Goal: Task Accomplishment & Management: Manage account settings

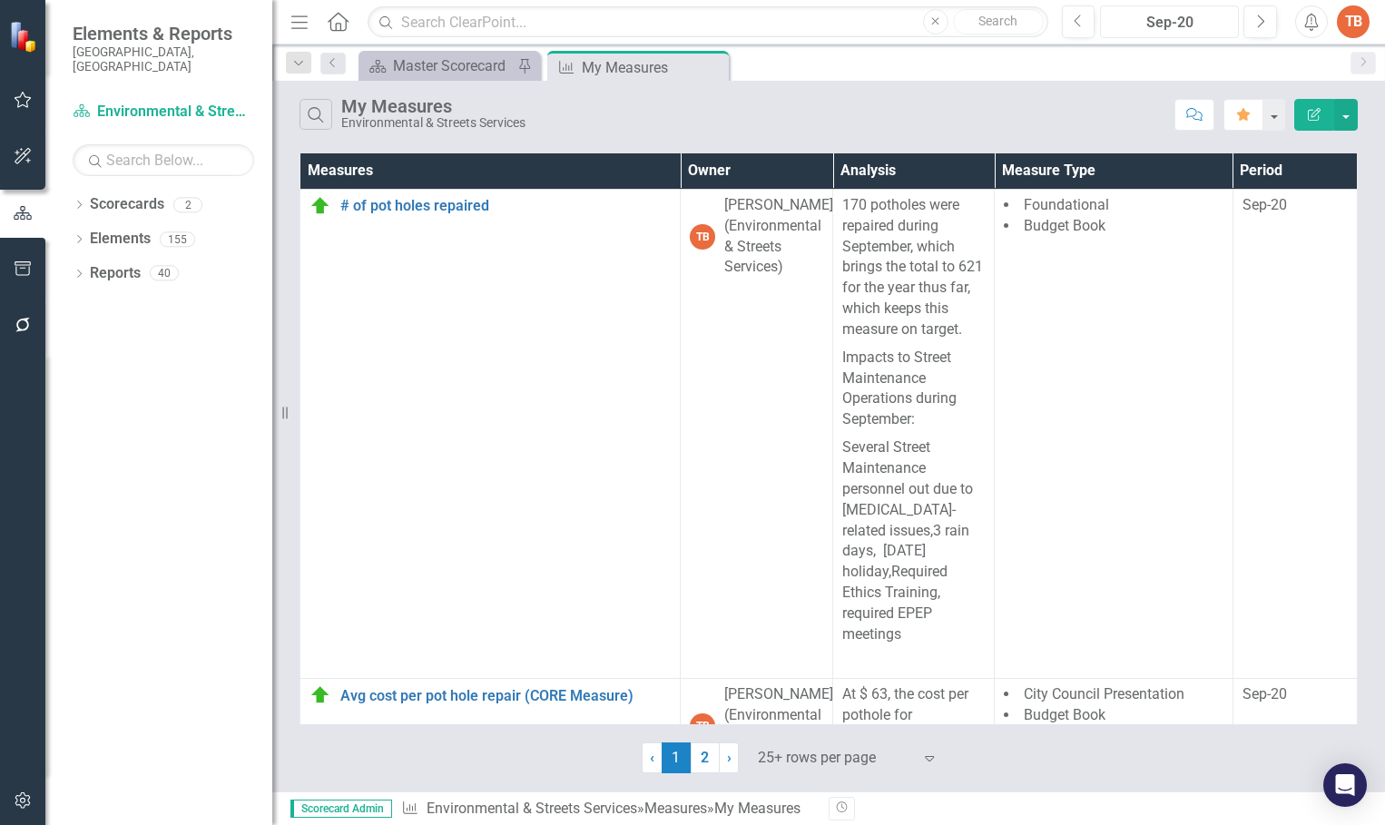
click at [1169, 21] on div "Sep-20" at bounding box center [1169, 23] width 126 height 22
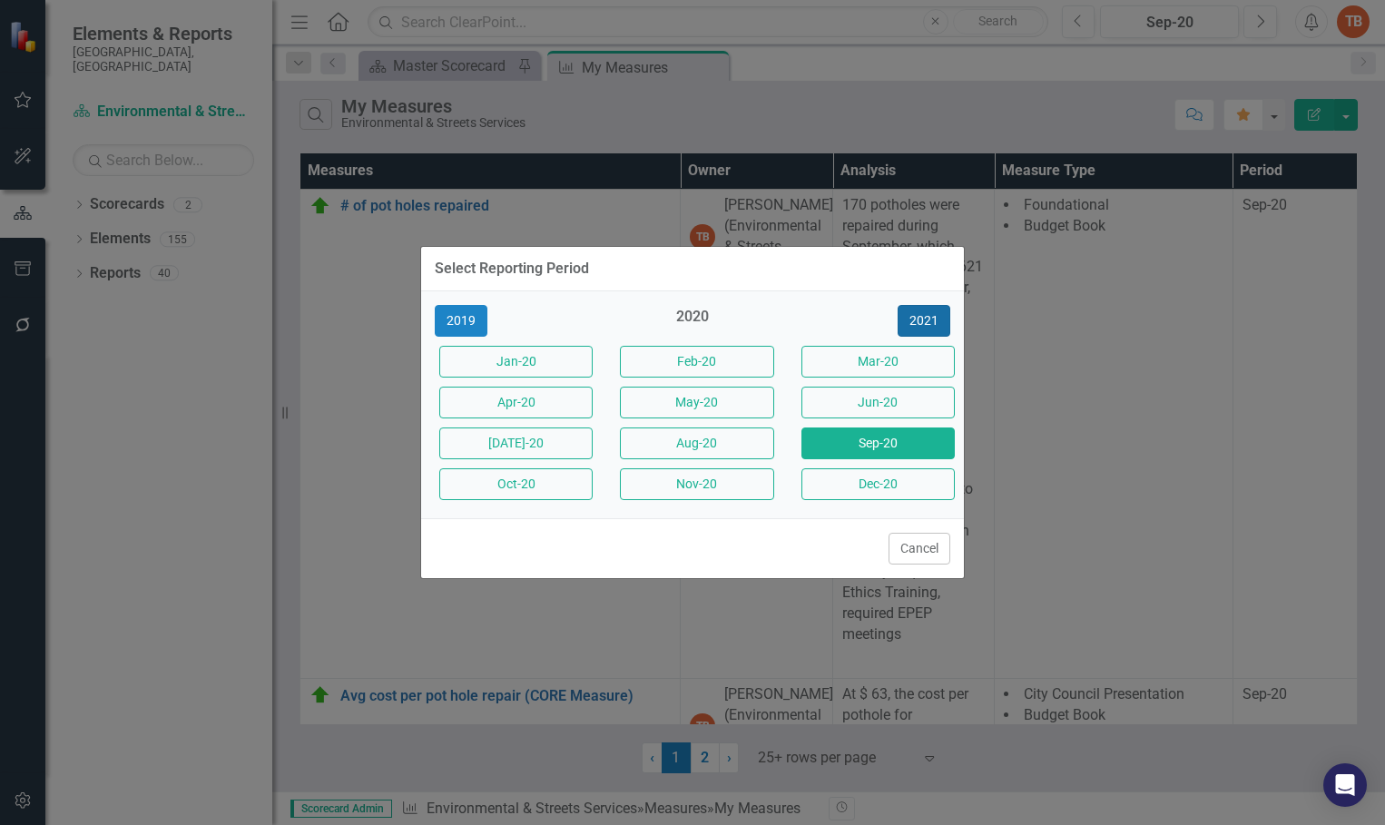
click at [934, 317] on button "2021" at bounding box center [924, 321] width 53 height 32
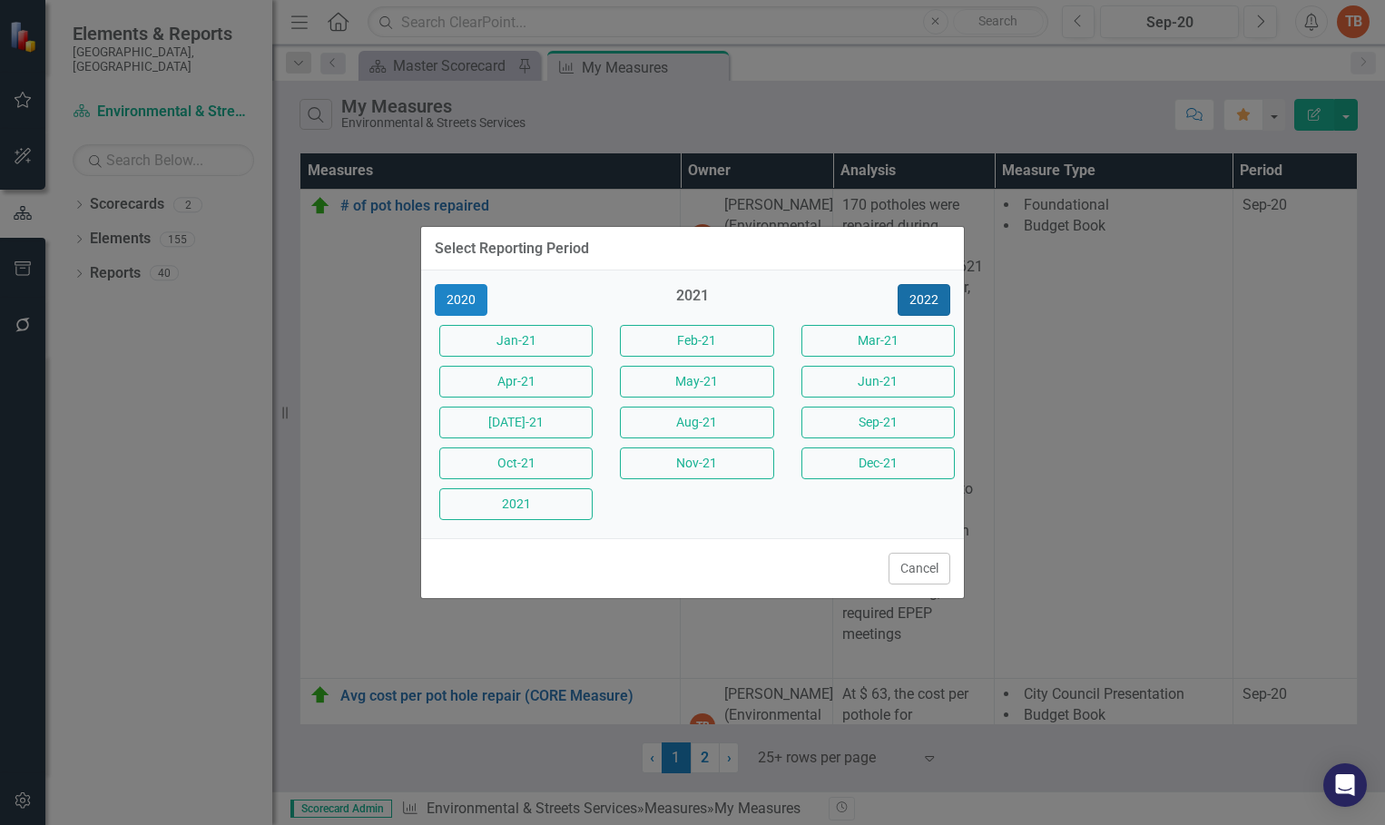
click at [929, 301] on button "2022" at bounding box center [924, 300] width 53 height 32
click at [925, 296] on button "2023" at bounding box center [924, 300] width 53 height 32
click at [923, 294] on button "2024" at bounding box center [924, 300] width 53 height 32
click at [922, 294] on button "2025" at bounding box center [924, 300] width 53 height 32
click at [700, 421] on button "Aug-25" at bounding box center [696, 423] width 153 height 32
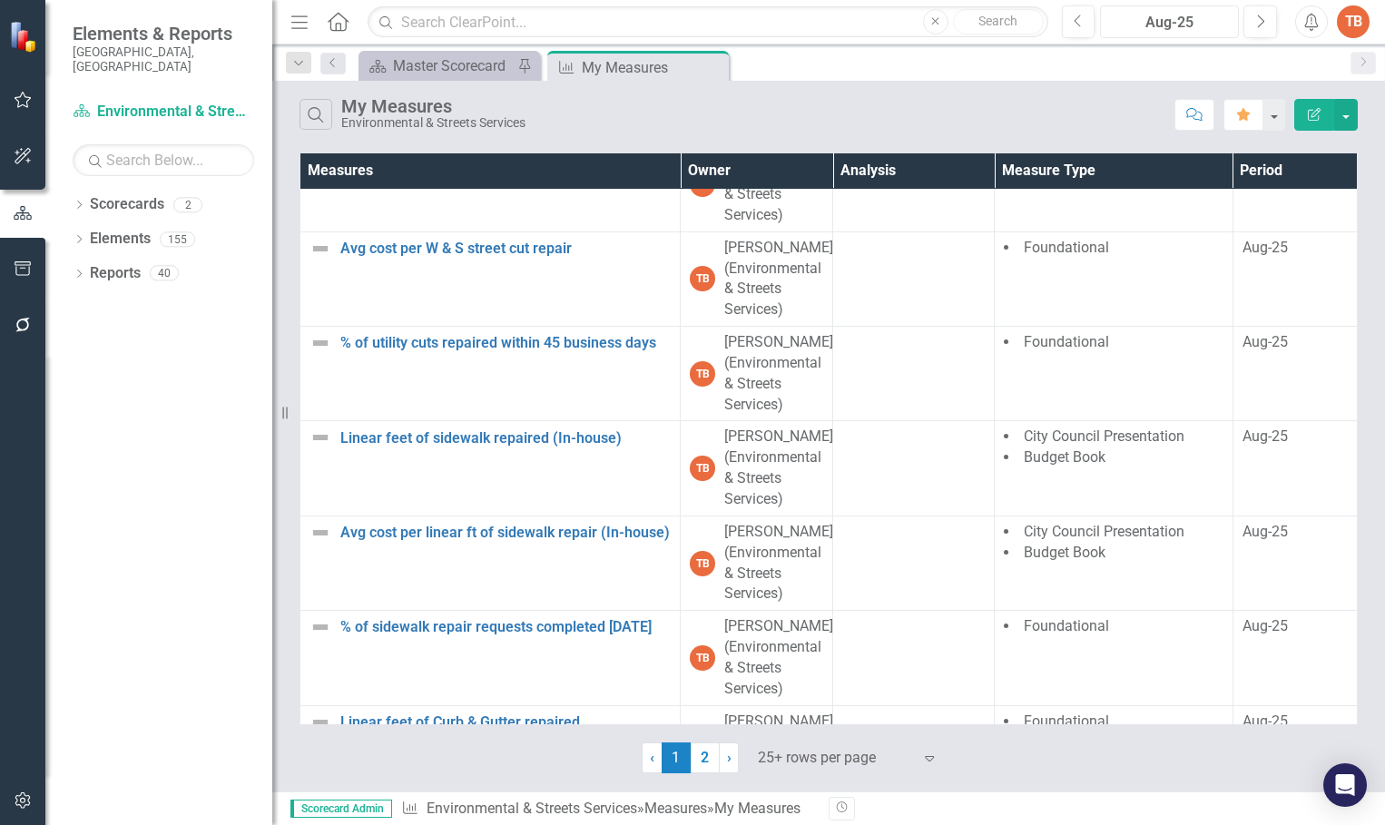
scroll to position [454, 0]
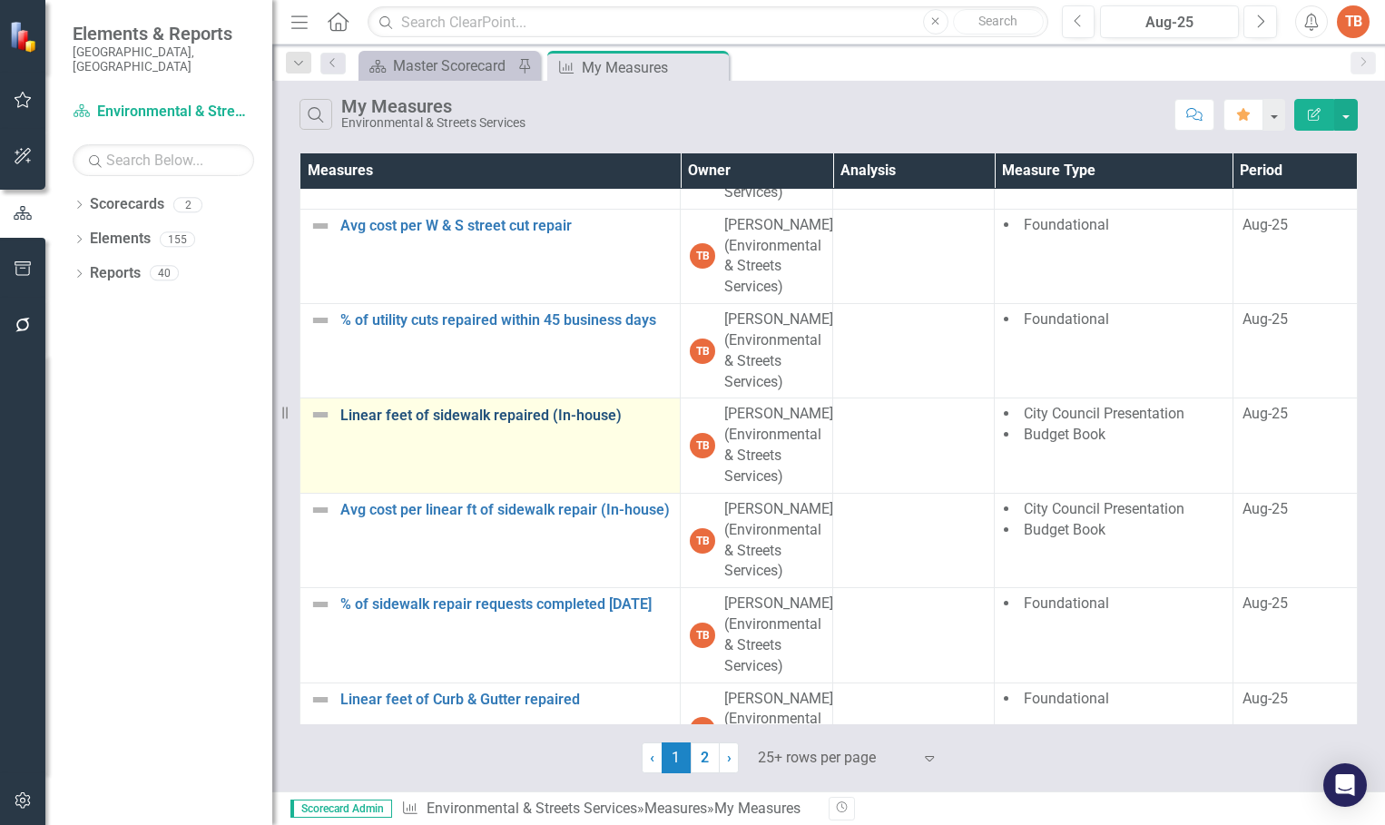
click at [425, 416] on link "Linear feet of sidewalk repaired (In-house)" at bounding box center [505, 416] width 330 height 16
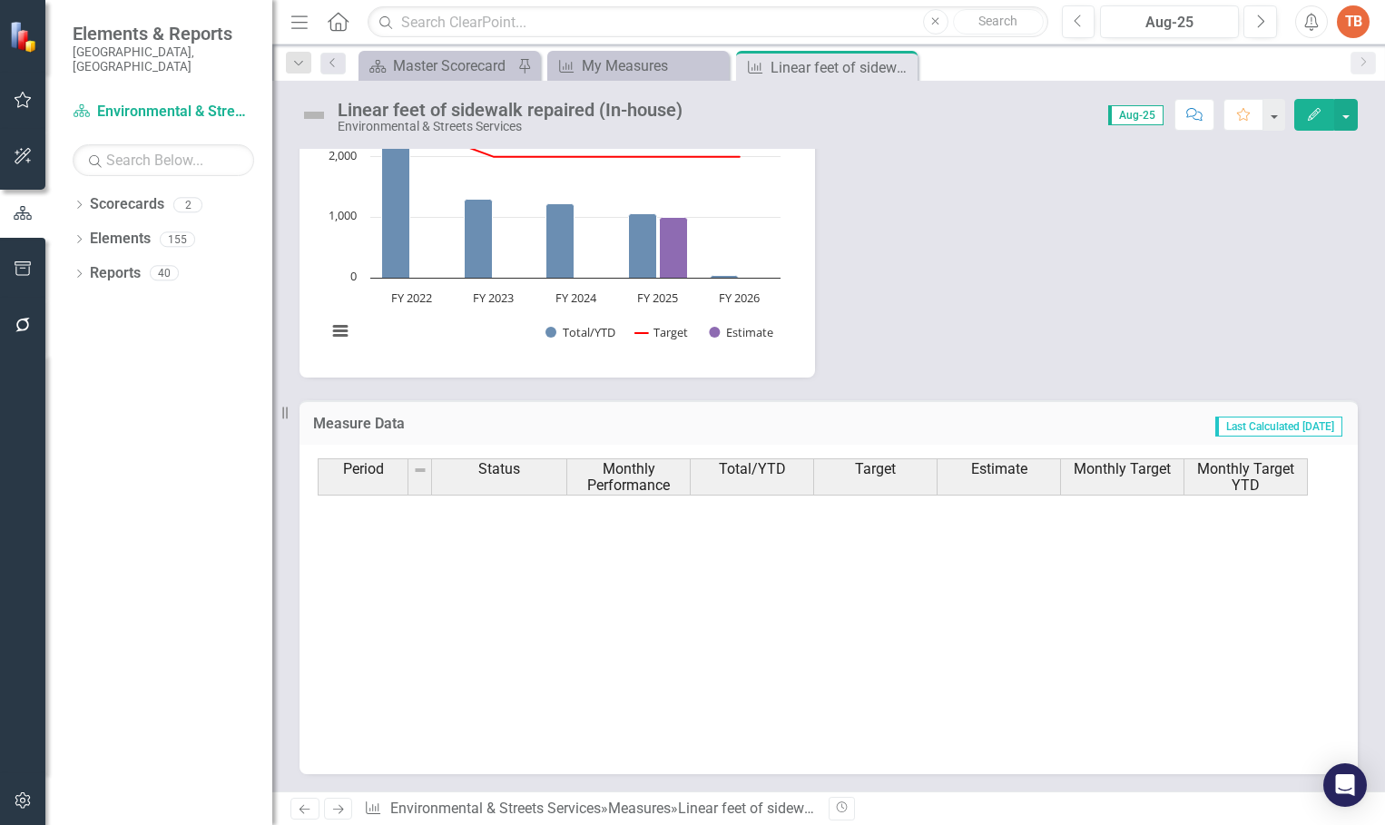
scroll to position [918, 0]
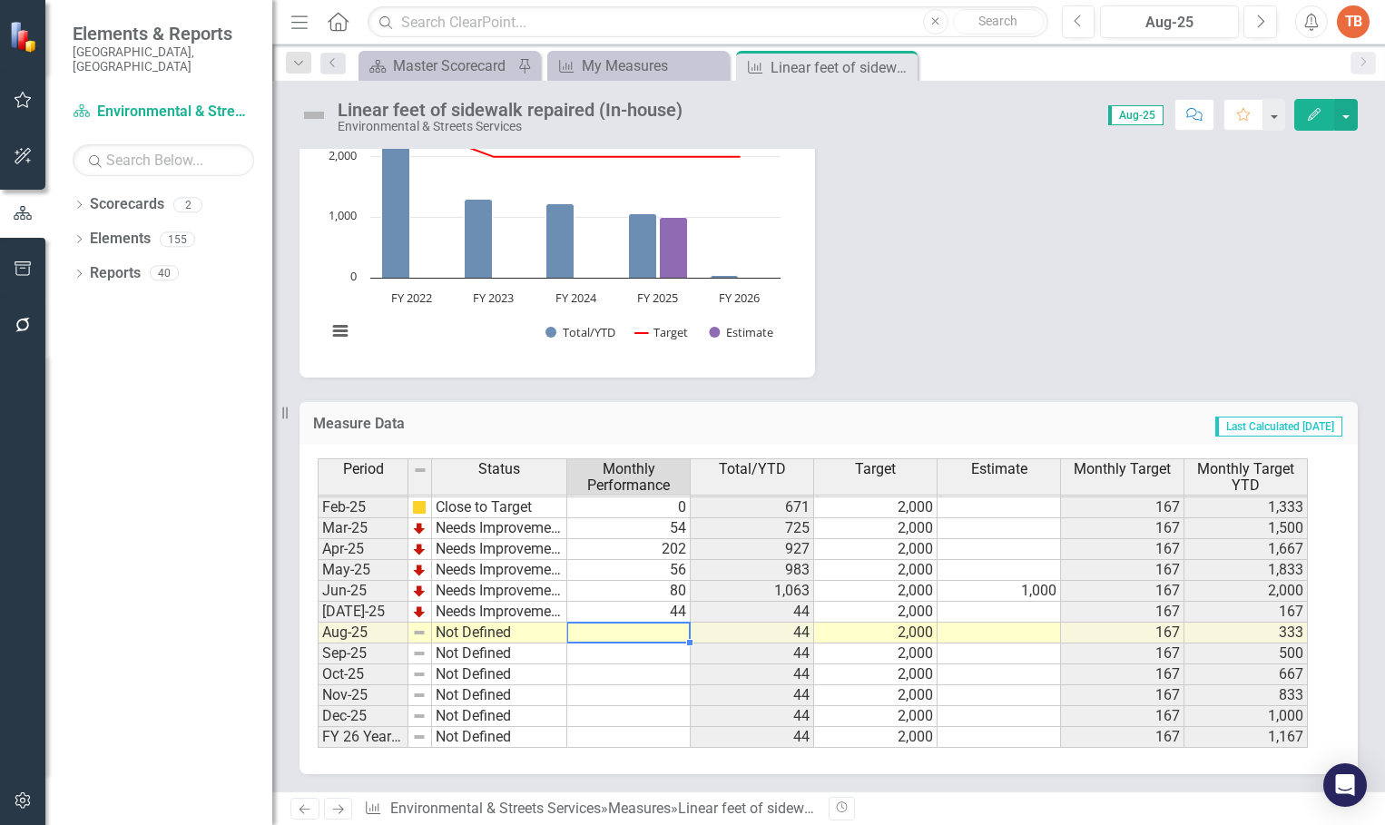
click at [637, 630] on td at bounding box center [628, 633] width 123 height 21
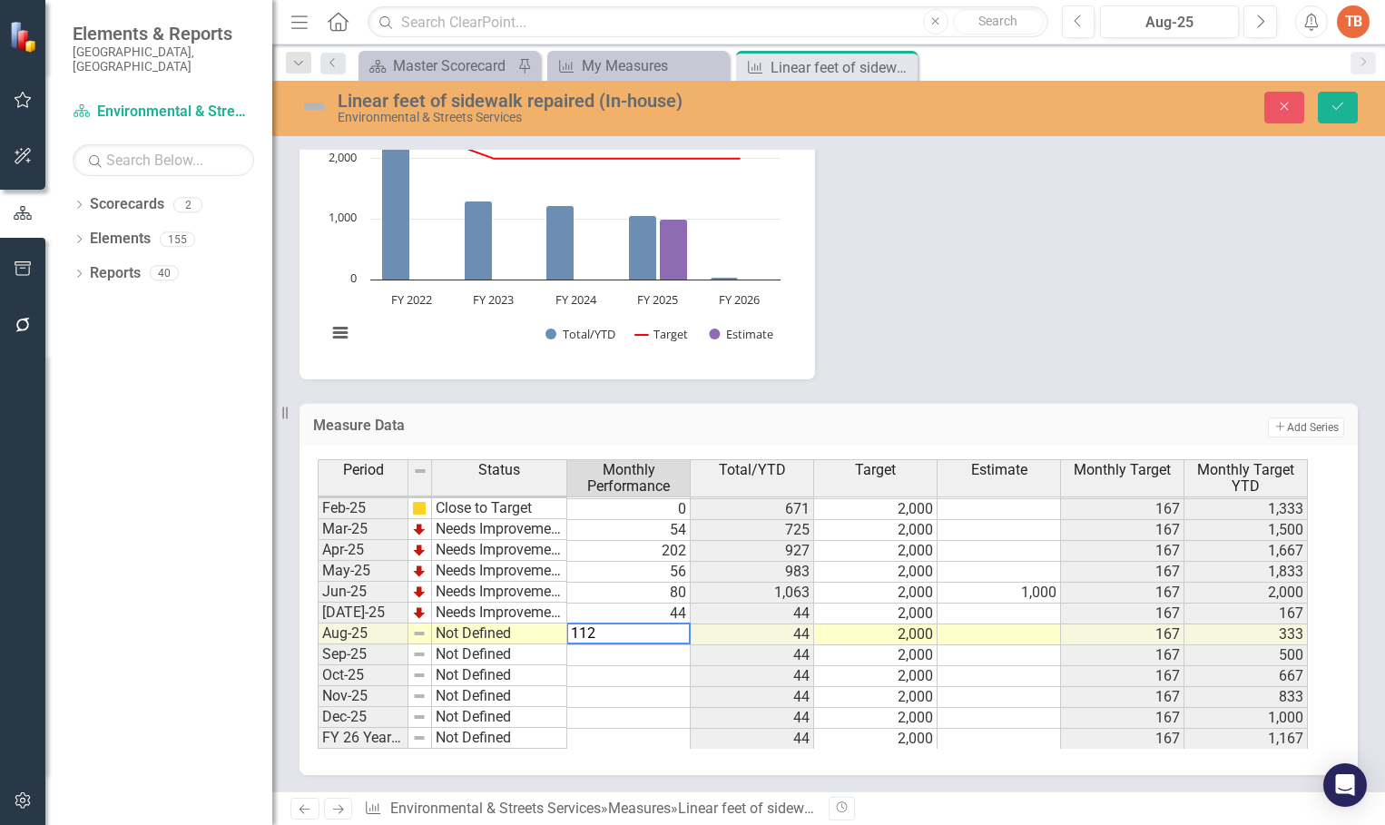
type textarea "112"
click at [447, 634] on td "Not Defined" at bounding box center [499, 634] width 135 height 21
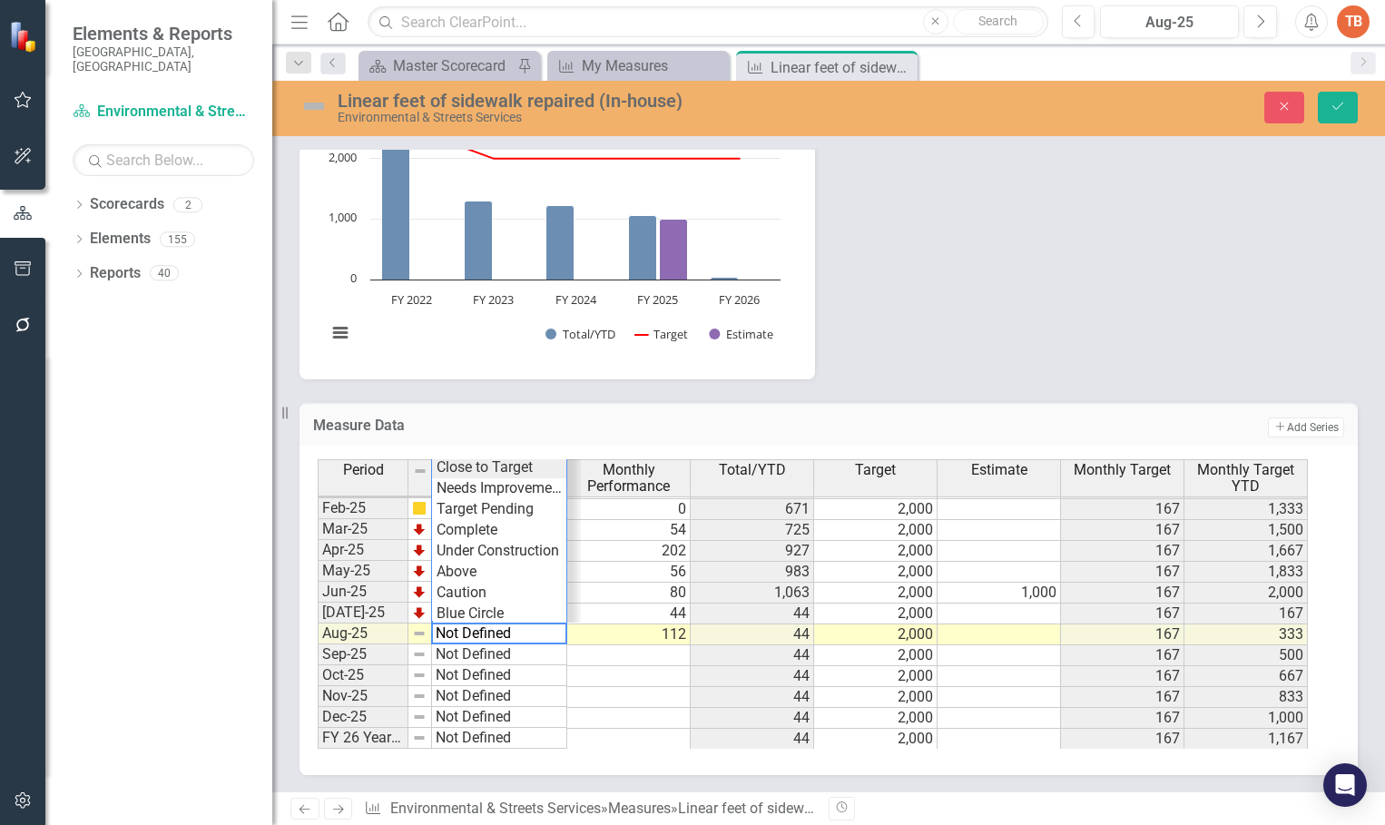
type textarea "Close to Target"
click at [459, 470] on div "Period Status Monthly Performance Total/YTD Target Estimate Monthly Target Mont…" at bounding box center [822, 604] width 1008 height 290
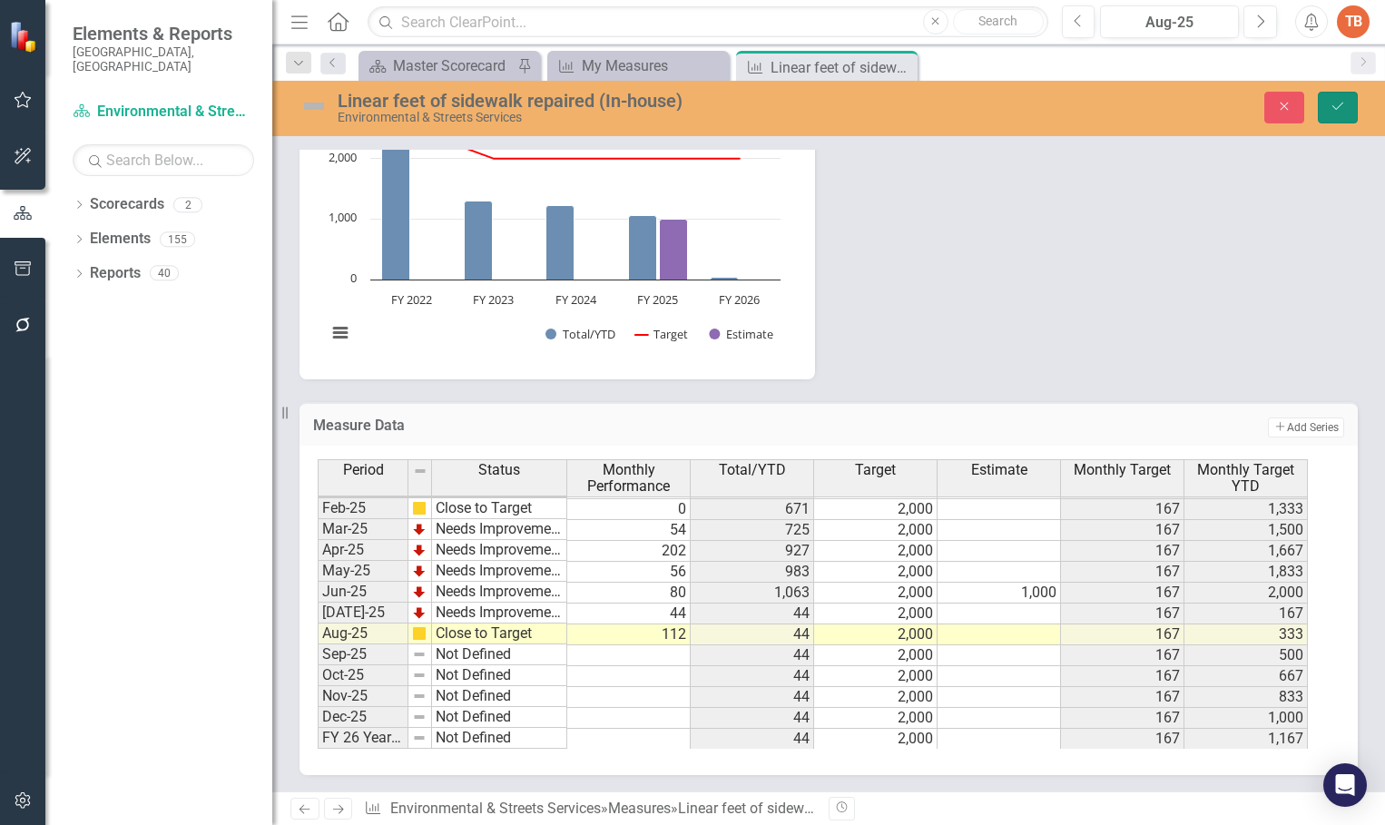
click at [1332, 102] on icon "Save" at bounding box center [1338, 106] width 16 height 13
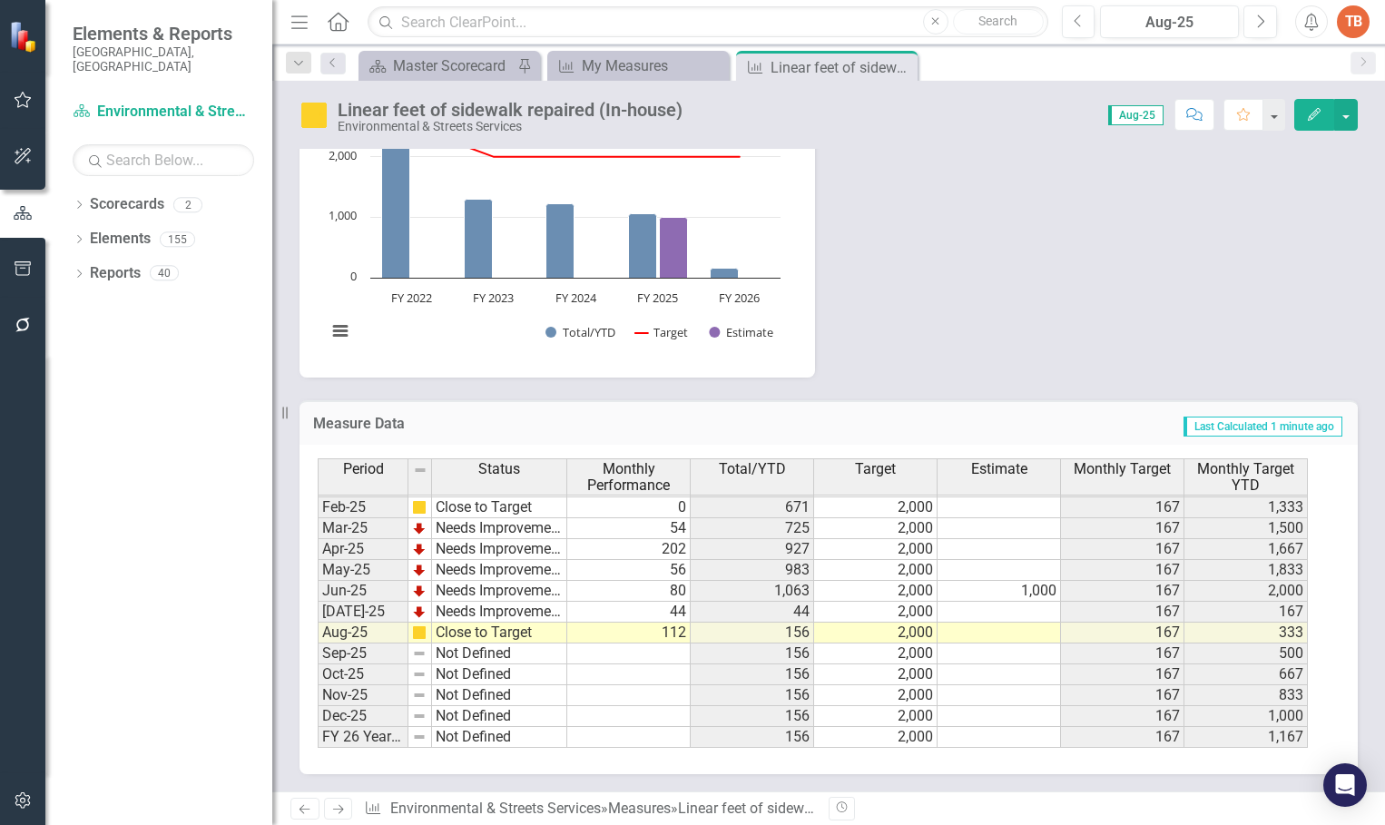
click at [342, 809] on icon at bounding box center [338, 809] width 11 height 9
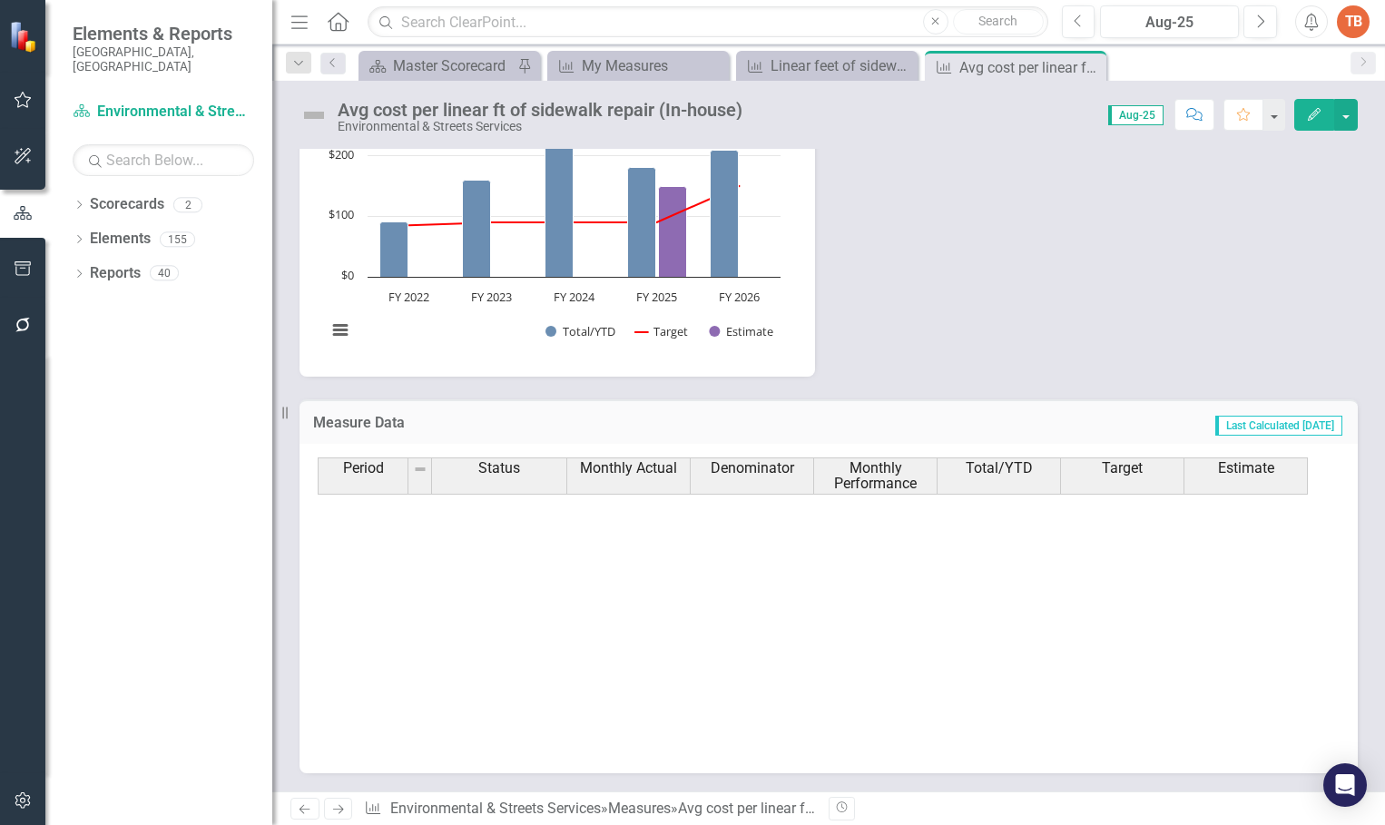
scroll to position [918, 0]
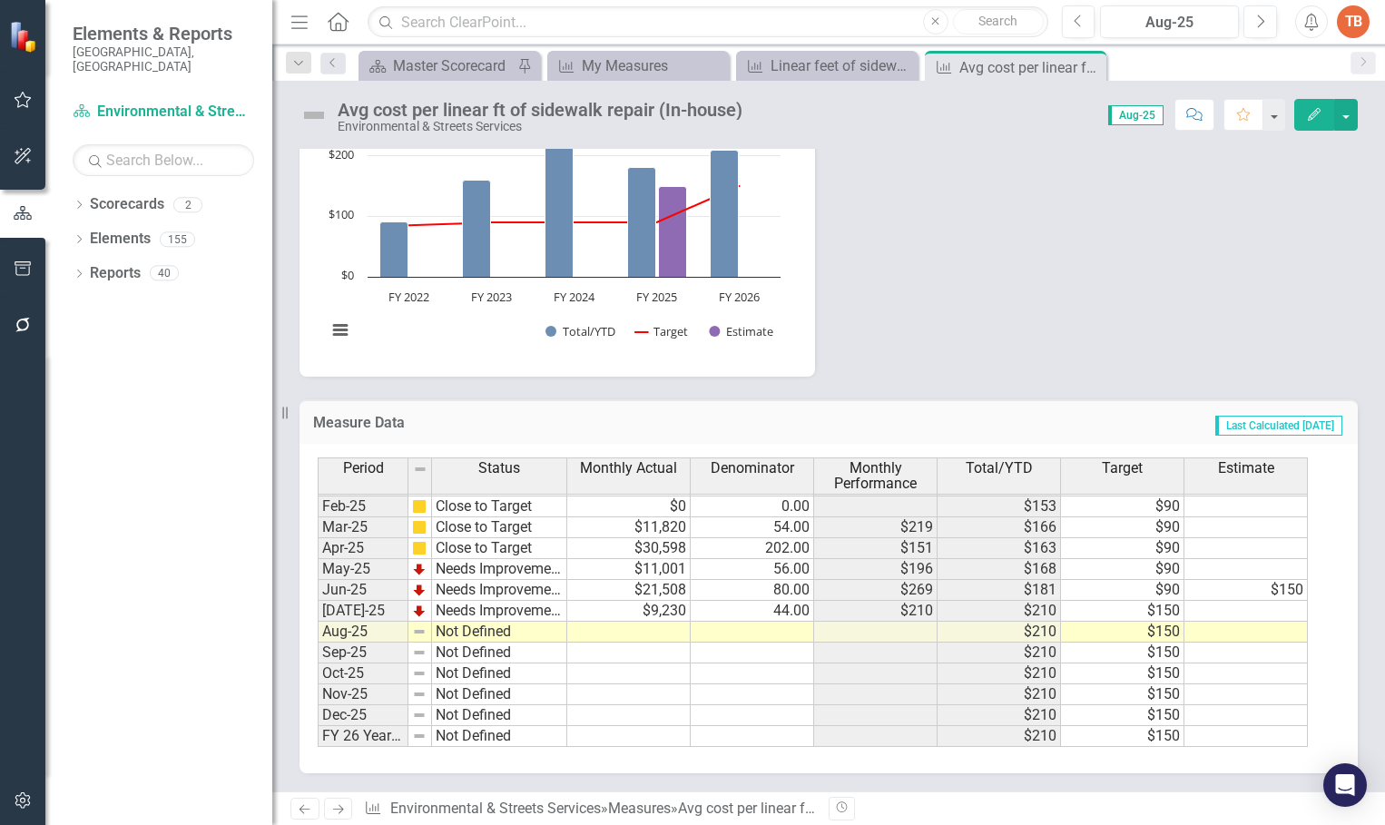
click at [631, 628] on tbody "Dec-23 Close to Target $0 0.00 $152 $90 Jan-24 Needs Improvement $256,123 239.0…" at bounding box center [813, 475] width 990 height 544
click at [625, 625] on td at bounding box center [628, 632] width 123 height 21
click at [636, 630] on td at bounding box center [628, 632] width 123 height 21
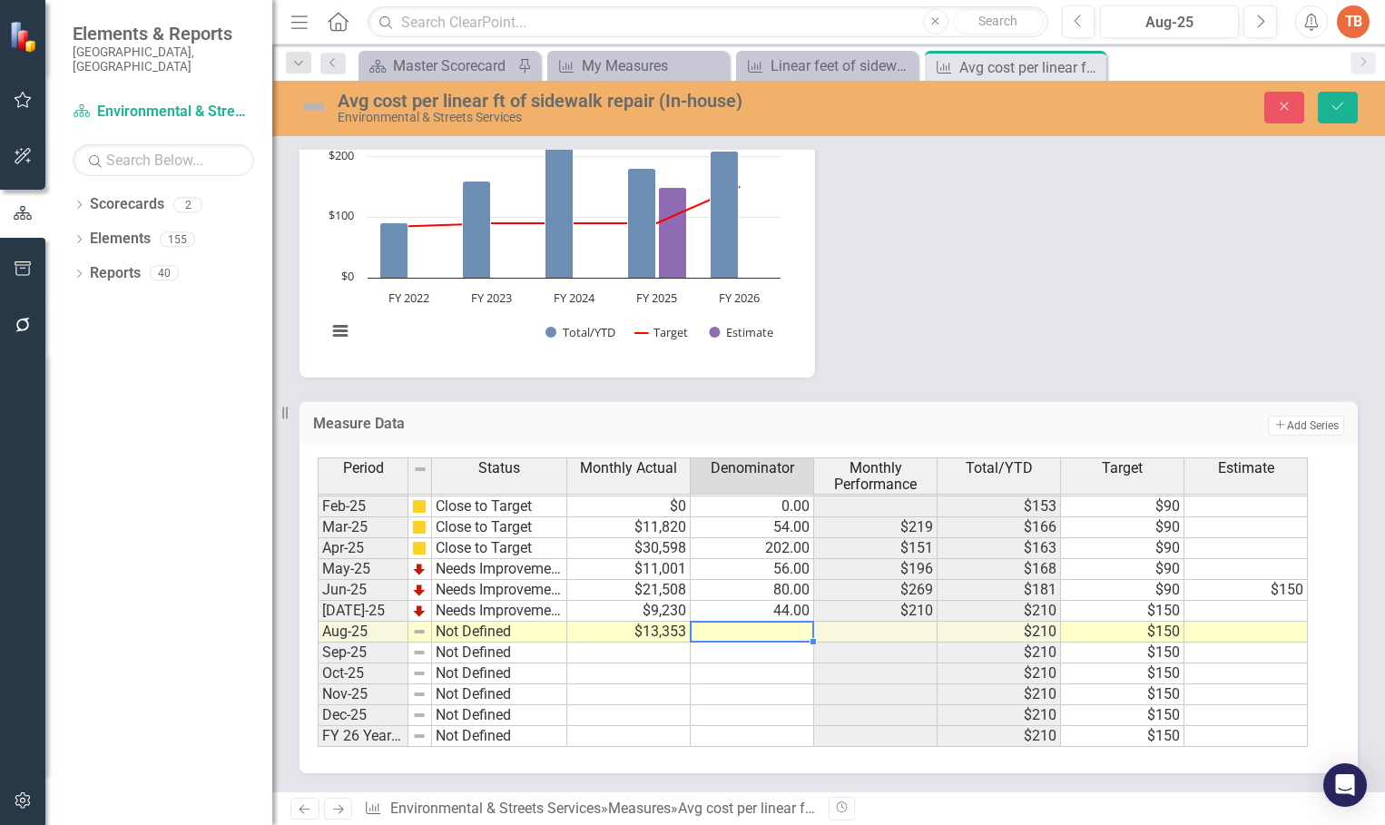
click at [769, 634] on td at bounding box center [752, 632] width 123 height 21
type textarea "112"
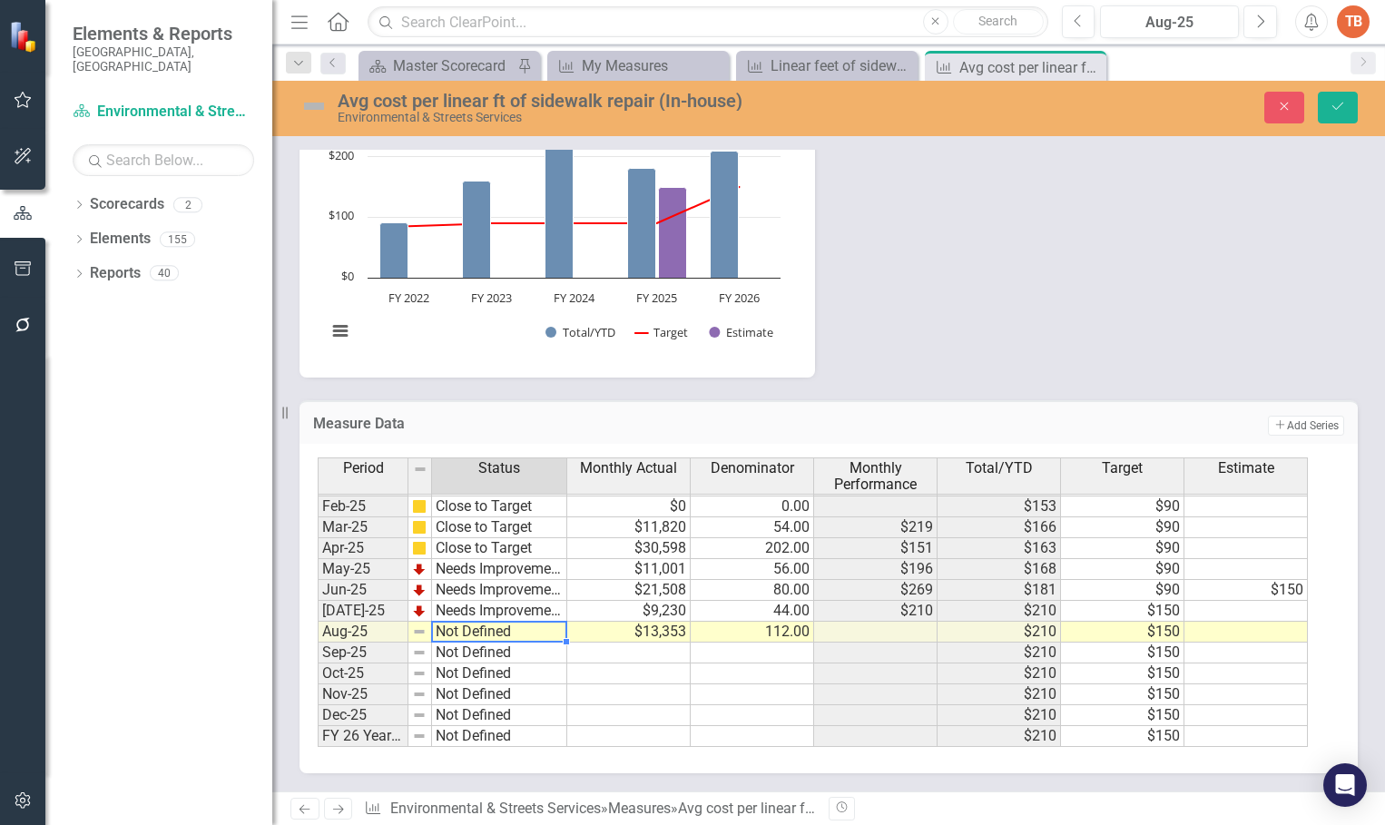
click at [444, 632] on td "Not Defined" at bounding box center [499, 632] width 135 height 21
click at [444, 631] on td "Not Defined" at bounding box center [499, 632] width 135 height 21
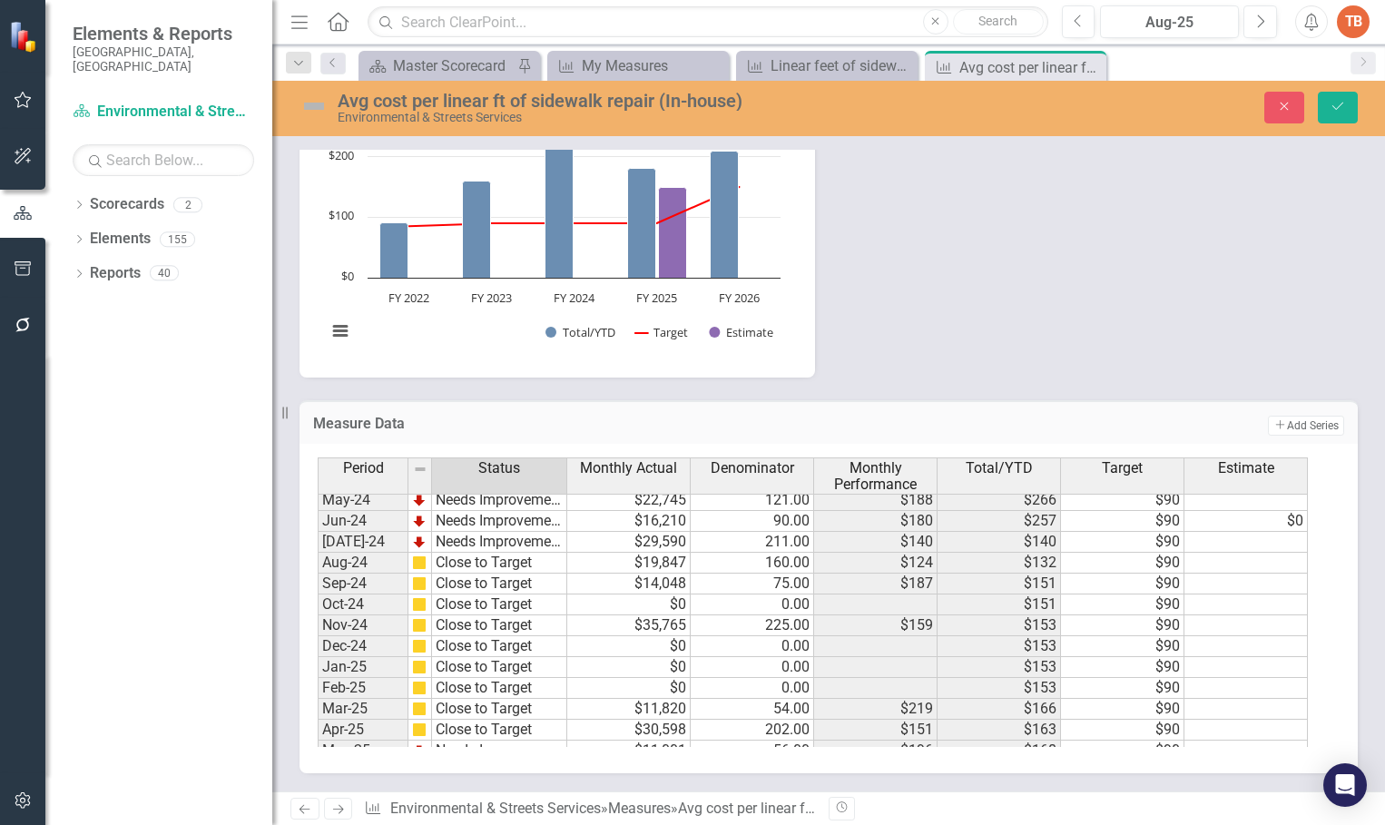
click at [484, 629] on div "Period Status Monthly Actual Denominator Monthly Performance Total/YTD Target E…" at bounding box center [822, 602] width 1008 height 290
click at [1339, 107] on icon "Save" at bounding box center [1338, 106] width 16 height 13
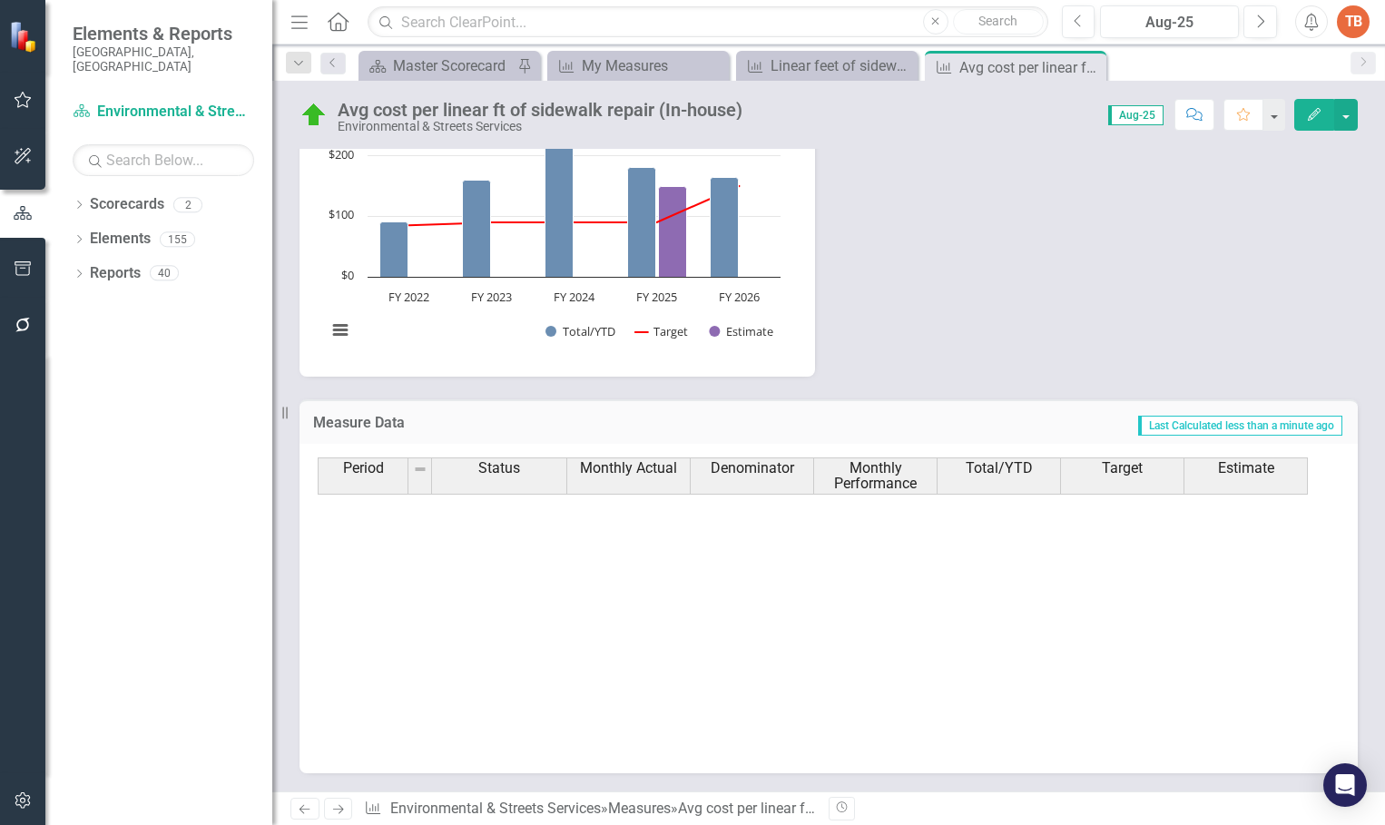
scroll to position [918, 0]
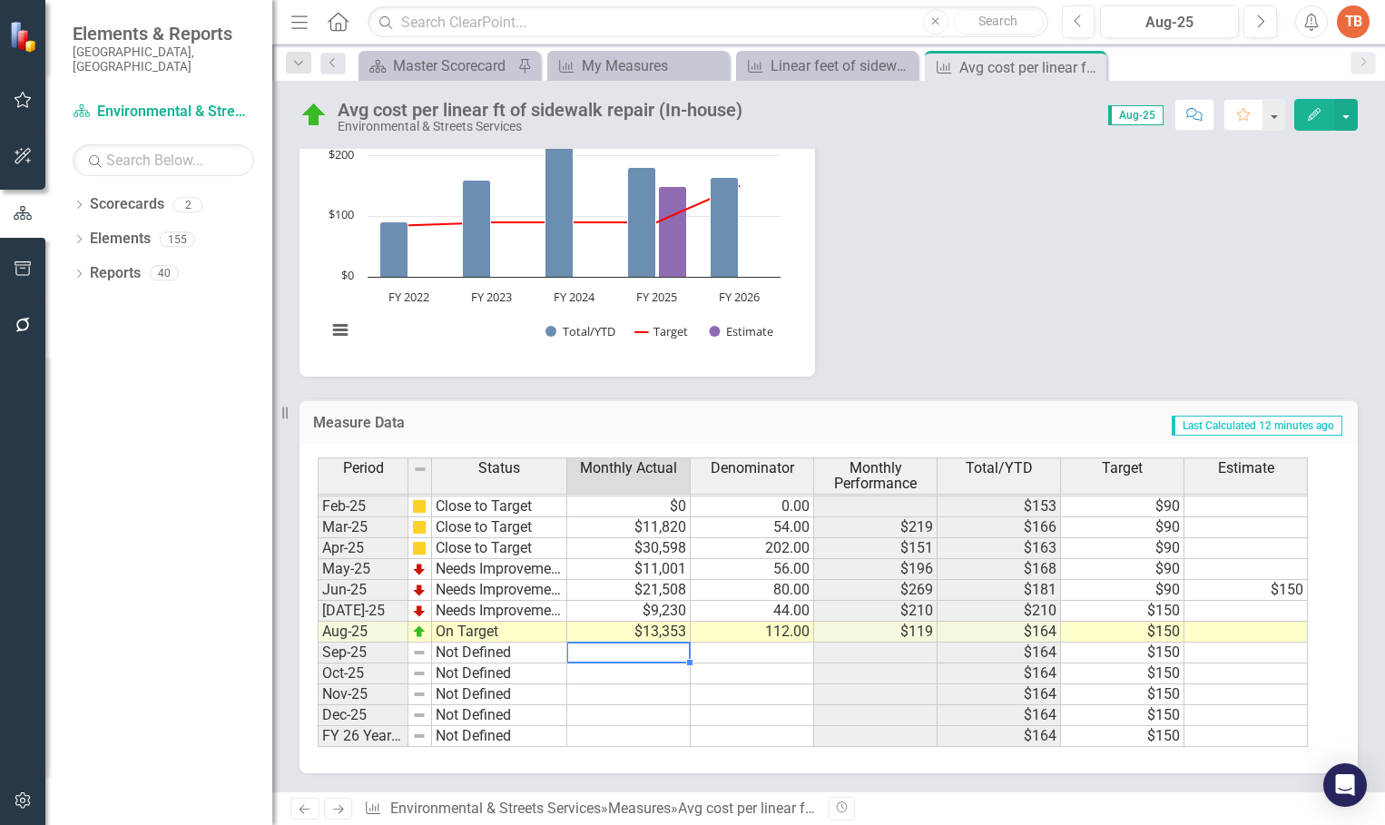
click at [639, 657] on tbody "Jan-24 Needs Improvement $256,123 239.00 $1,072 $336 $90 Feb-24 Needs Improveme…" at bounding box center [813, 485] width 990 height 523
click at [344, 812] on icon "Next" at bounding box center [337, 809] width 15 height 12
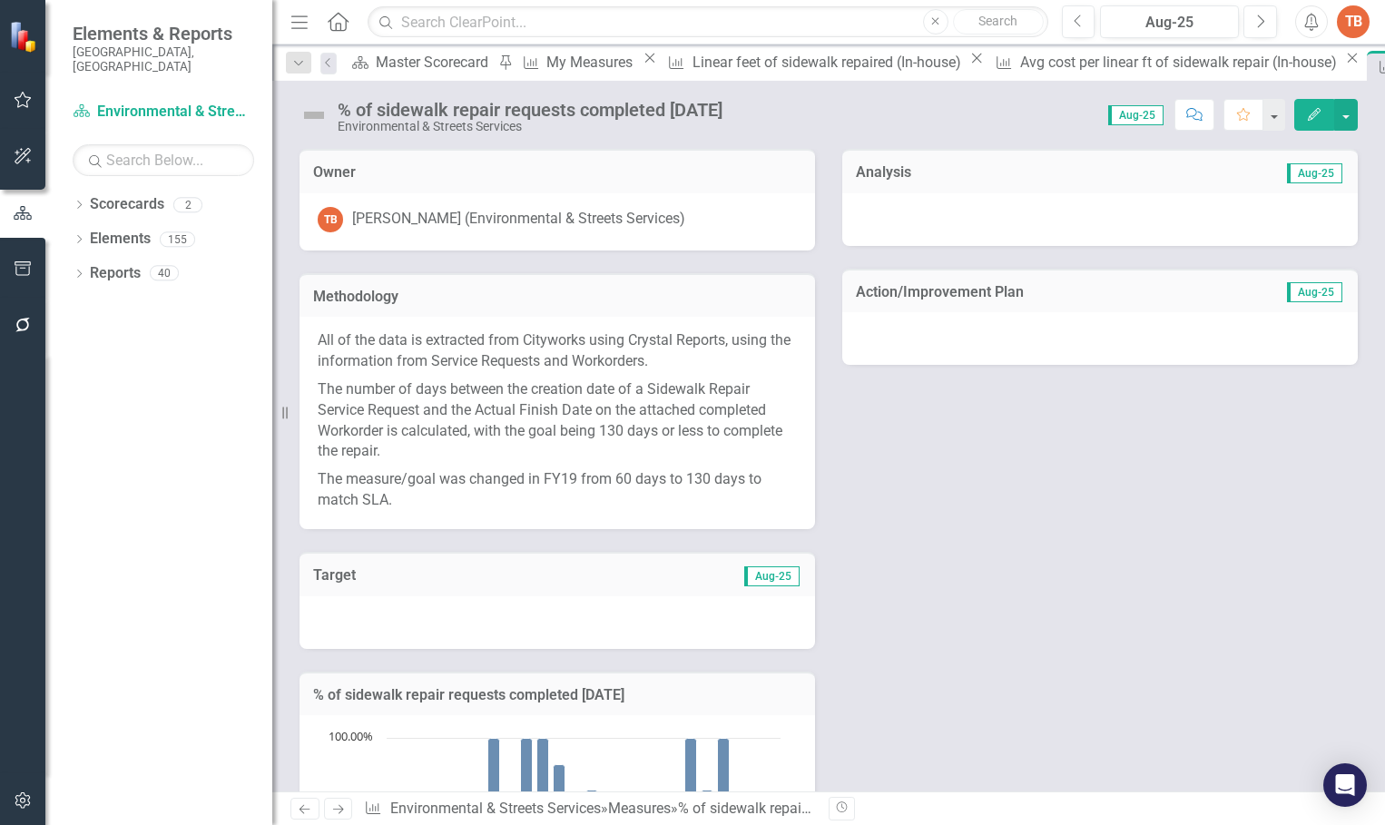
click at [344, 812] on icon "Next" at bounding box center [337, 809] width 15 height 12
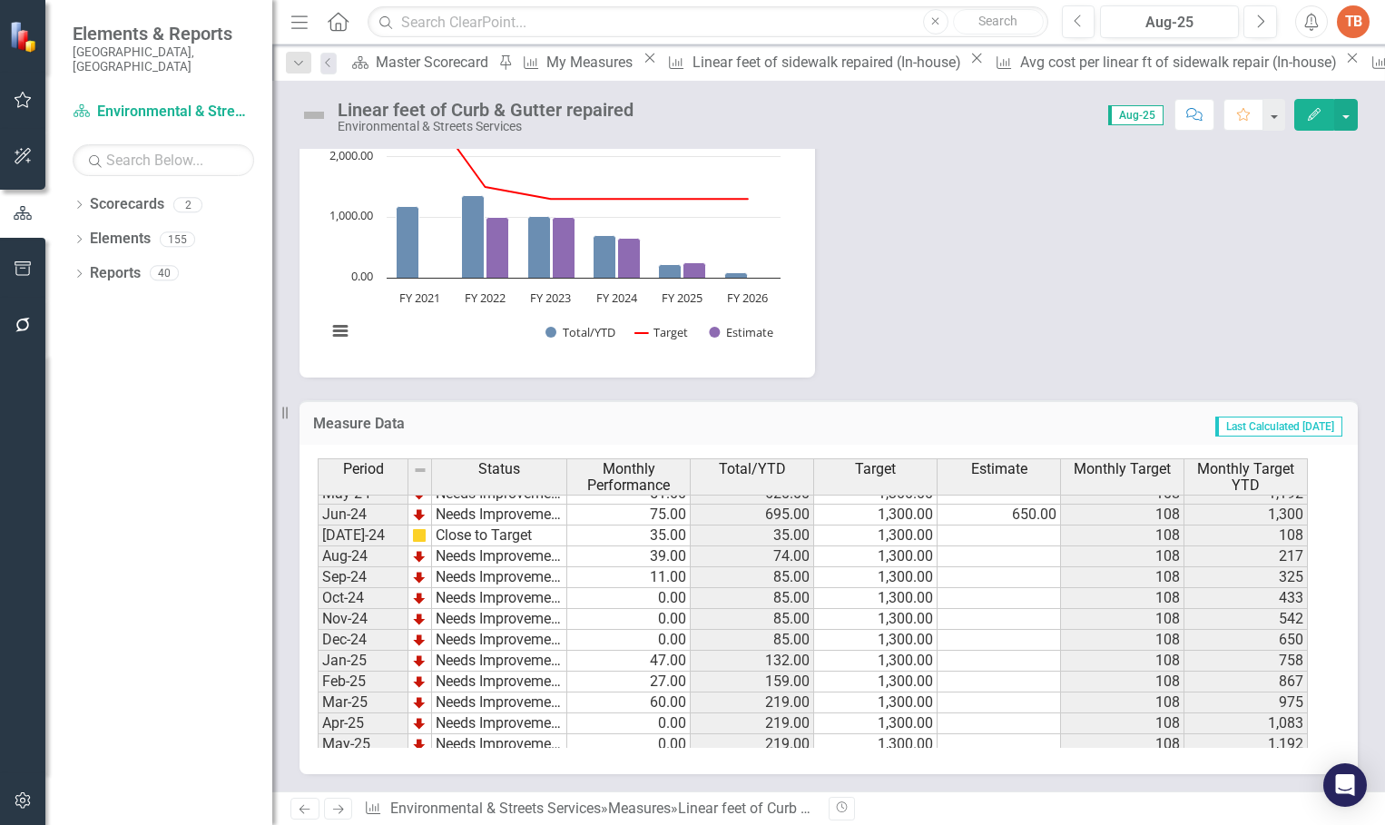
scroll to position [918, 0]
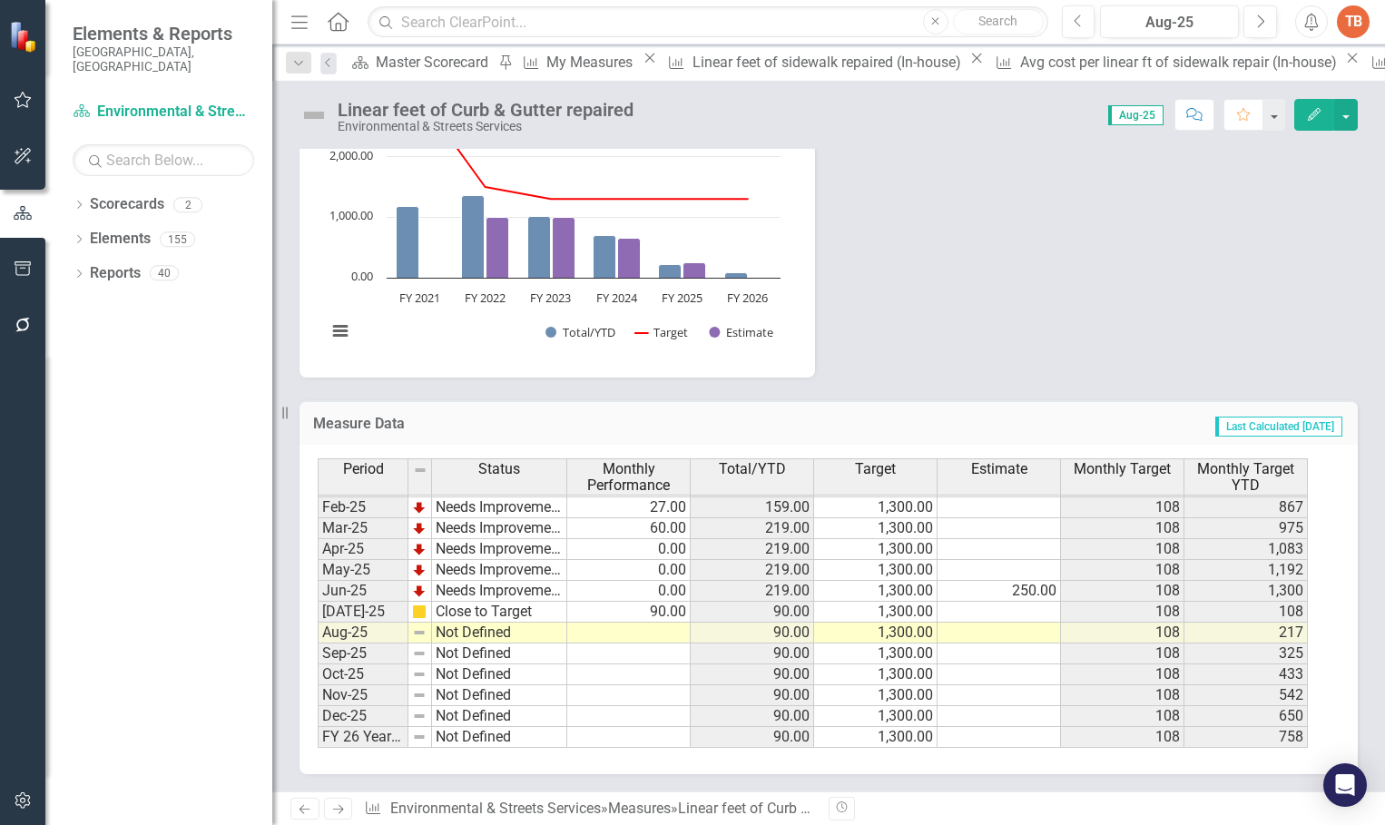
click at [654, 632] on tbody "Aug-23 Needs Improvement 32.00 109.00 1,300.00 108 217 Sep-23 Needs Improvement…" at bounding box center [813, 434] width 990 height 627
click at [643, 625] on td at bounding box center [628, 633] width 123 height 21
click at [656, 634] on td at bounding box center [628, 633] width 123 height 21
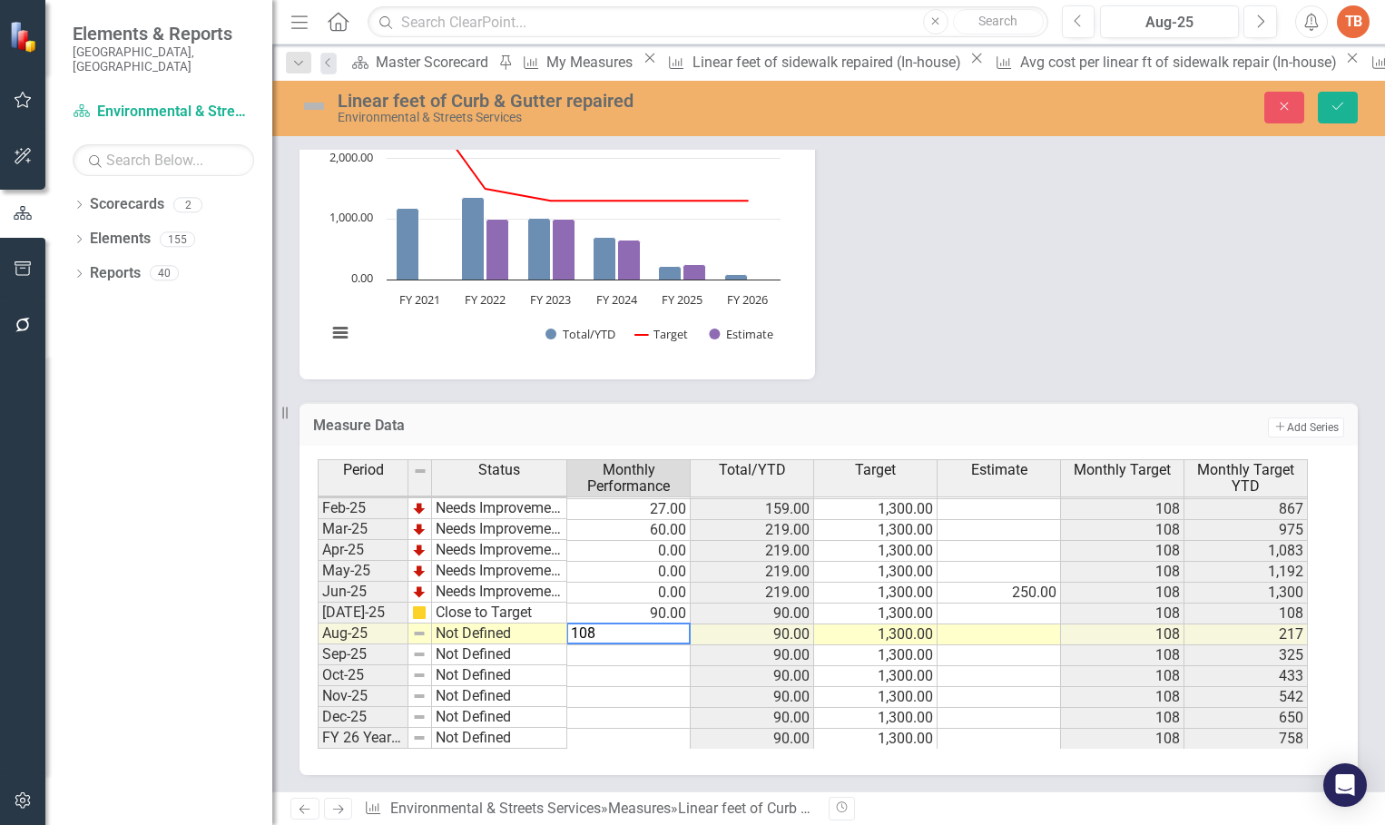
type textarea "108"
click at [441, 633] on td "Not Defined" at bounding box center [499, 634] width 135 height 21
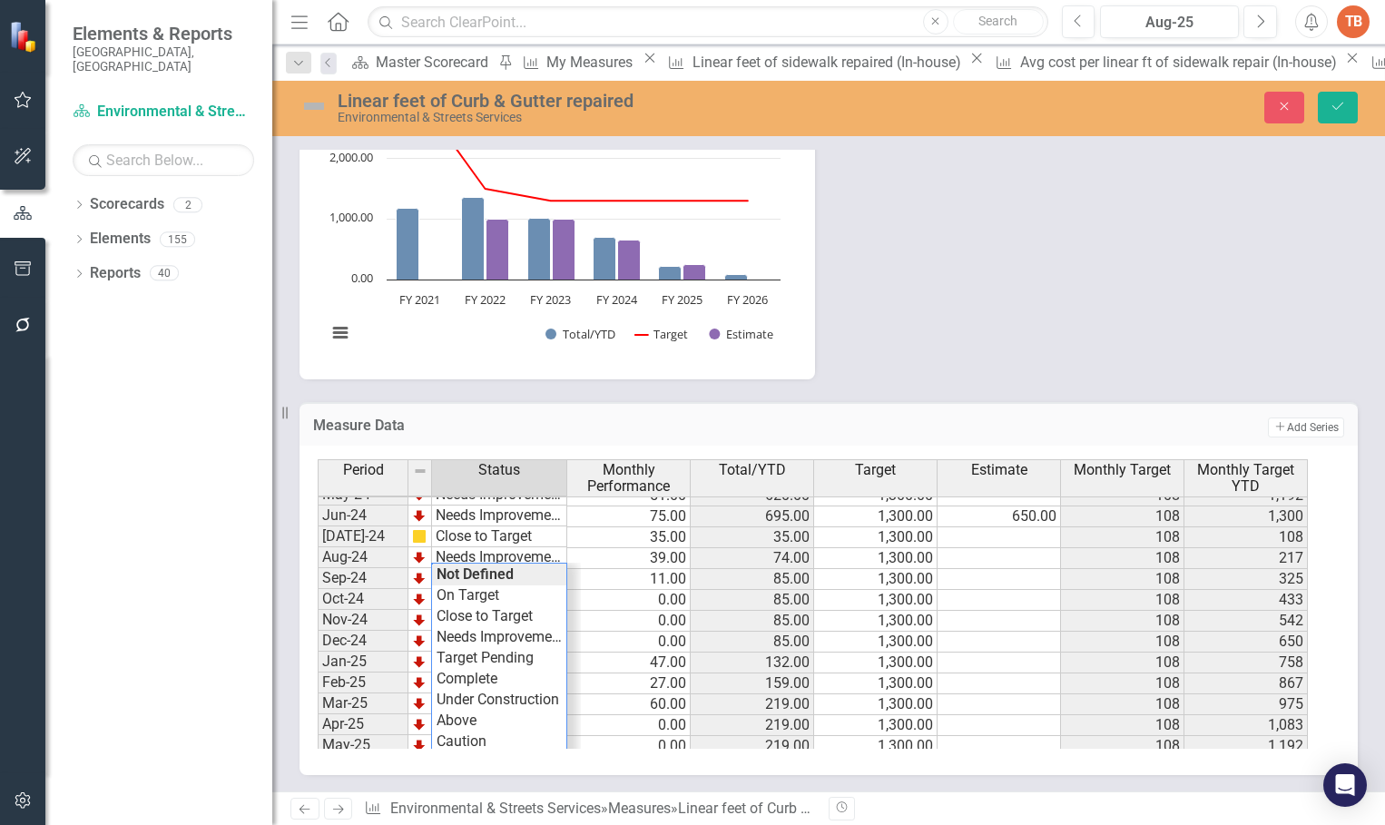
scroll to position [736, 0]
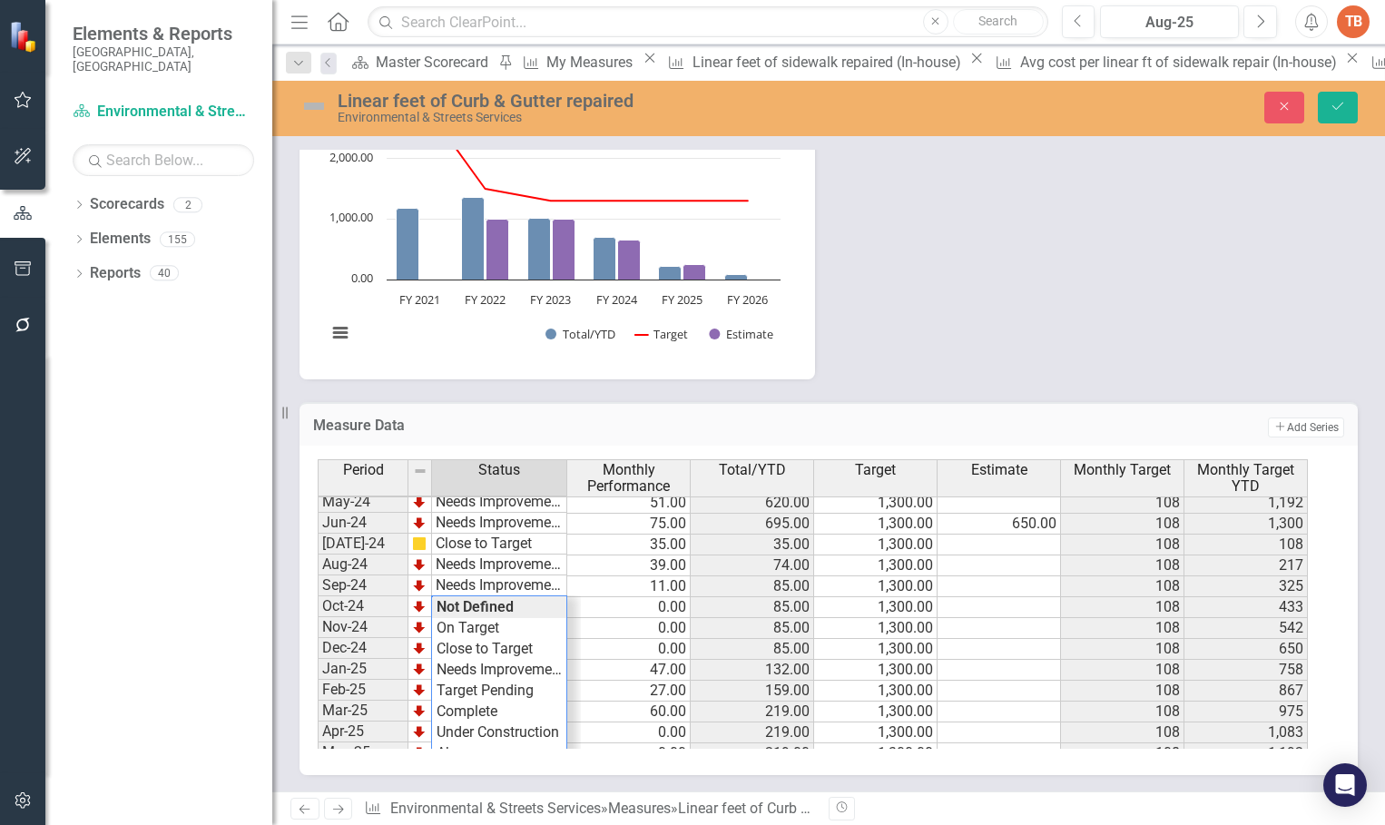
click at [483, 628] on div "Period Status Monthly Performance Total/YTD Target Estimate Monthly Target Mont…" at bounding box center [822, 604] width 1008 height 290
click at [1344, 106] on icon "Save" at bounding box center [1338, 106] width 16 height 13
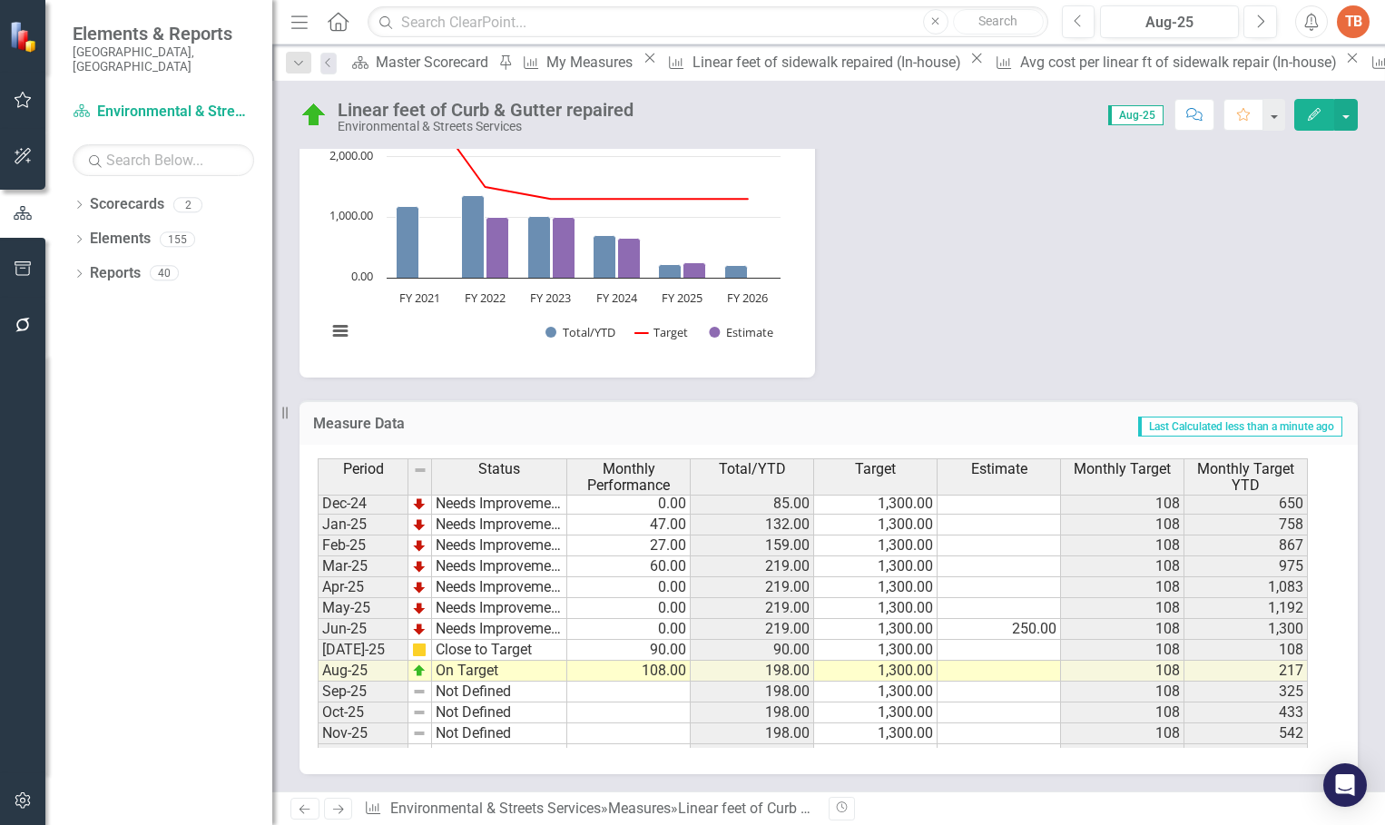
scroll to position [918, 0]
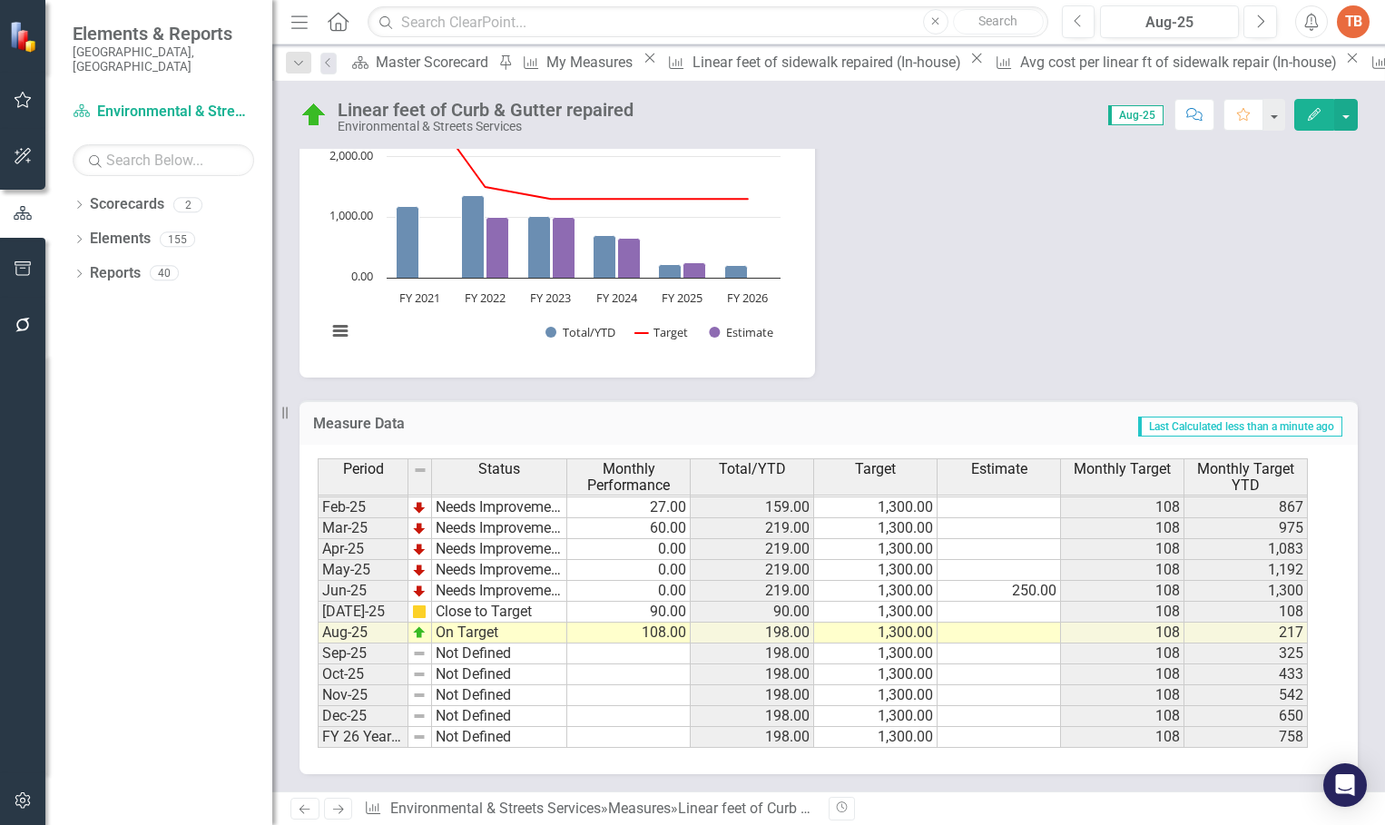
click at [449, 630] on tbody "Nov-23 Needs Improvement Dec-23 Needs Improvement Jan-24 Needs Improvement Feb-…" at bounding box center [443, 465] width 250 height 565
click at [449, 630] on td "On Target" at bounding box center [499, 633] width 135 height 21
click at [444, 635] on td "On Target" at bounding box center [499, 633] width 135 height 21
click at [445, 635] on td "On Target" at bounding box center [499, 633] width 135 height 21
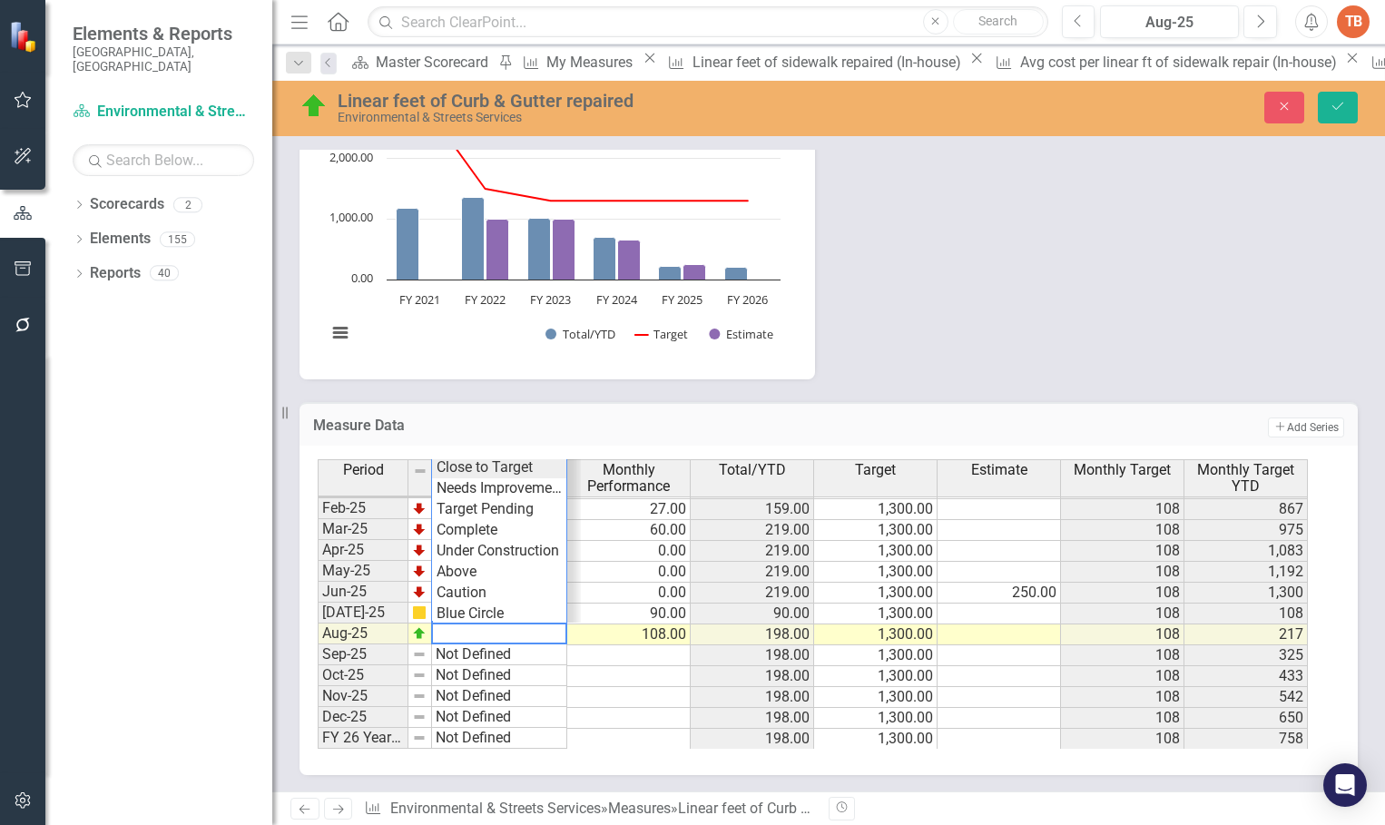
click at [470, 467] on div "Period Status Monthly Performance Total/YTD Target Estimate Monthly Target Mont…" at bounding box center [822, 604] width 1008 height 290
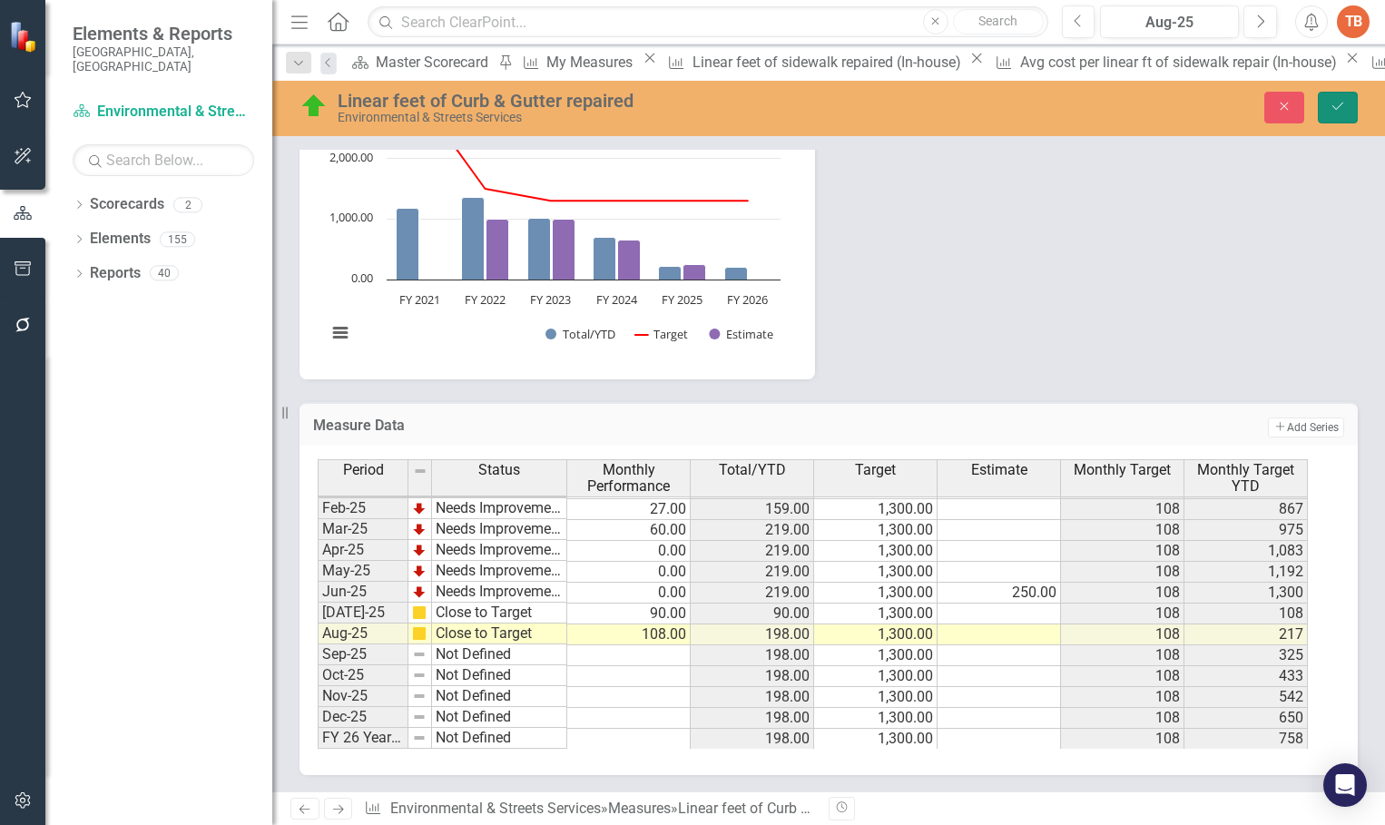
click at [1341, 97] on button "Save" at bounding box center [1338, 108] width 40 height 32
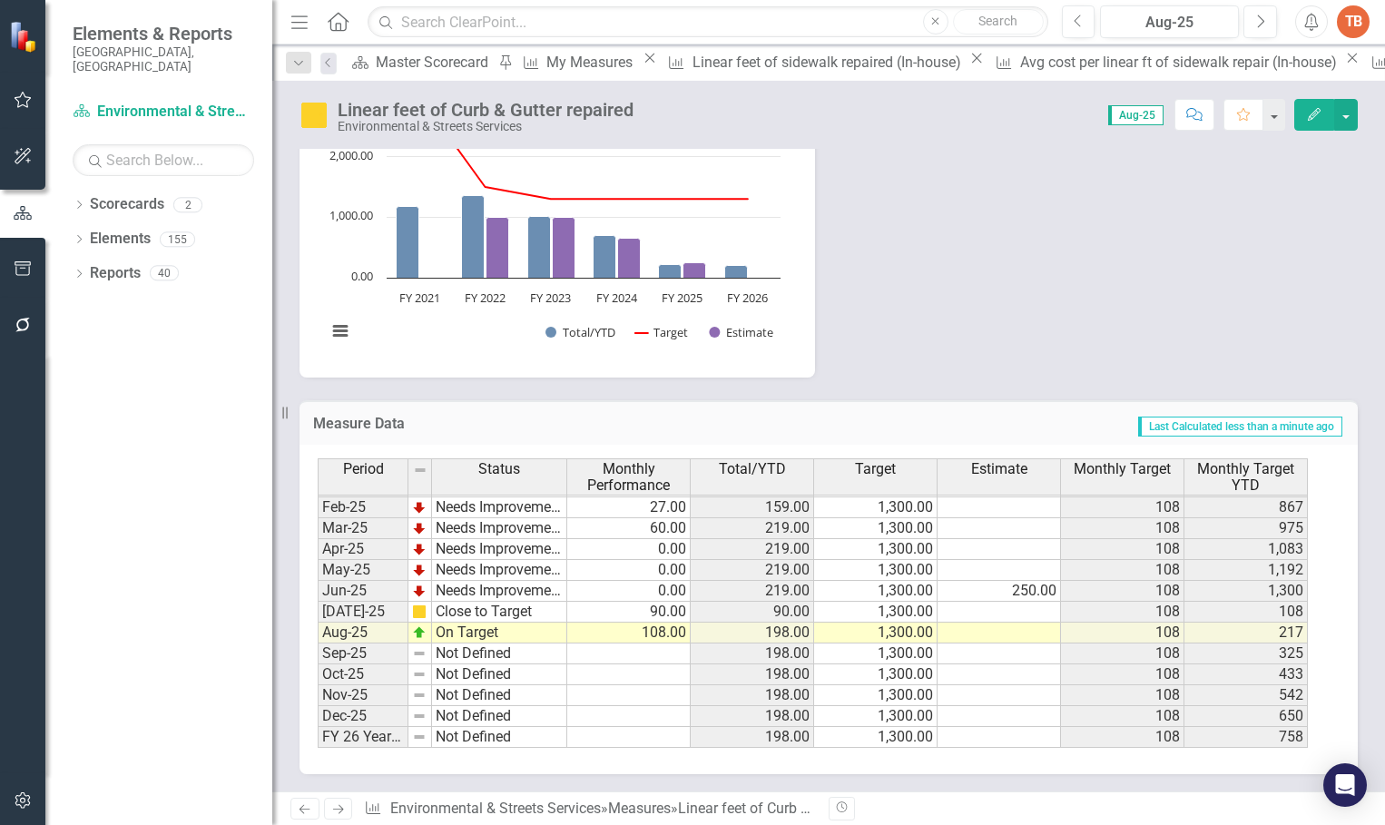
click at [347, 811] on link "Next" at bounding box center [338, 809] width 29 height 22
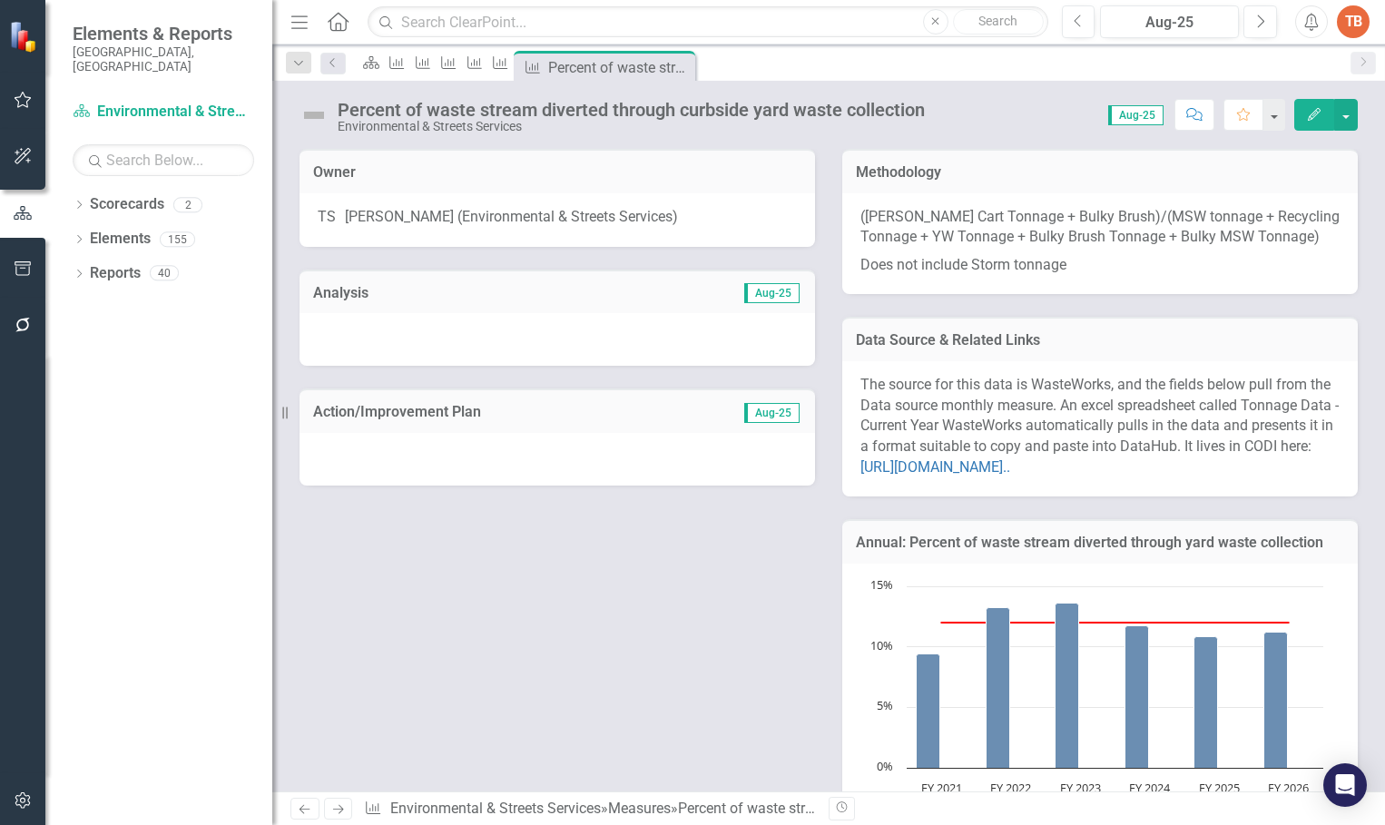
click at [309, 814] on icon "Previous" at bounding box center [304, 809] width 15 height 12
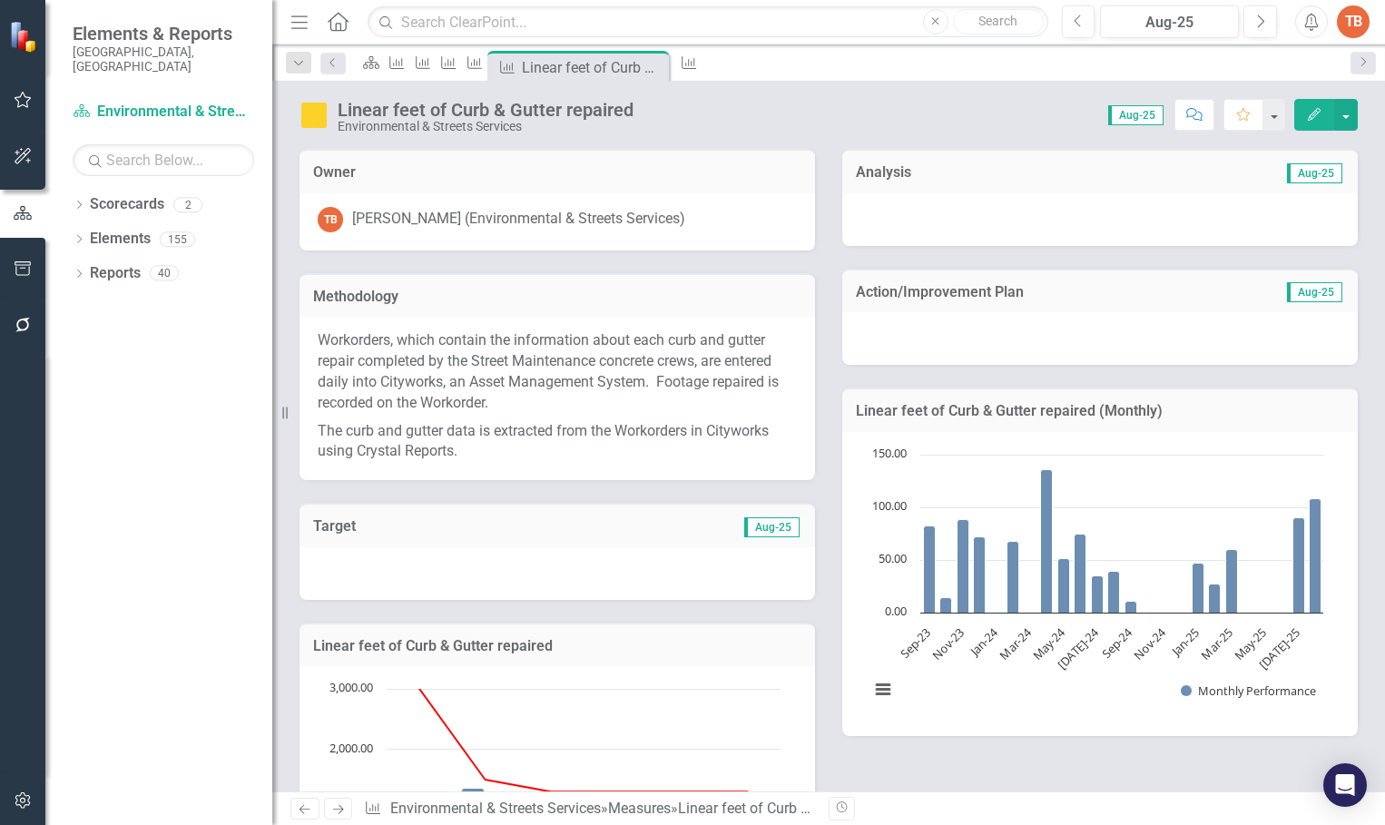
click at [330, 807] on icon "Next" at bounding box center [337, 809] width 15 height 12
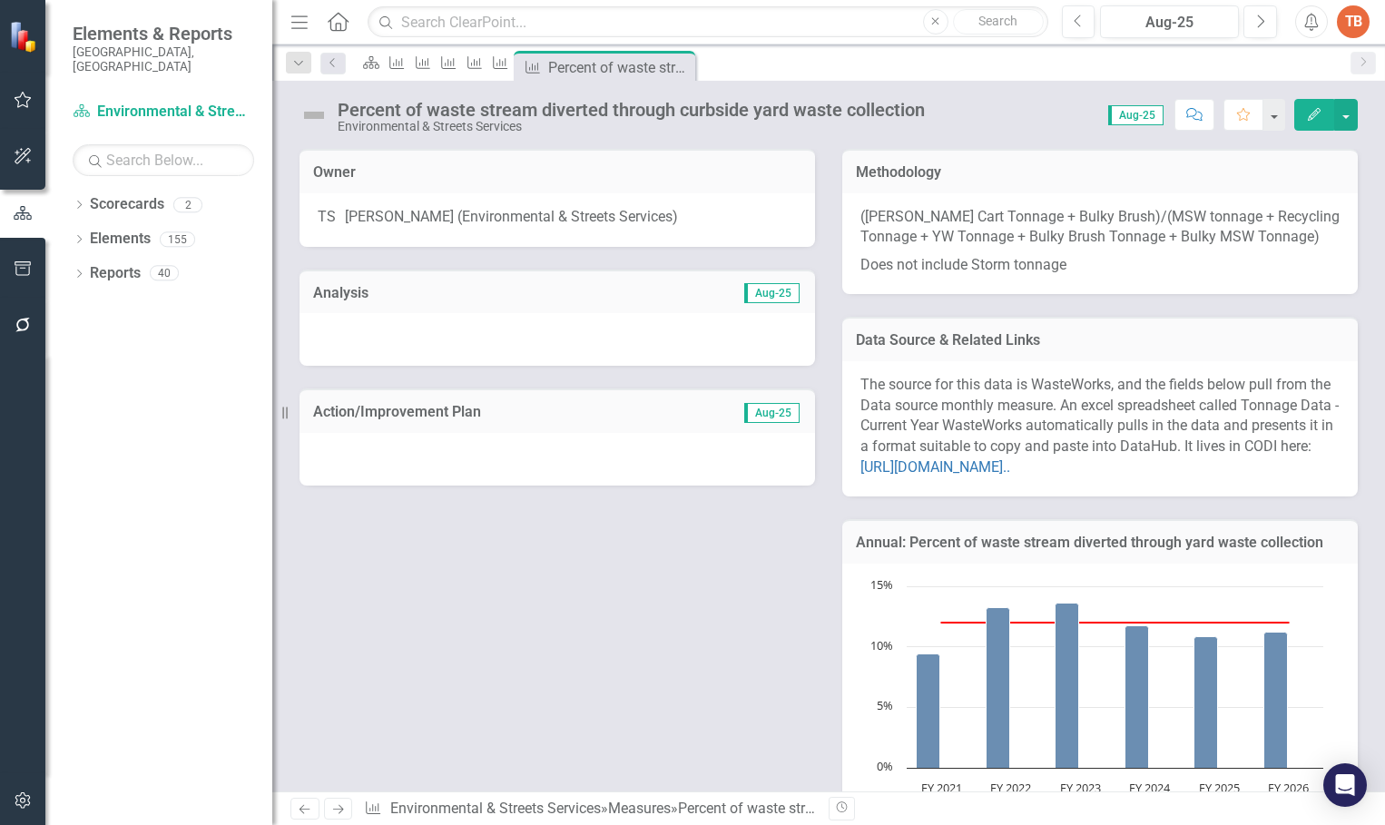
click at [300, 810] on icon "Previous" at bounding box center [304, 809] width 15 height 12
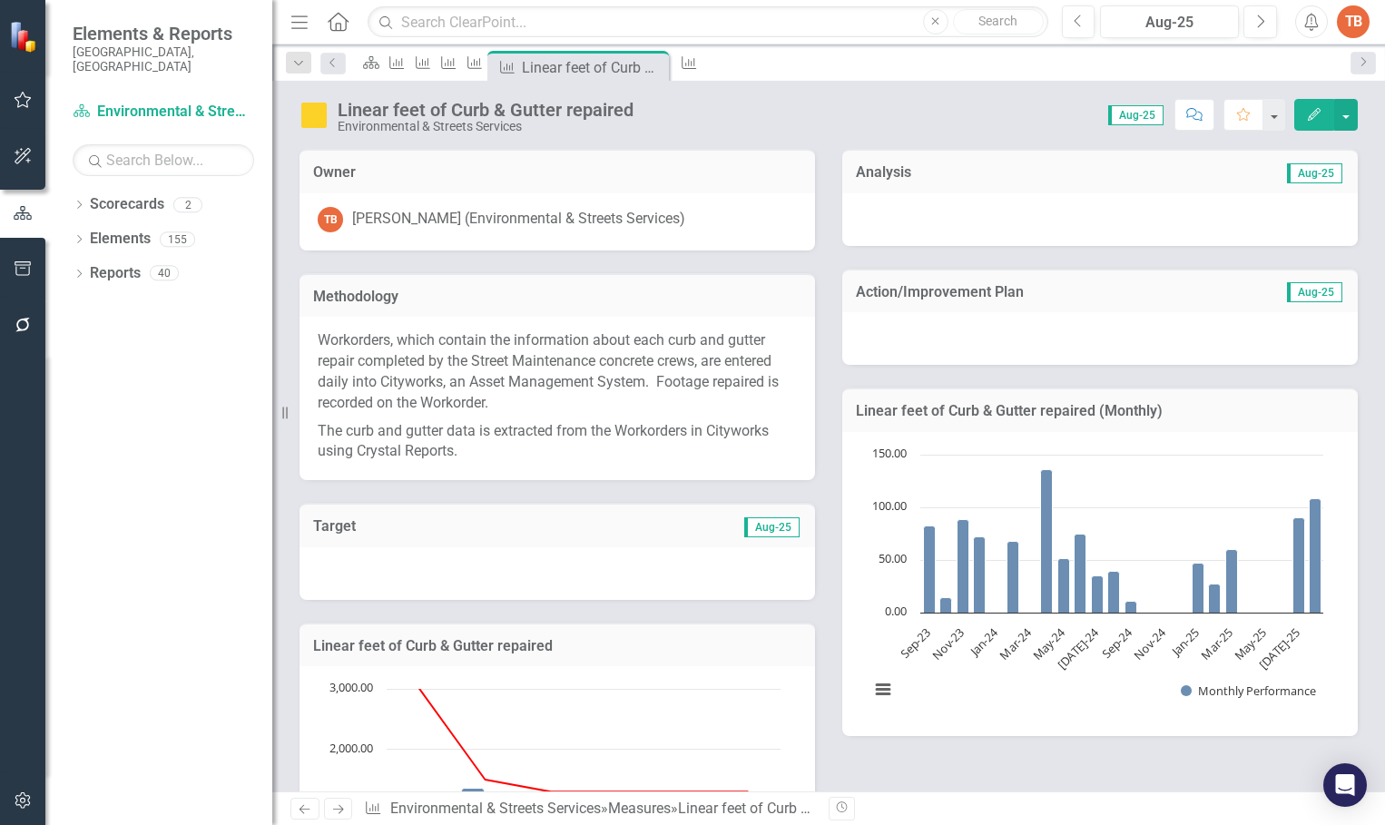
click at [334, 811] on icon "Next" at bounding box center [337, 809] width 15 height 12
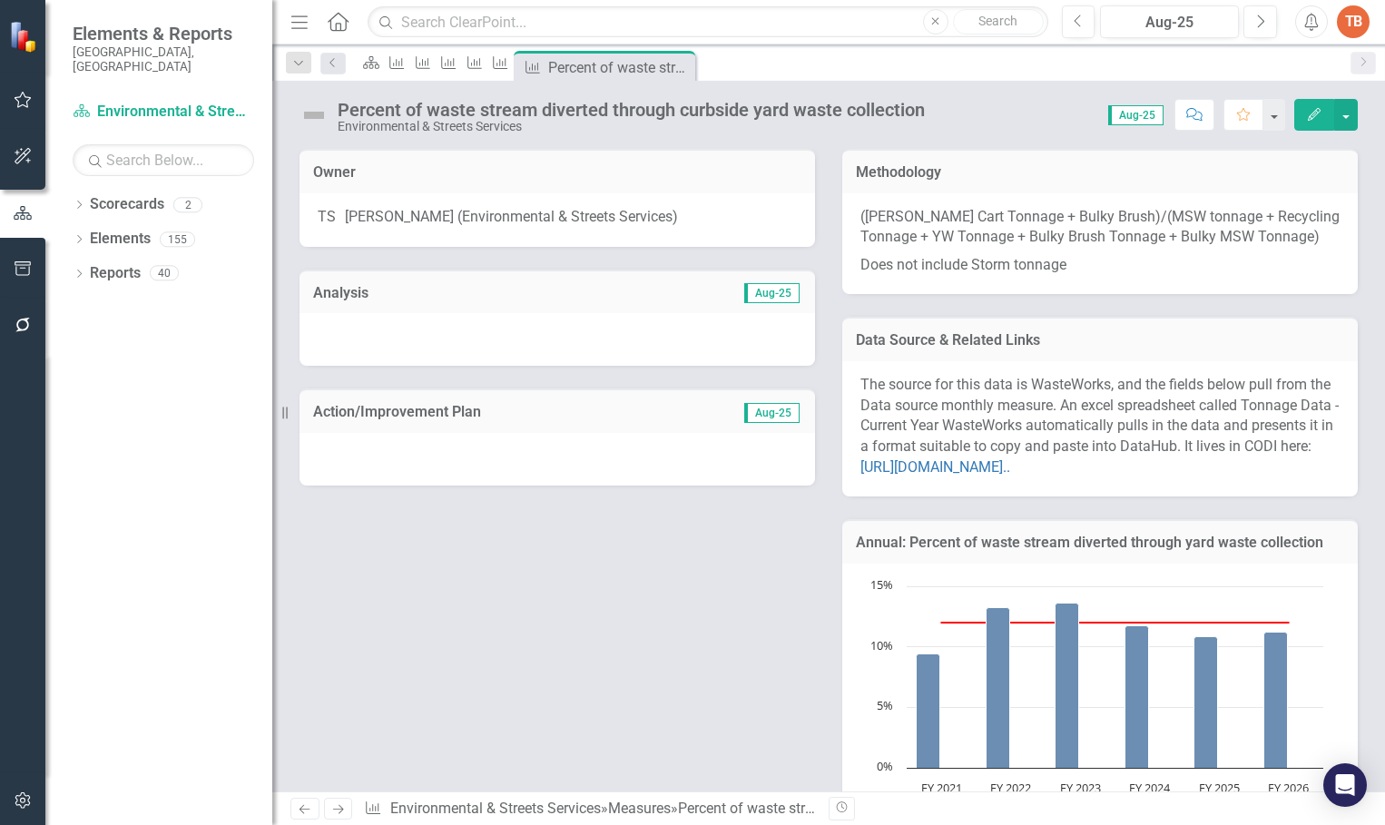
click at [294, 810] on link "Previous" at bounding box center [304, 809] width 29 height 22
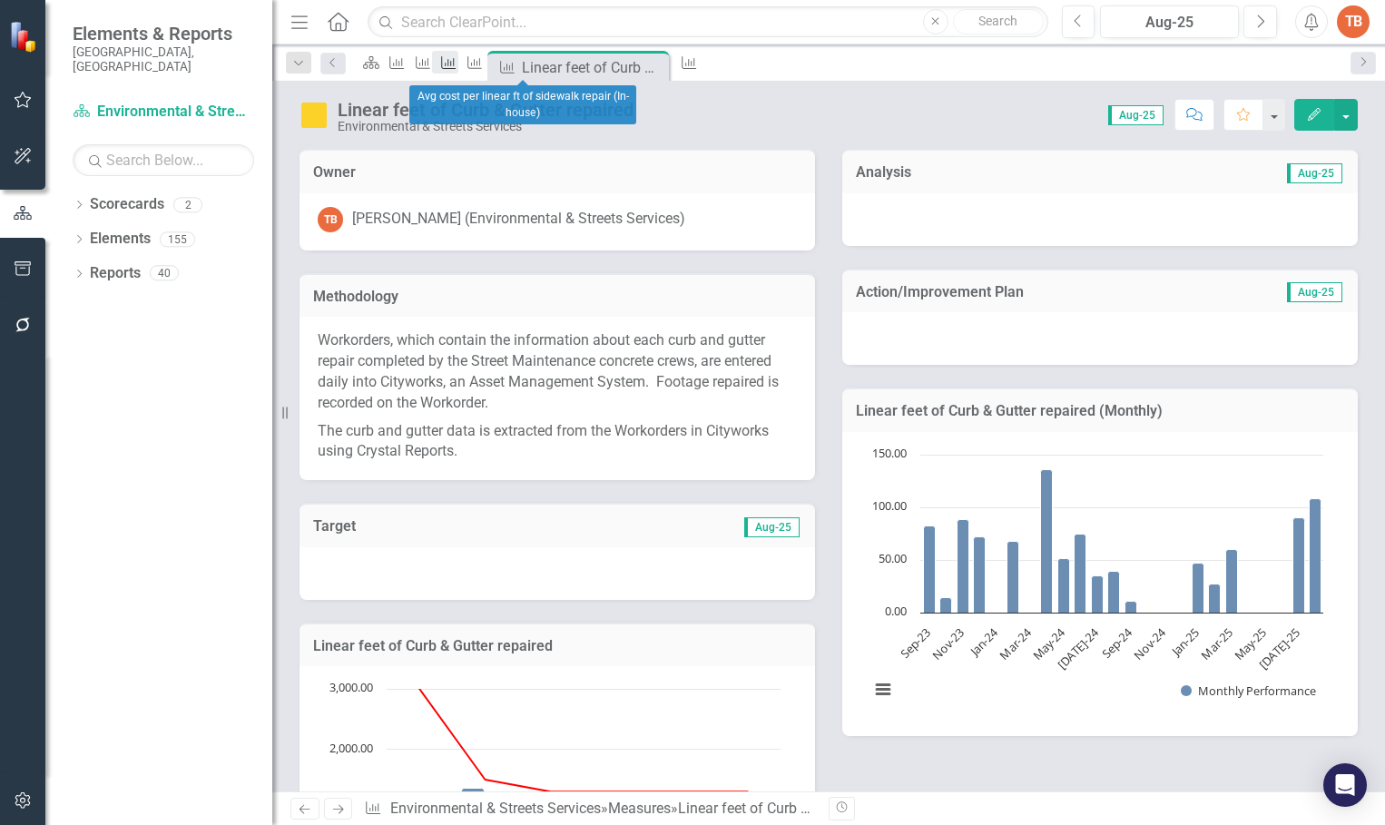
click at [457, 62] on icon "Measure" at bounding box center [448, 62] width 18 height 15
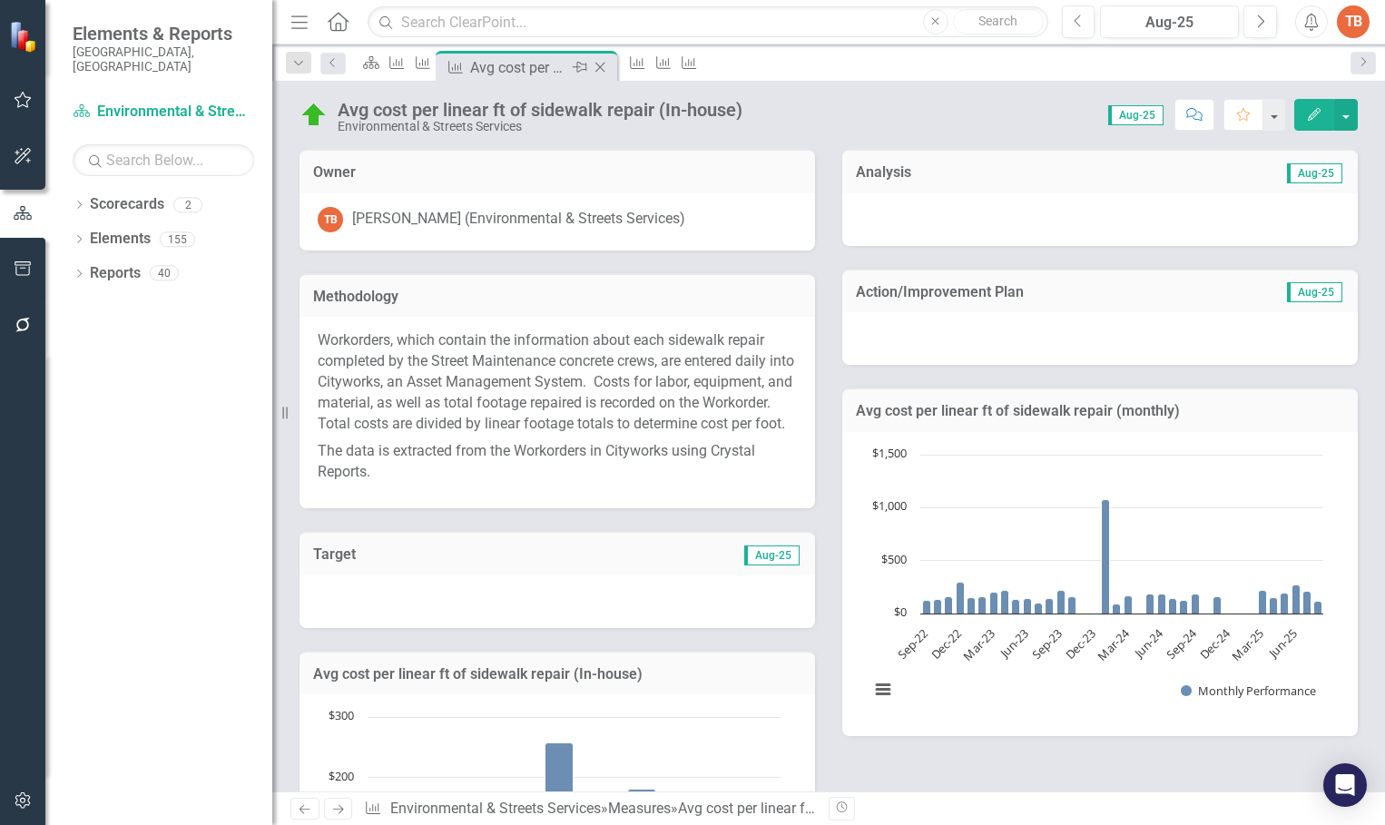
click at [609, 66] on icon "Close" at bounding box center [600, 67] width 18 height 15
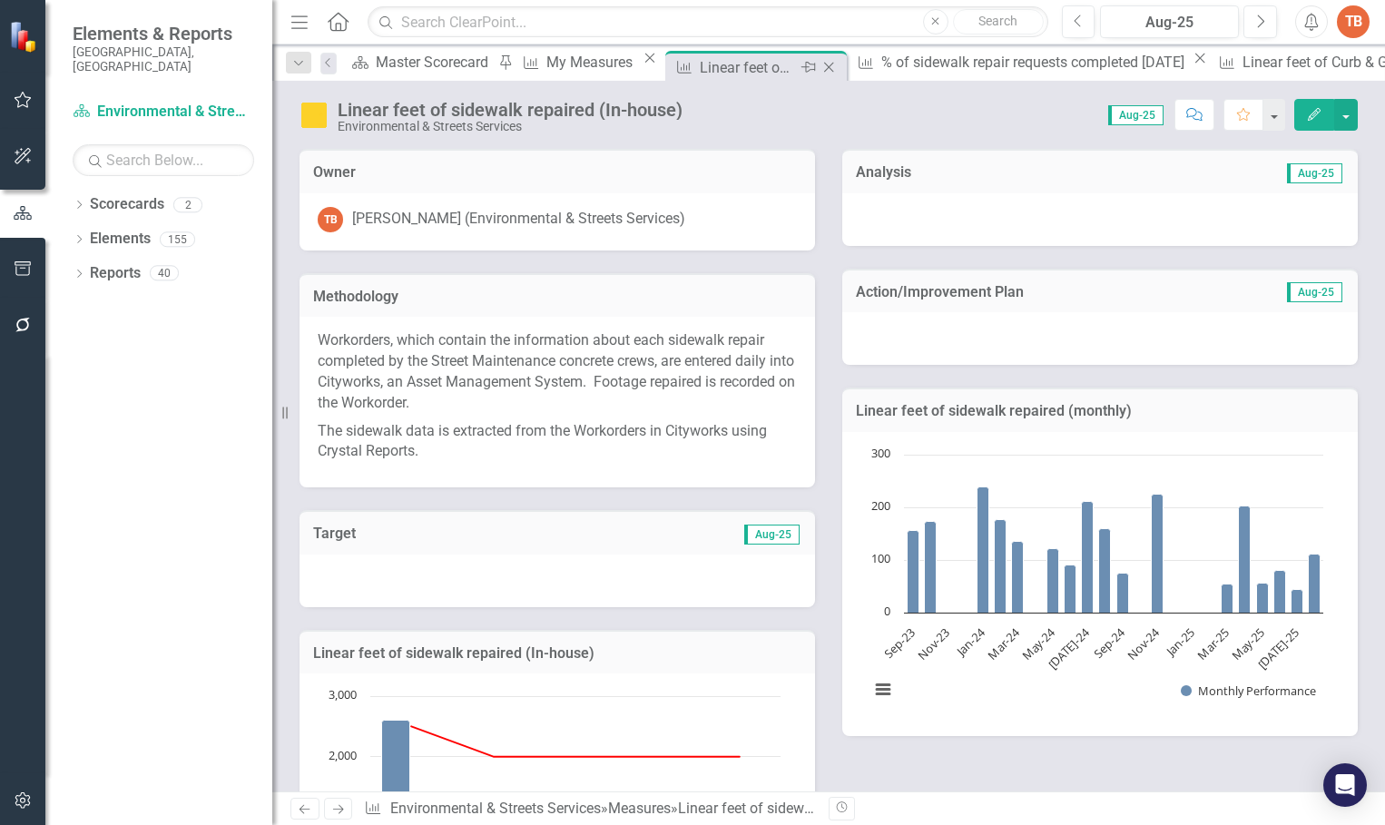
click at [820, 63] on icon "Close" at bounding box center [829, 67] width 18 height 15
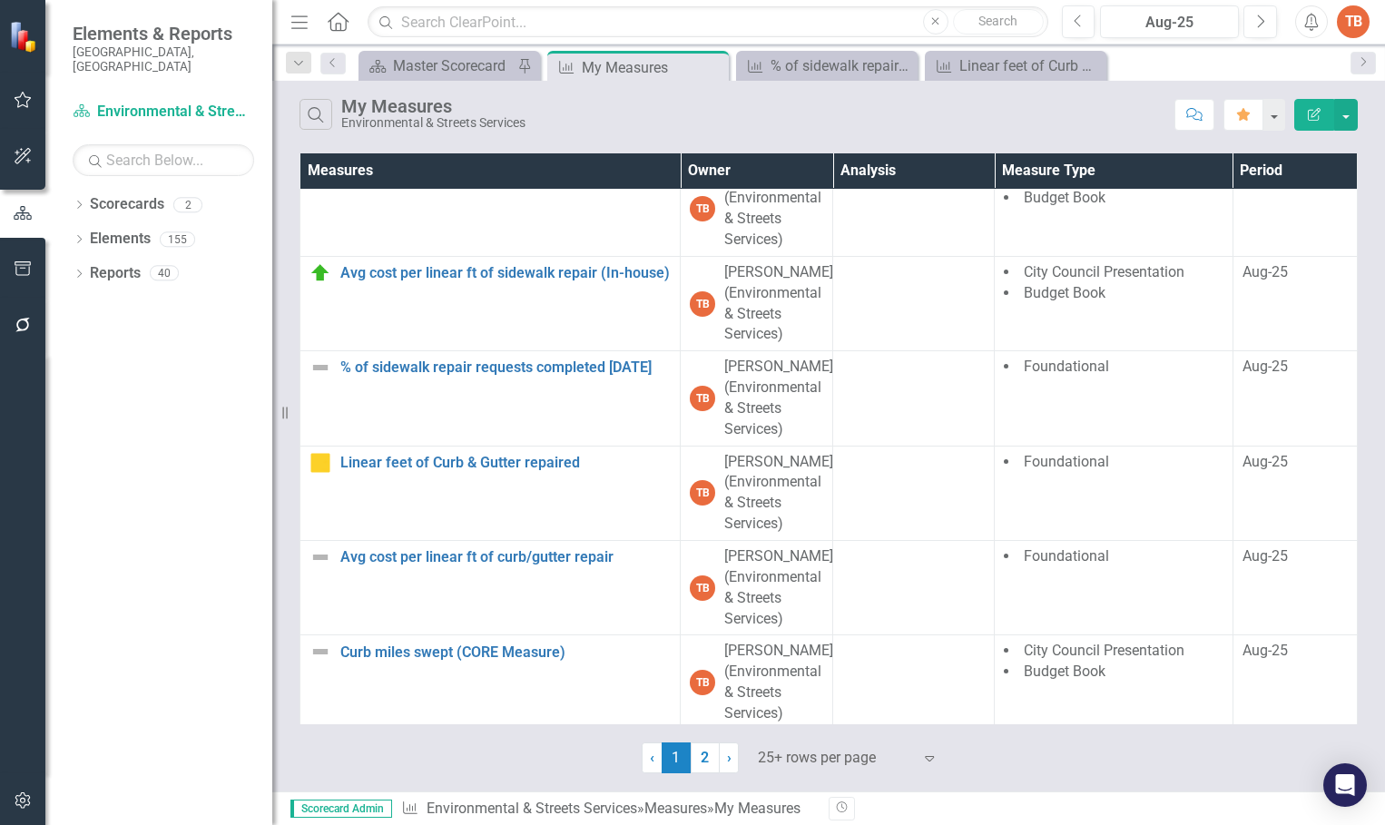
scroll to position [726, 0]
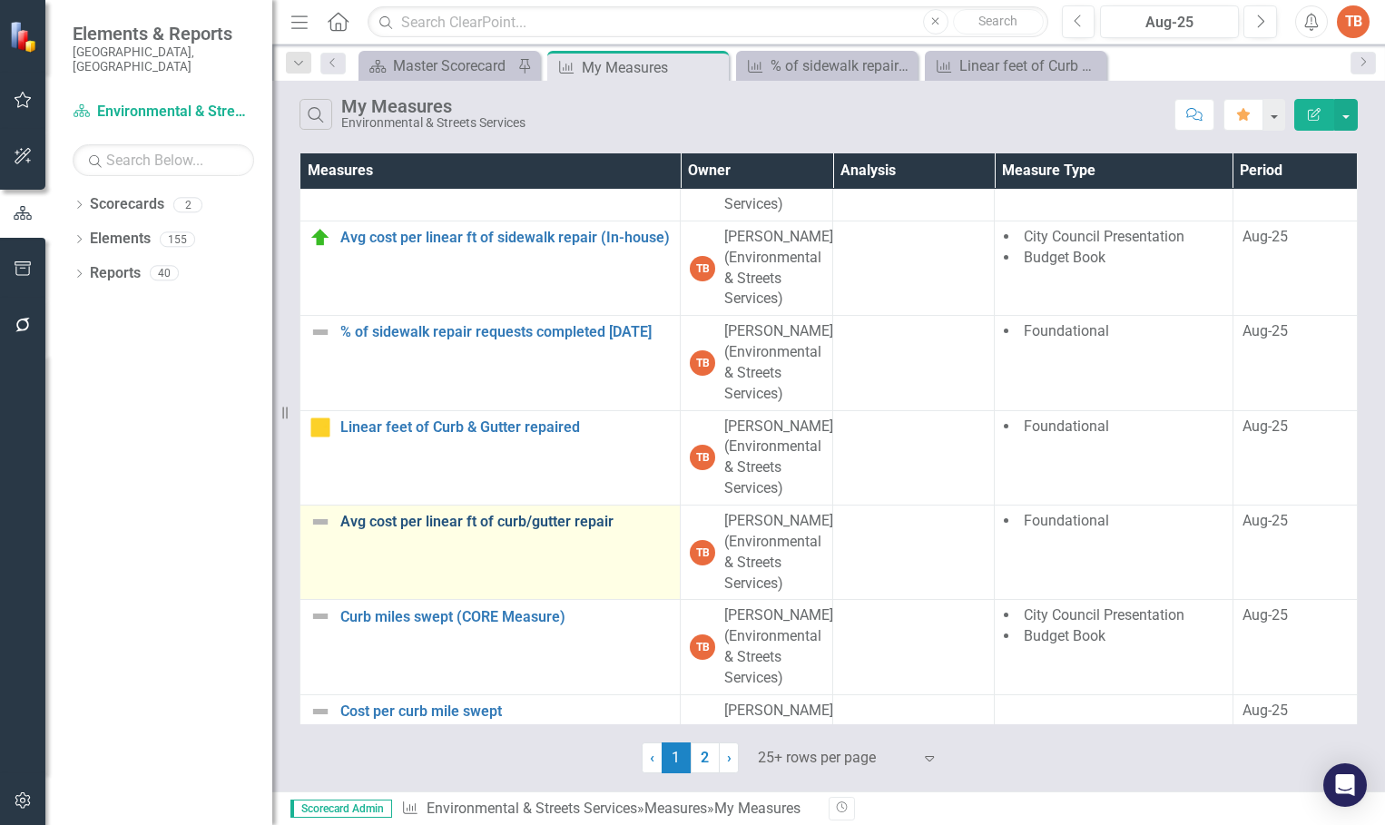
click at [479, 518] on link "Avg cost per linear ft of curb/gutter repair" at bounding box center [505, 522] width 330 height 16
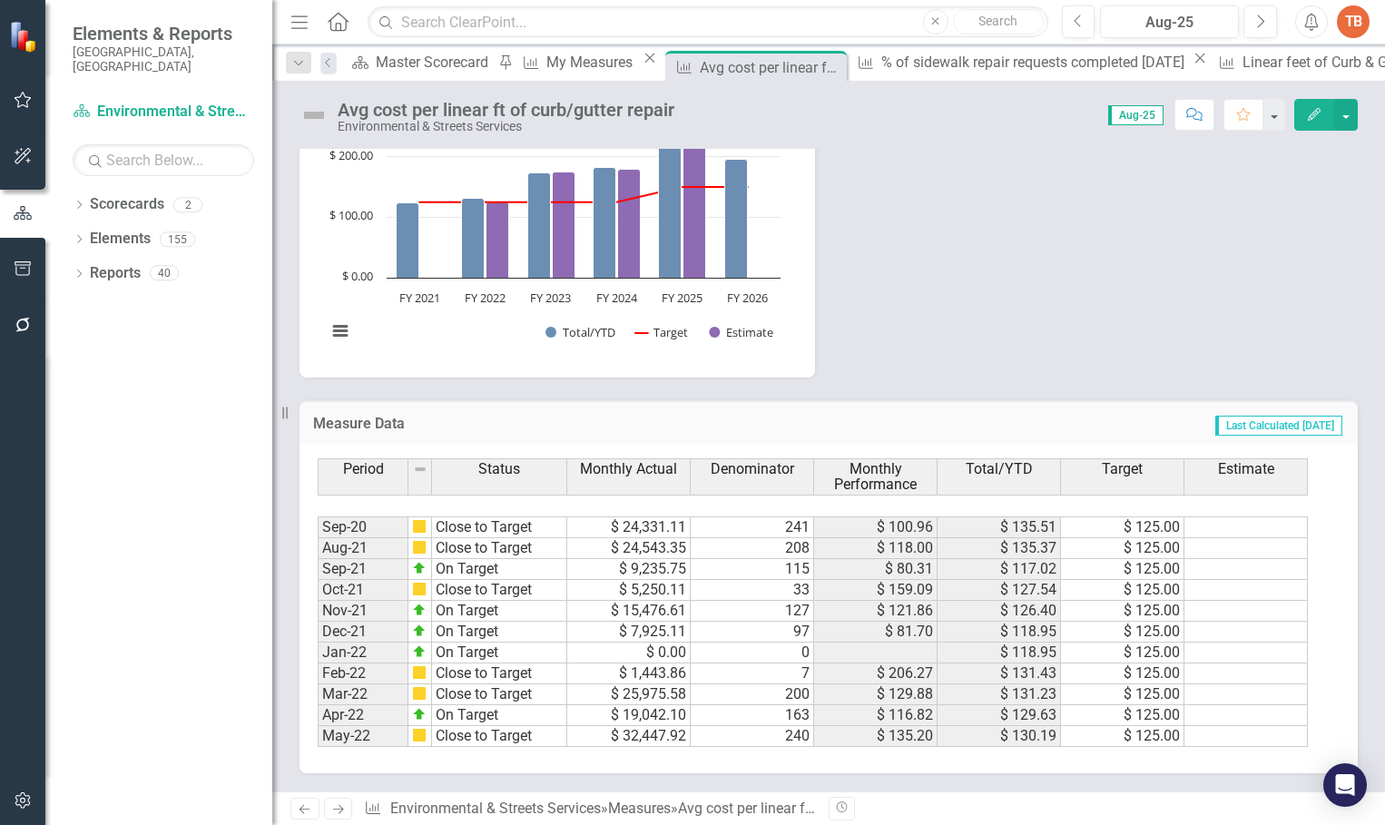
scroll to position [918, 0]
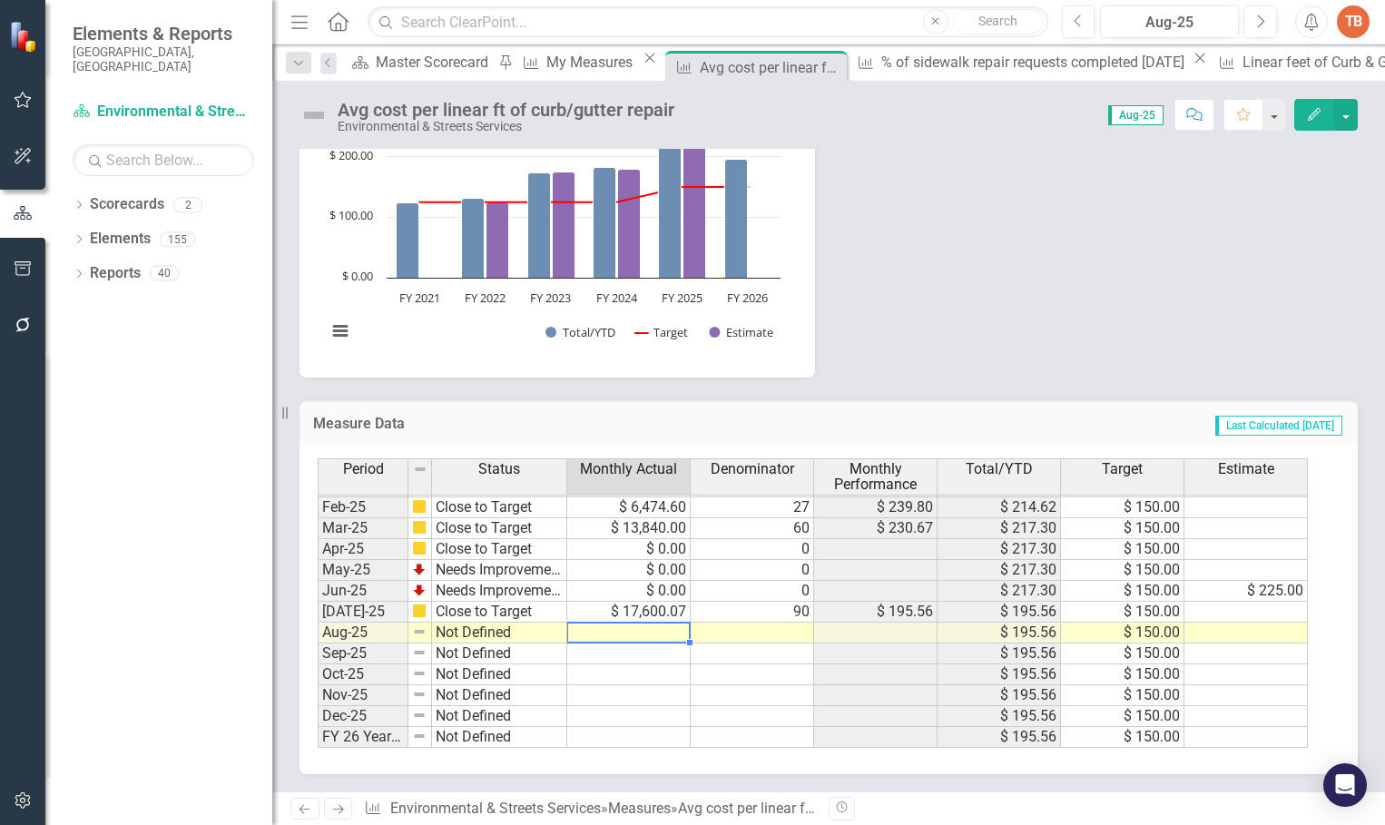
click at [640, 631] on td at bounding box center [628, 633] width 123 height 21
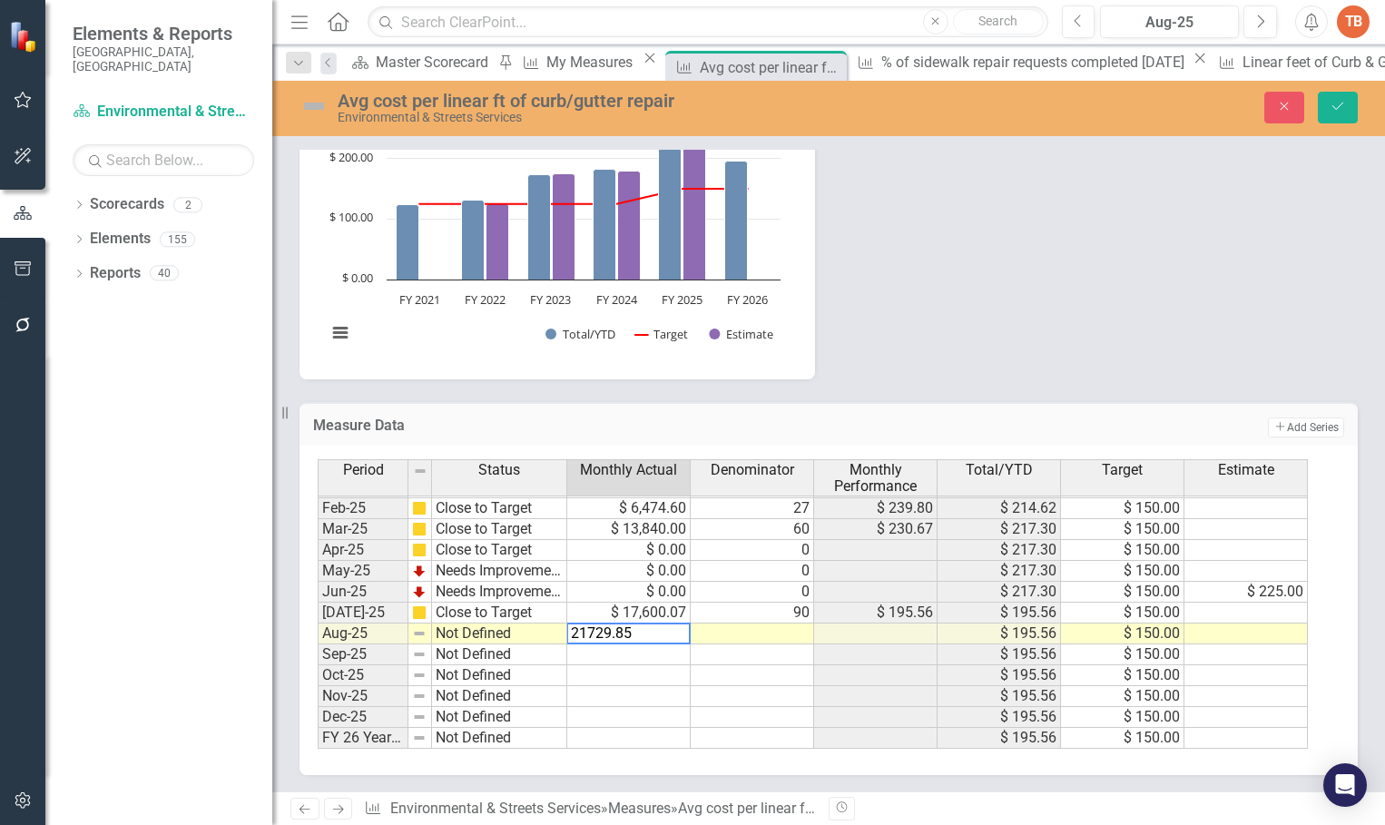
click at [754, 632] on td at bounding box center [752, 634] width 123 height 21
type textarea "108"
click at [451, 636] on td "Not Defined" at bounding box center [499, 634] width 135 height 21
click at [451, 635] on td "Not Defined" at bounding box center [499, 634] width 135 height 21
click at [452, 467] on div "Period Status Monthly Actual Denominator Monthly Performance Total/YTD Target E…" at bounding box center [822, 604] width 1008 height 290
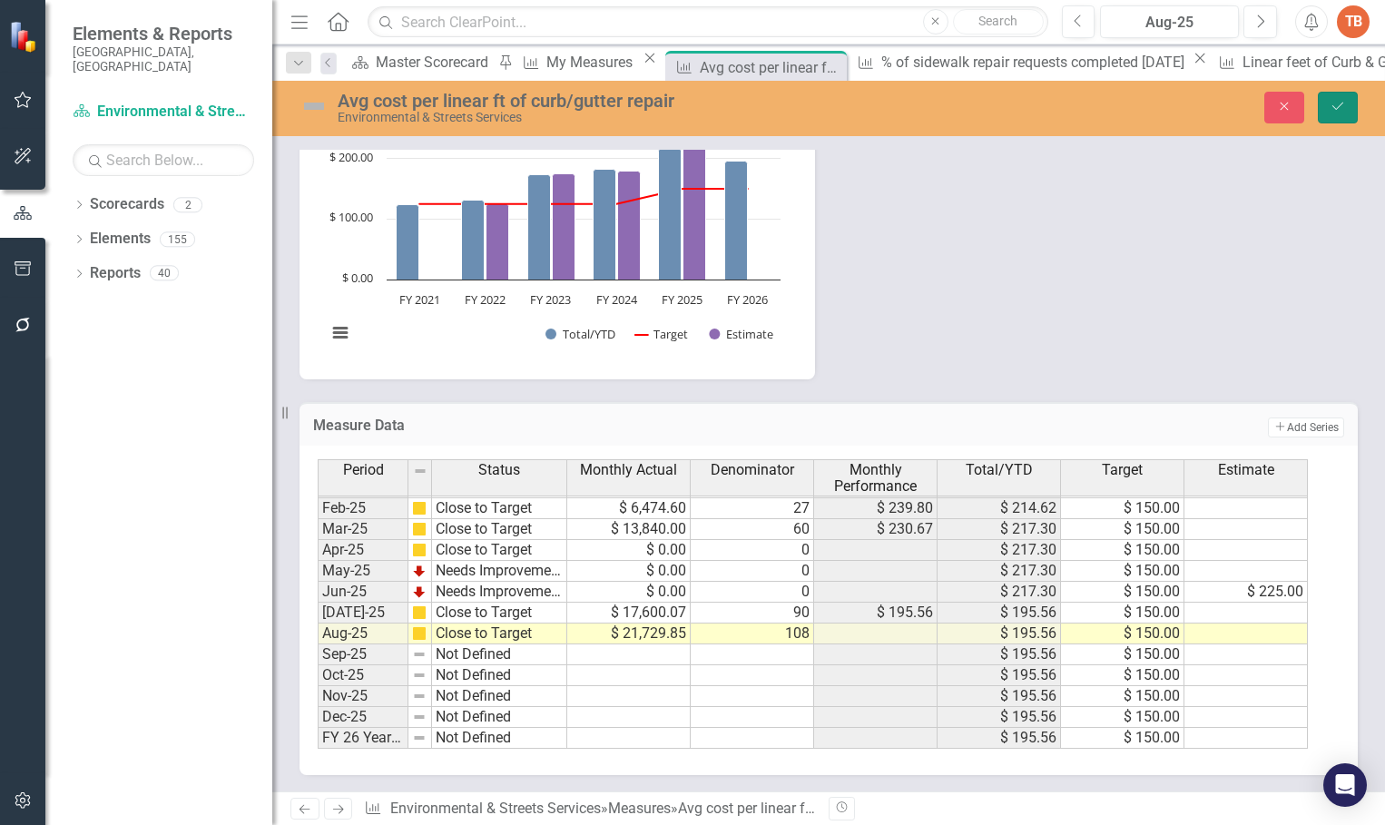
click at [1337, 103] on icon "Save" at bounding box center [1338, 106] width 16 height 13
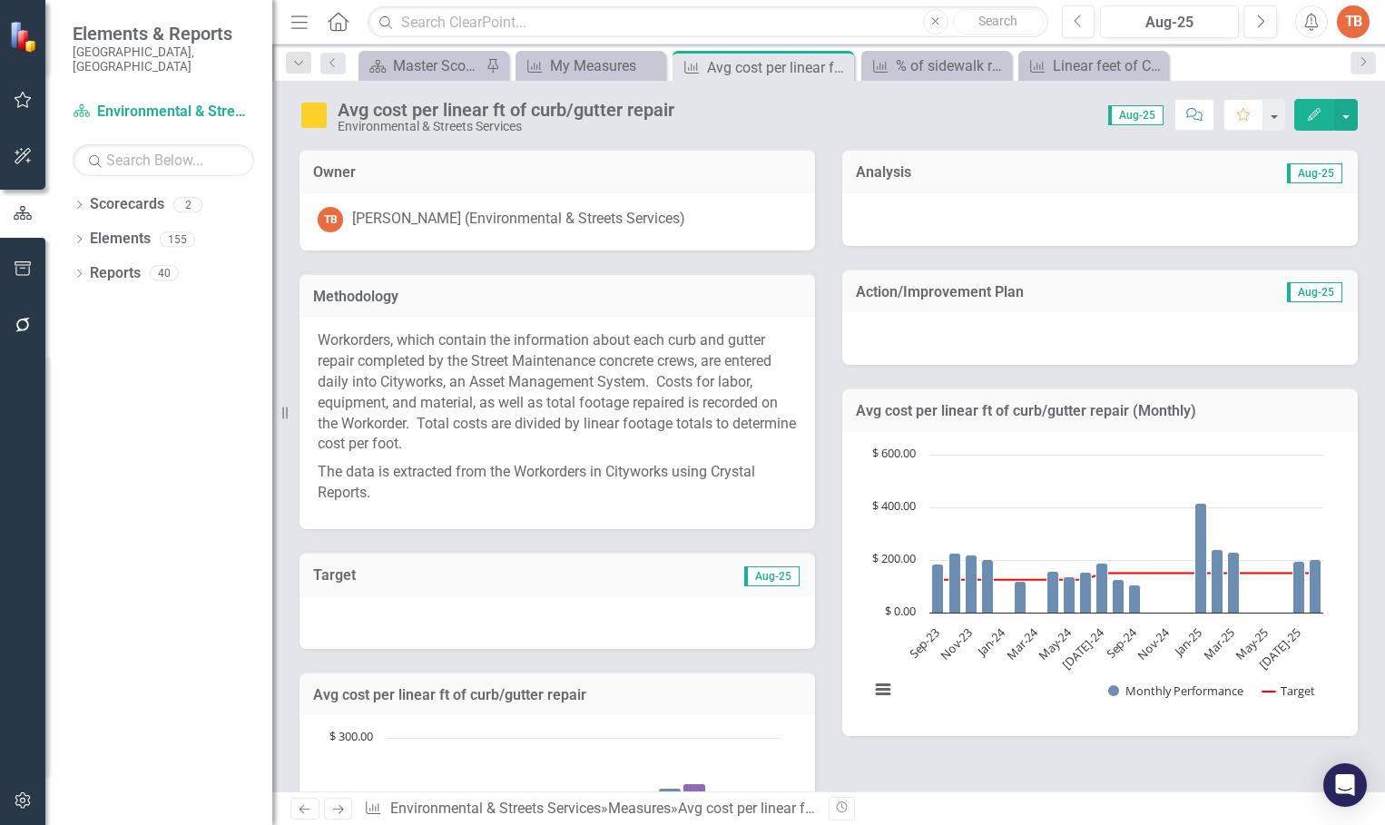
scroll to position [918, 0]
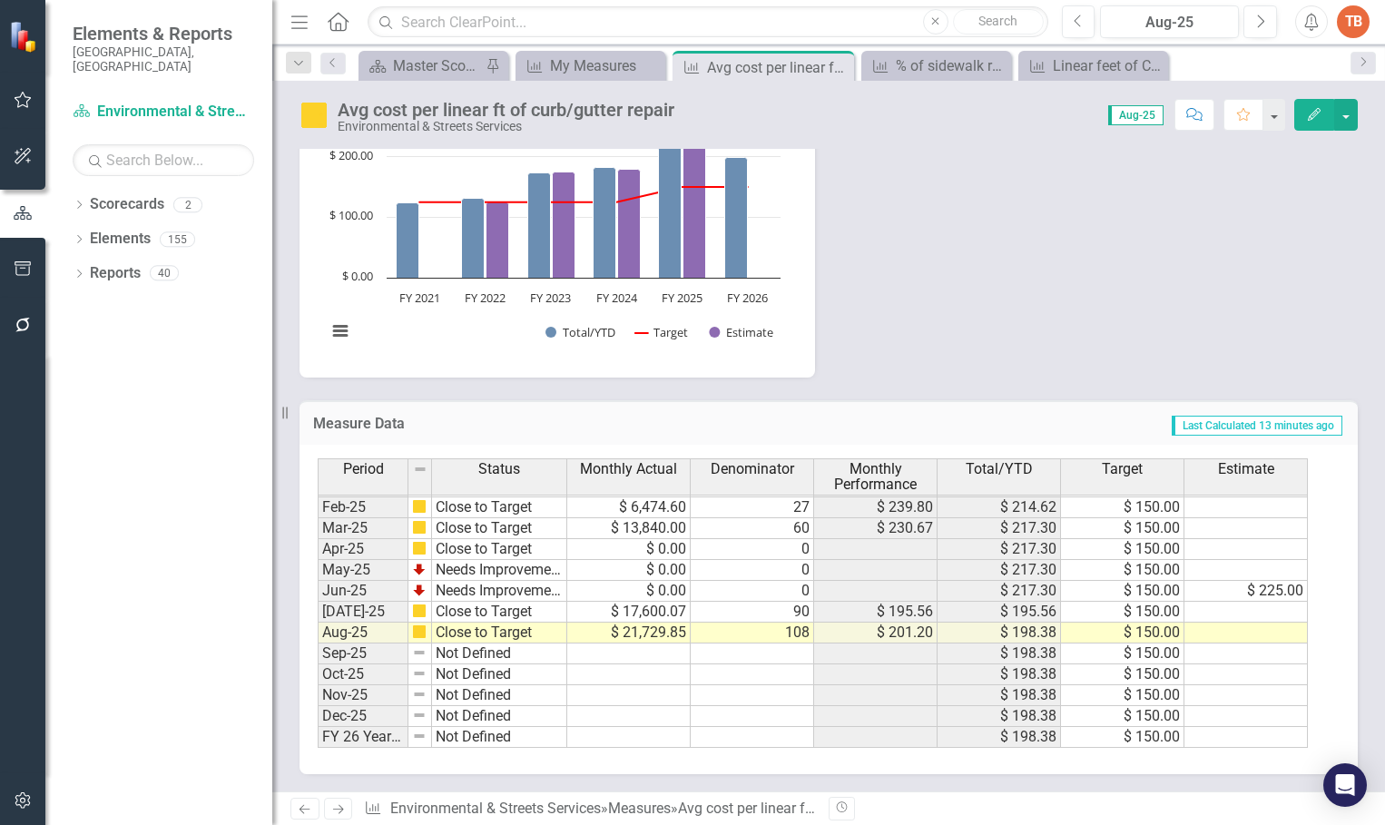
click at [309, 813] on icon "Previous" at bounding box center [304, 809] width 15 height 12
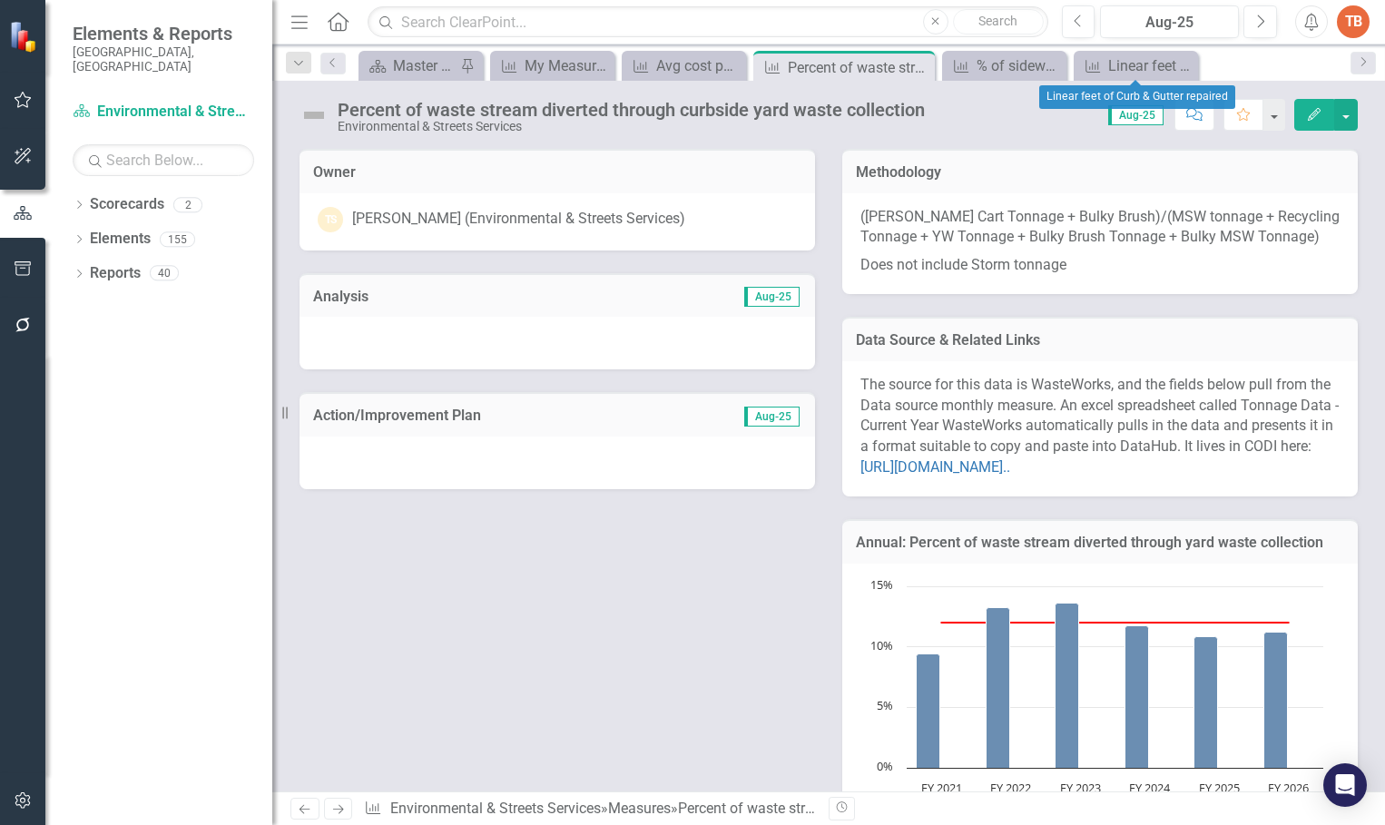
click at [0, 0] on icon "Close" at bounding box center [0, 0] width 0 height 0
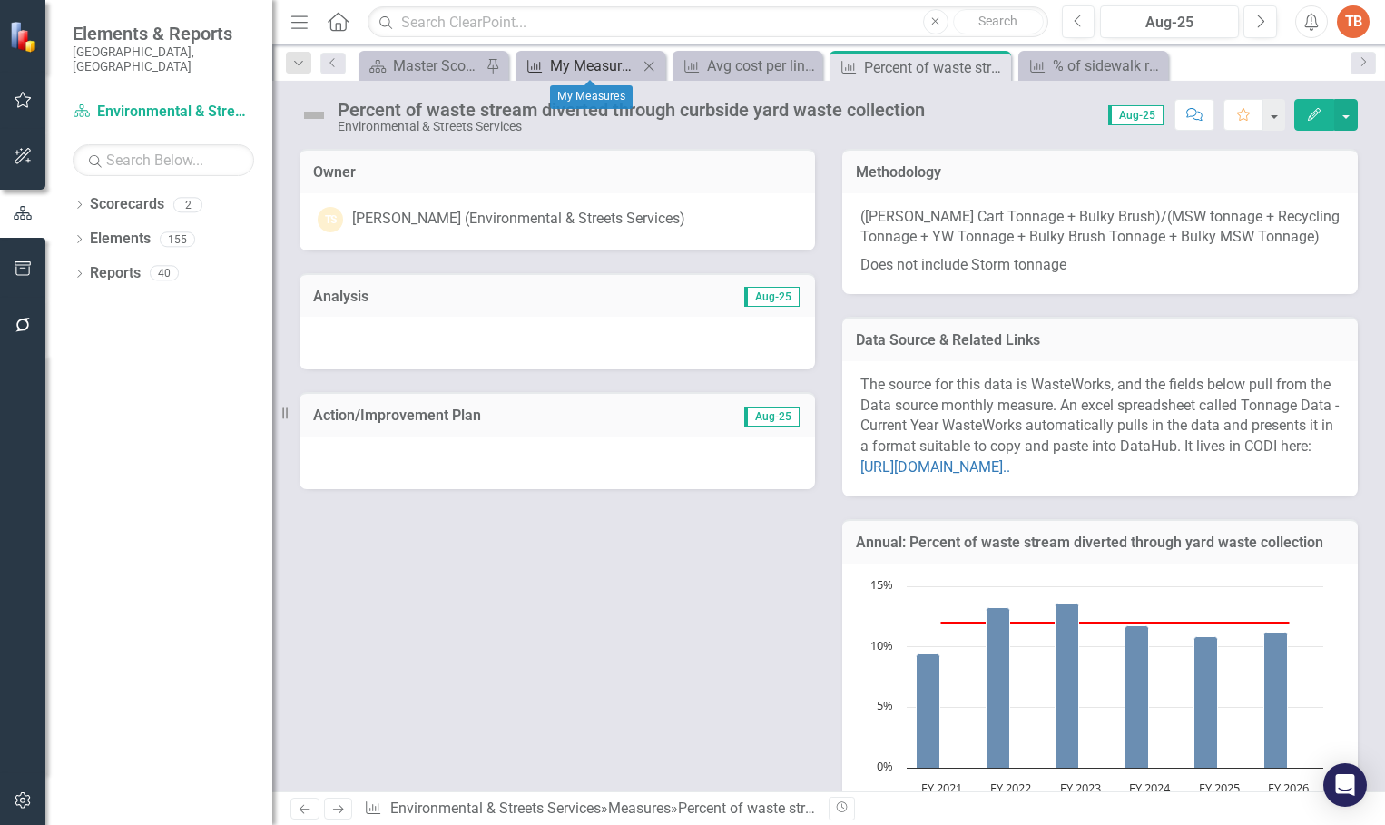
click at [565, 62] on div "My Measures" at bounding box center [594, 65] width 88 height 23
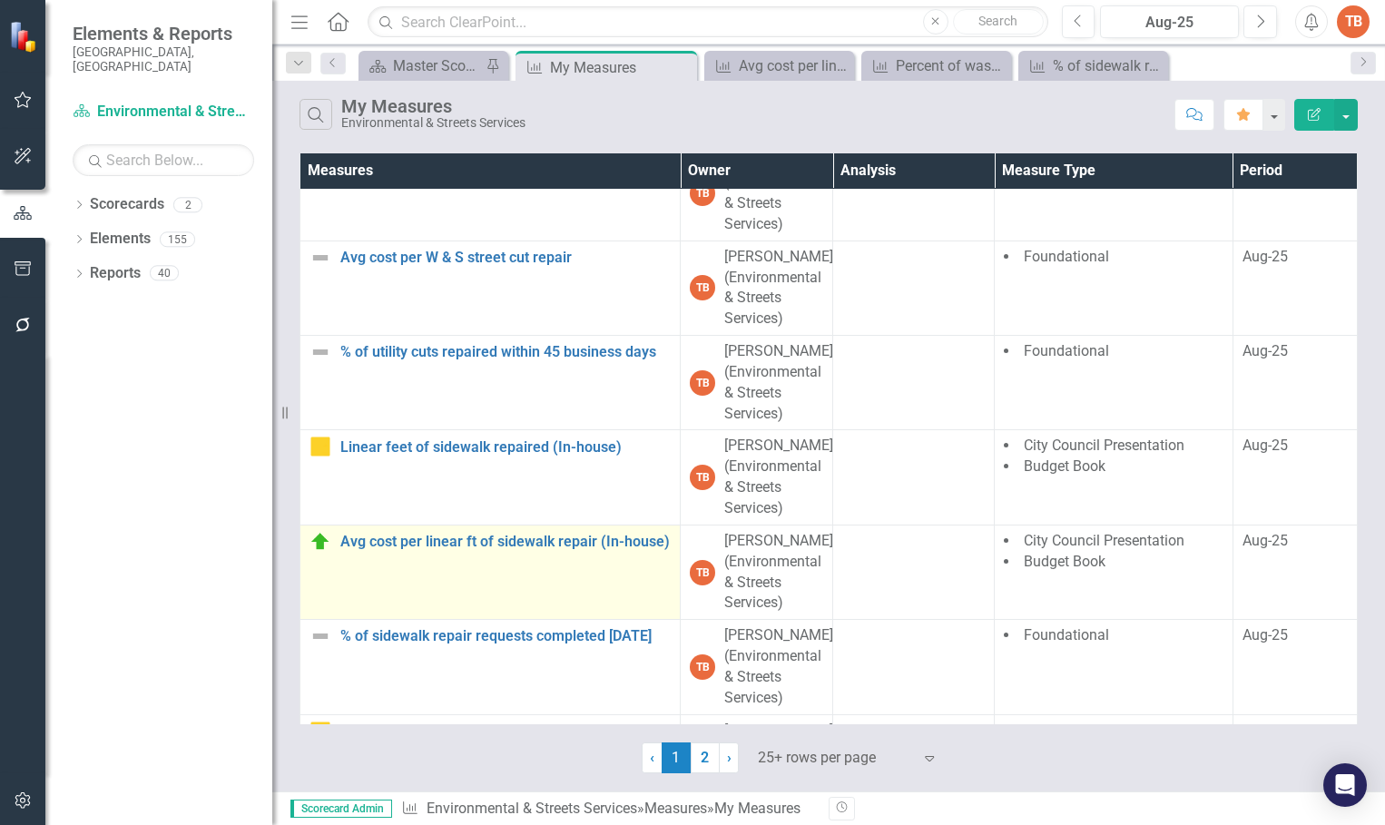
scroll to position [635, 0]
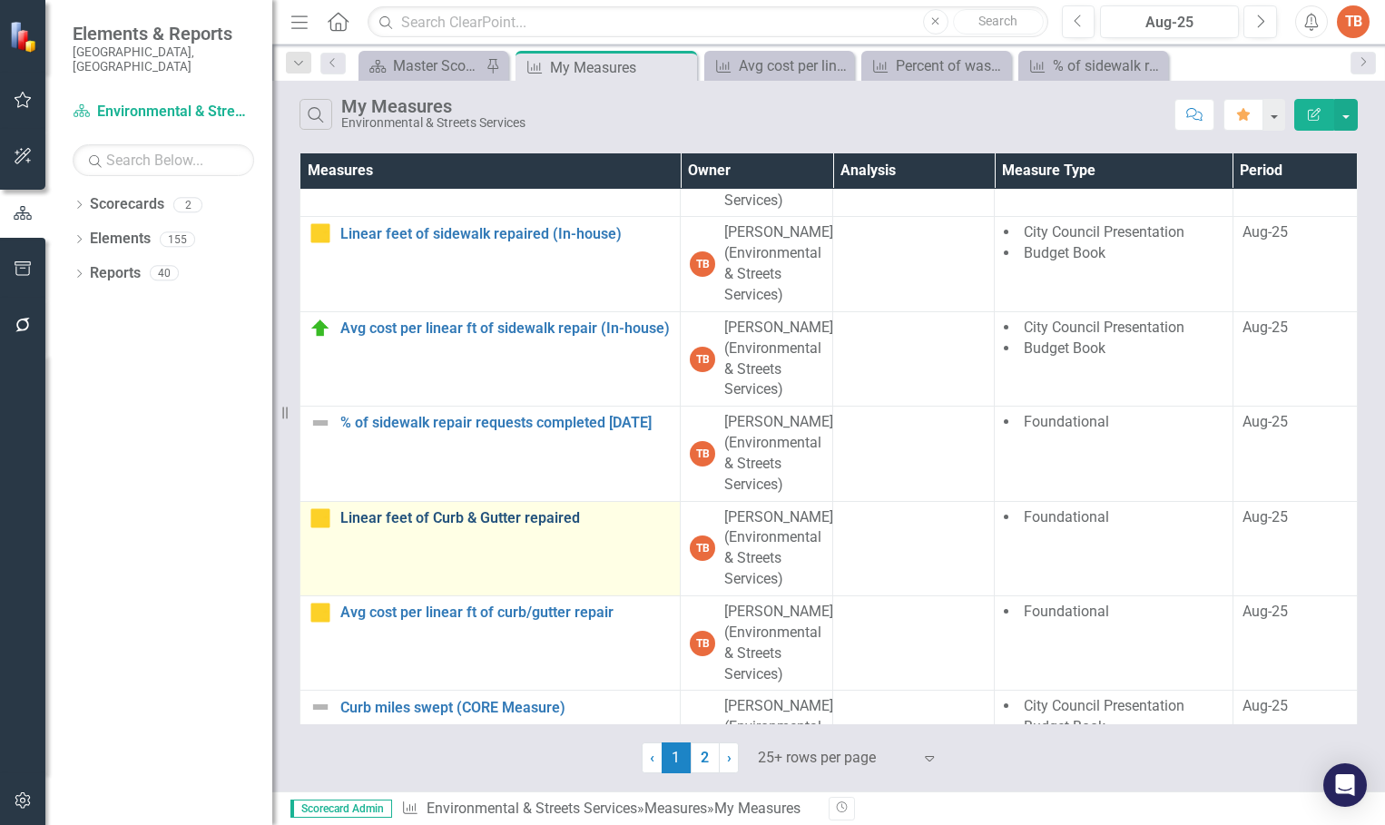
click at [478, 514] on link "Linear feet of Curb & Gutter repaired" at bounding box center [505, 518] width 330 height 16
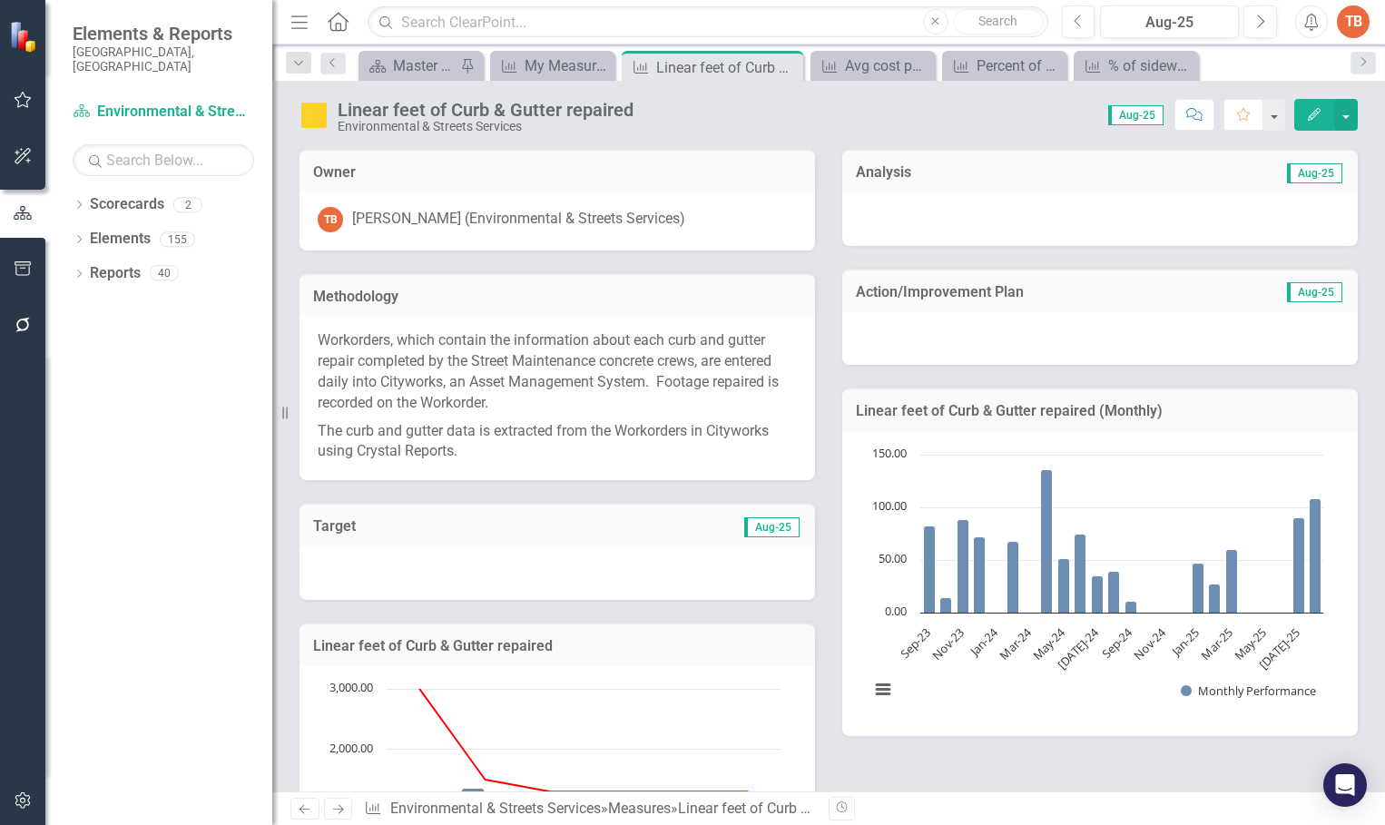
click at [865, 212] on div at bounding box center [1100, 219] width 516 height 53
click at [866, 212] on div at bounding box center [1100, 219] width 516 height 53
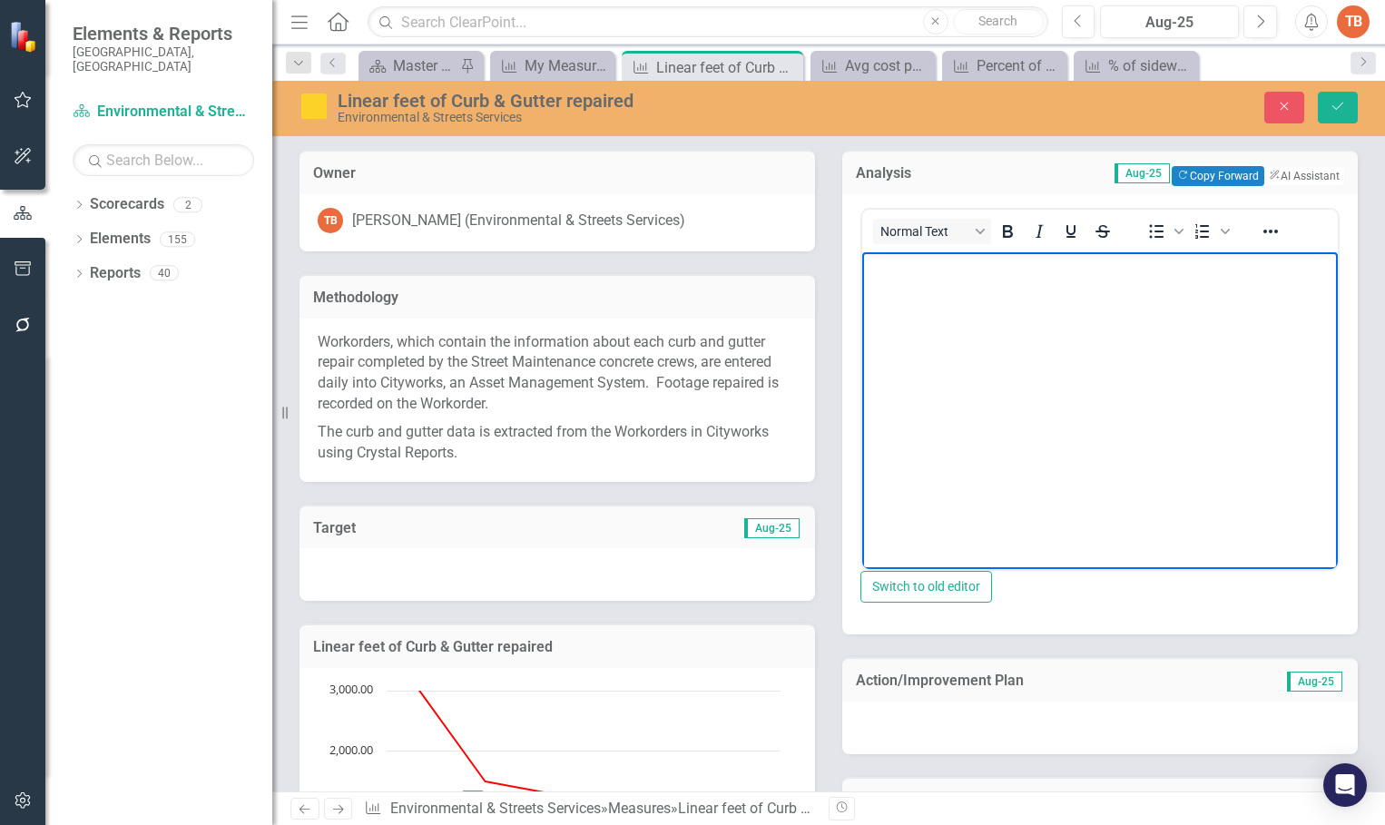
click at [900, 309] on body "Rich Text Area. Press ALT-0 for help." at bounding box center [1100, 387] width 476 height 272
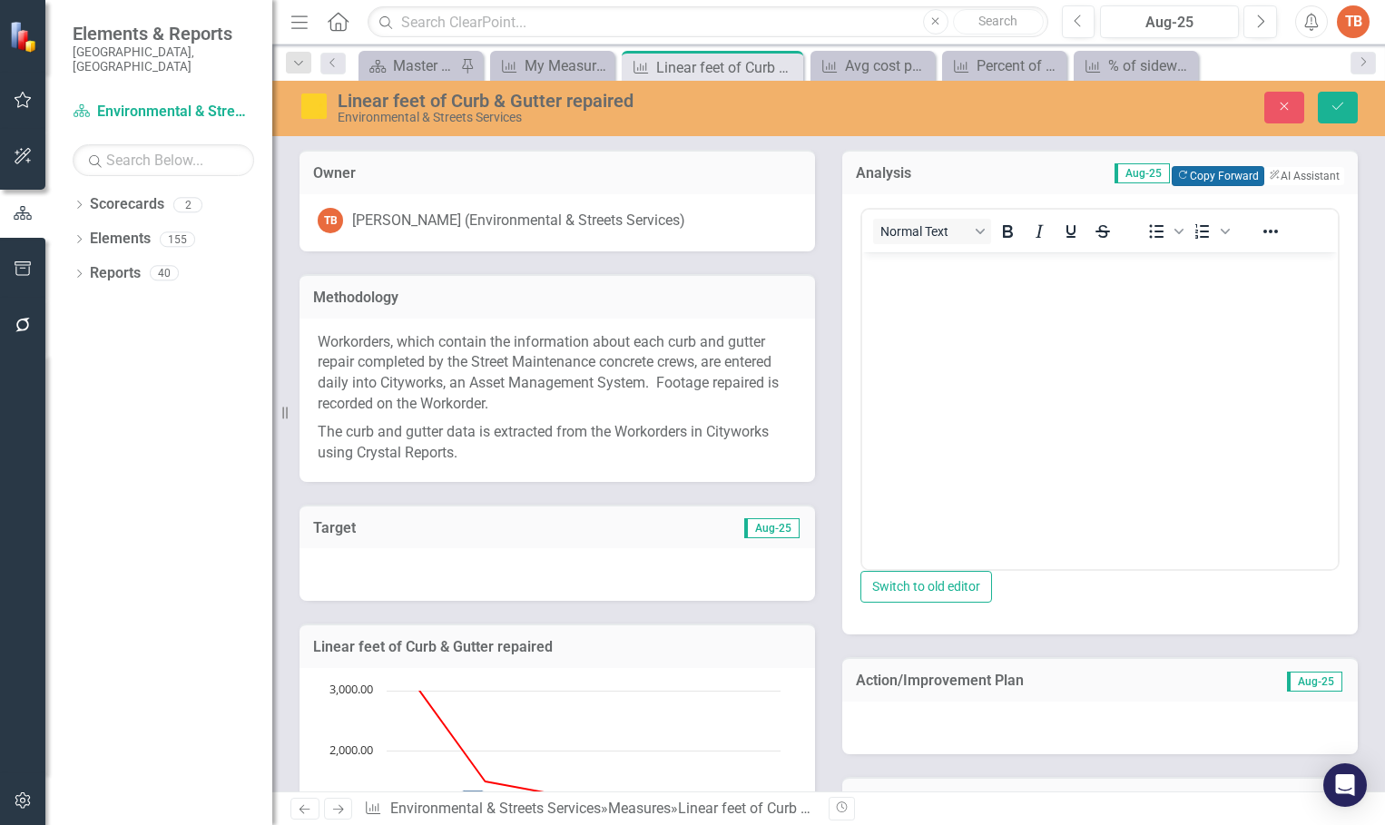
click at [1174, 175] on button "Copy Forward Copy Forward" at bounding box center [1218, 176] width 92 height 20
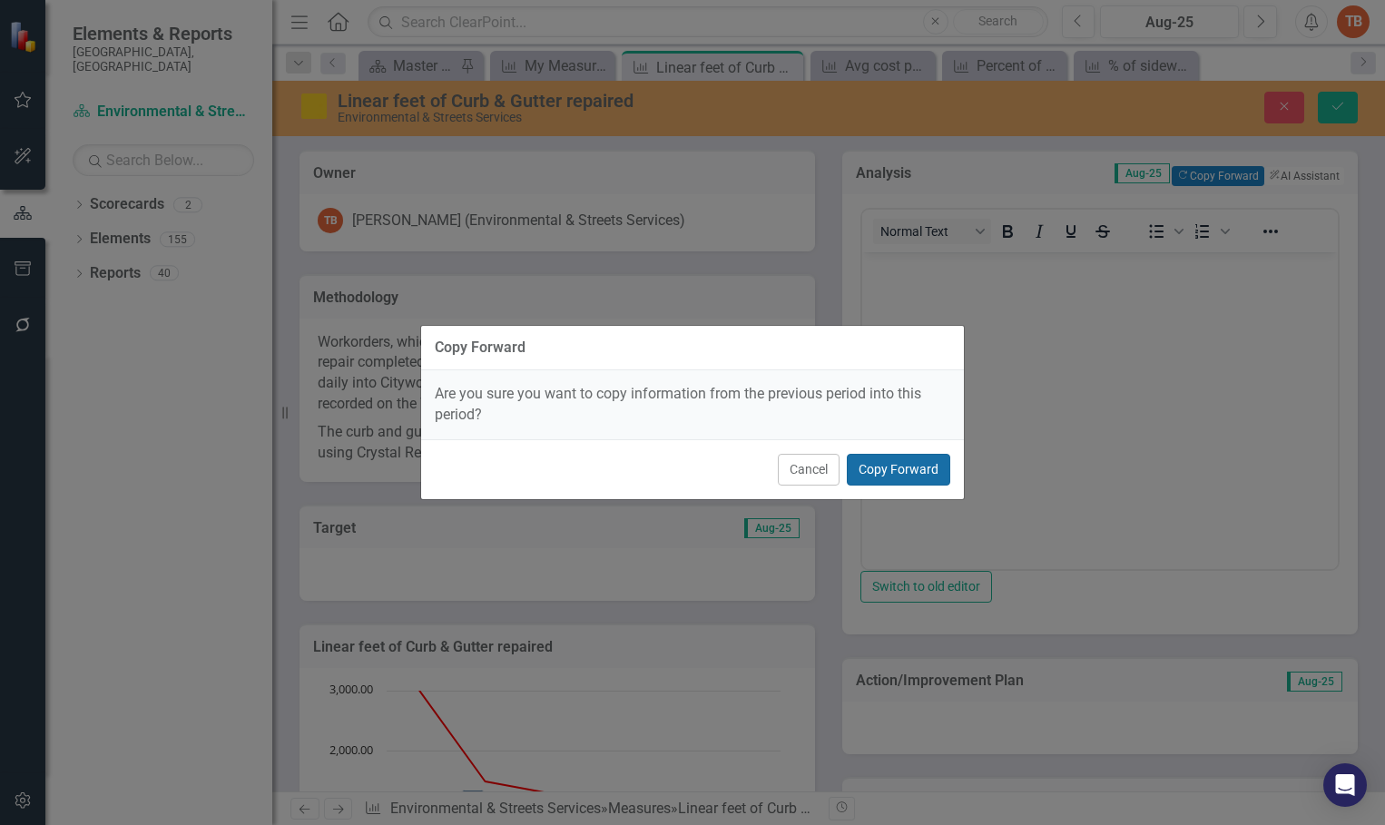
click at [880, 469] on button "Copy Forward" at bounding box center [898, 470] width 103 height 32
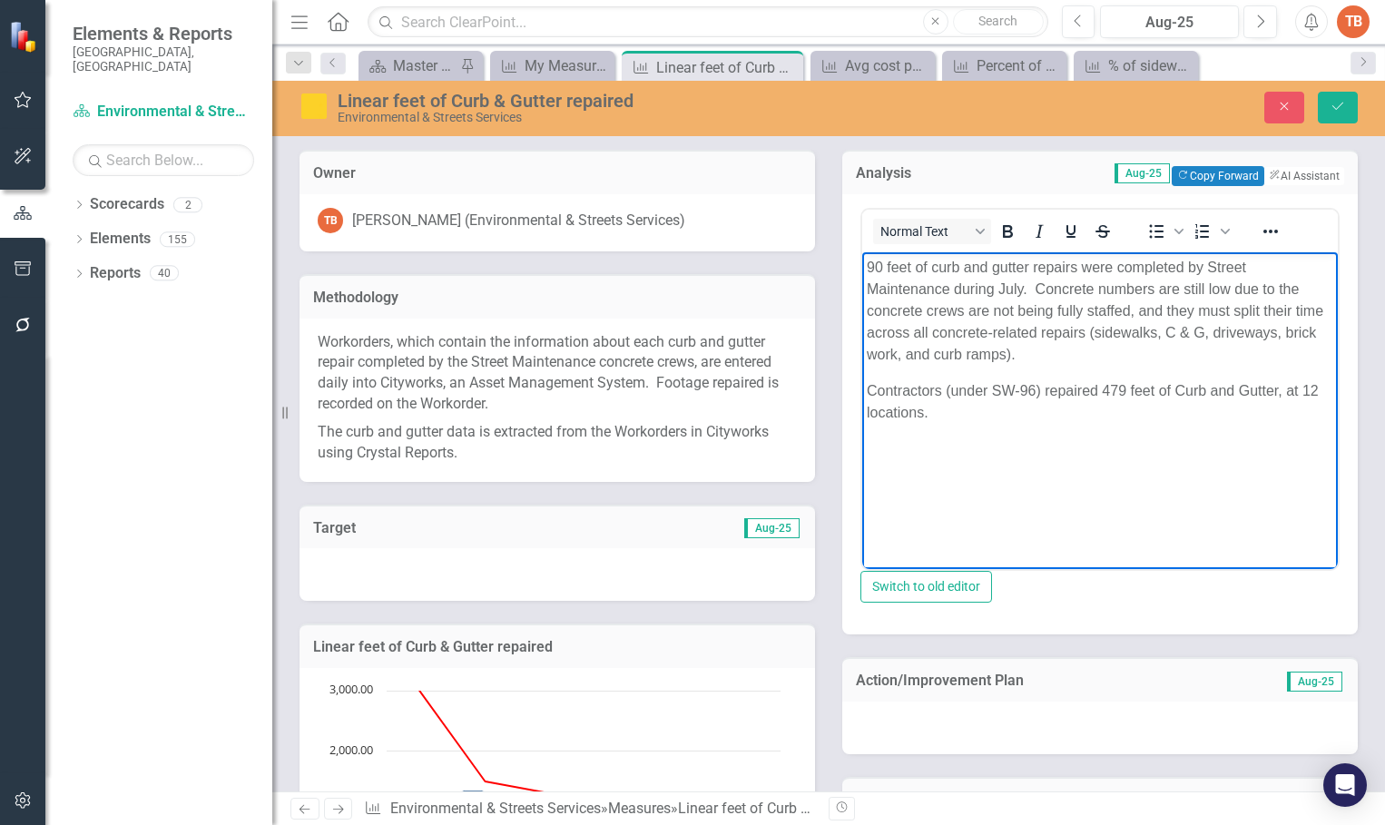
click at [881, 260] on p "90 feet of curb and gutter repairs were completed by Street Maintenance during …" at bounding box center [1100, 310] width 467 height 109
click at [1021, 285] on p "108 feet of curb and gutter repairs were completed by Street Maintenance during…" at bounding box center [1100, 310] width 467 height 109
click at [949, 427] on body "108 feet of curb and gutter repairs were completed by Street Maintenance during…" at bounding box center [1100, 387] width 476 height 272
click at [940, 407] on p "Contractors (under SW-96) repaired 479 feet of Curb and Gutter, at 12 locations." at bounding box center [1100, 401] width 467 height 44
click at [1128, 382] on p "Contractors (under SW-96) repaired 479 feet of Curb and Gutter, at 12 locations." at bounding box center [1100, 401] width 467 height 44
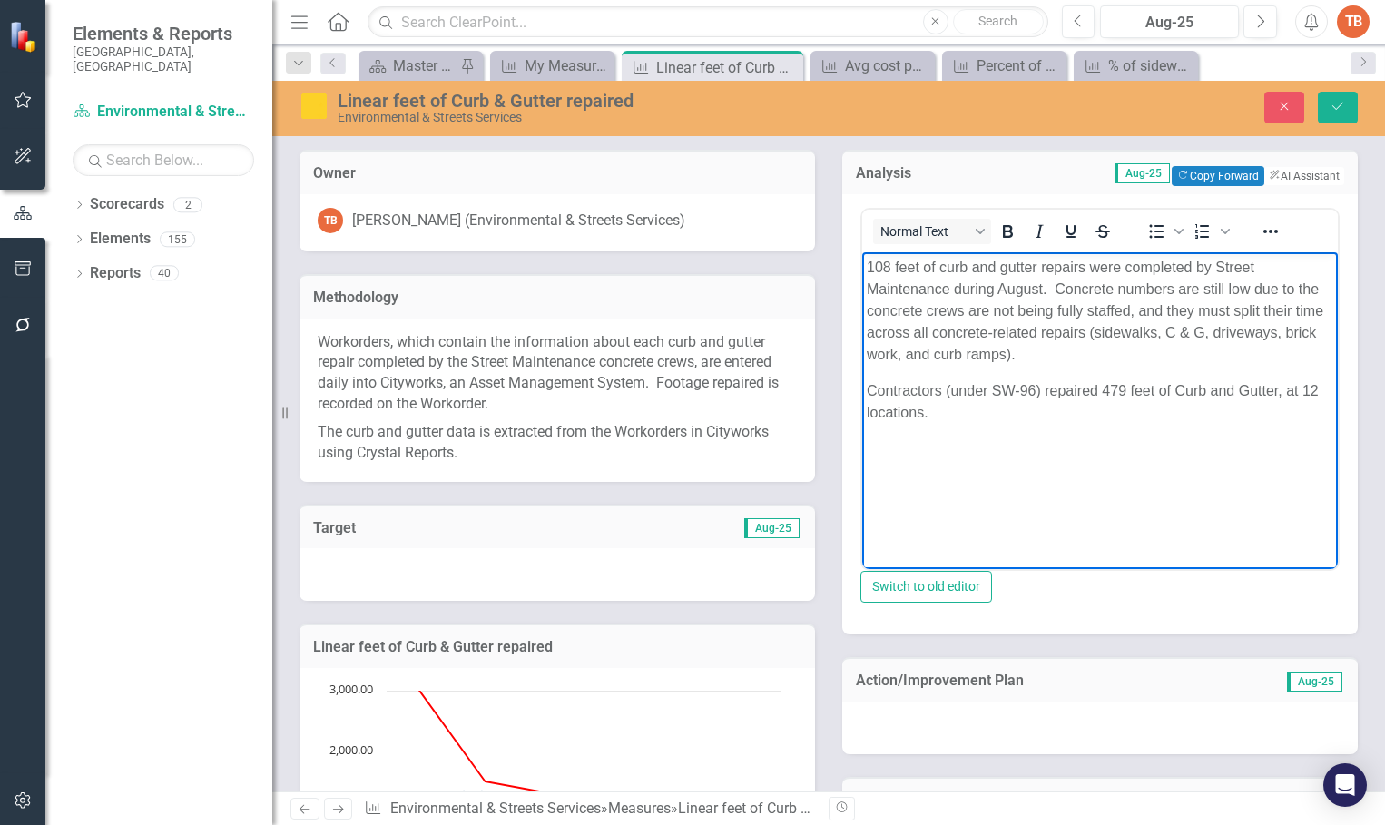
click at [1125, 387] on p "Contractors (under SW-96) repaired 479 feet of Curb and Gutter, at 12 locations." at bounding box center [1100, 401] width 467 height 44
click at [1310, 387] on p "Contractors (under SW-96) repaired 92 feet of Curb and Gutter, at 12 locations." at bounding box center [1100, 401] width 467 height 44
click at [1338, 105] on icon "Save" at bounding box center [1338, 106] width 16 height 13
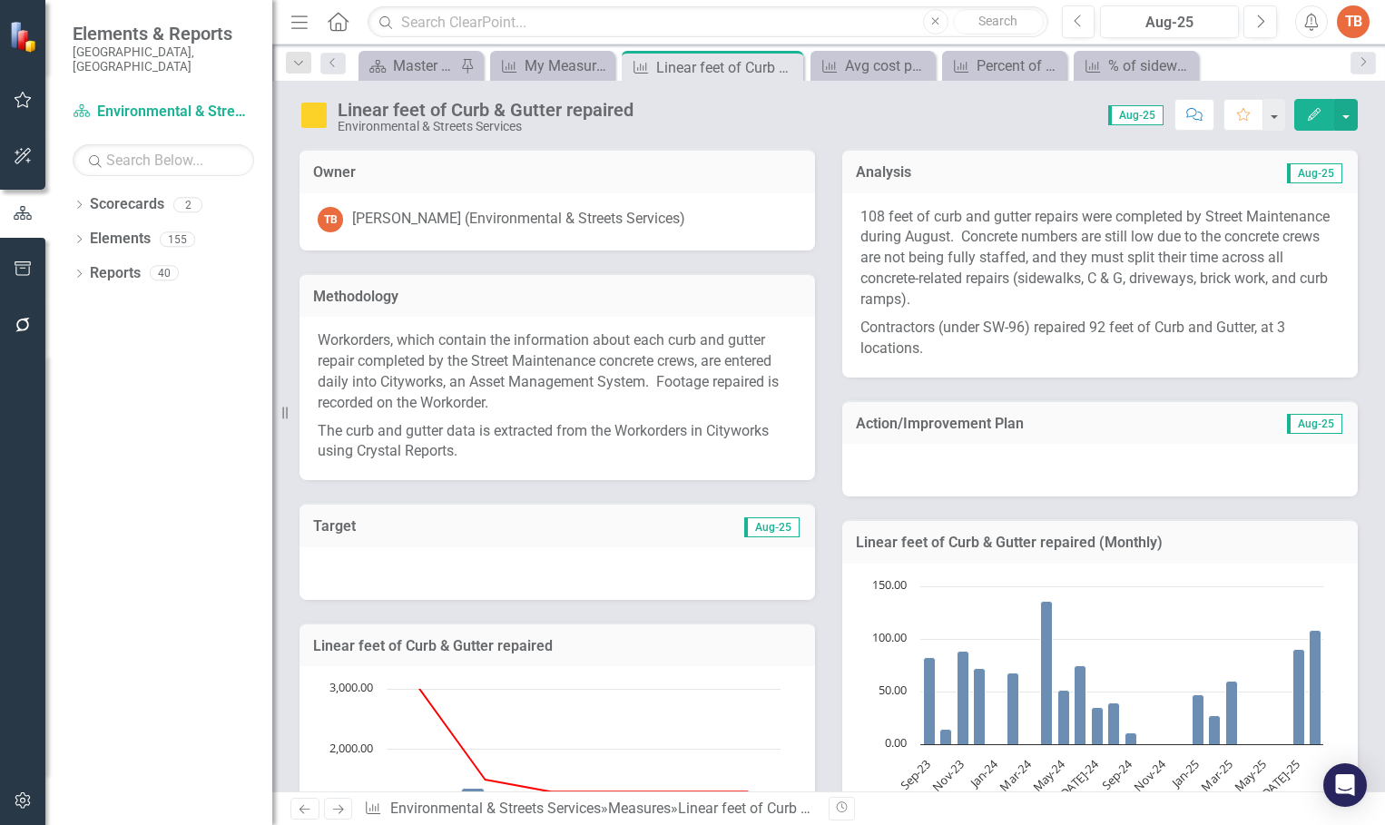
click at [777, 116] on div "Score: N/A Aug-25 Completed Comment Favorite Edit" at bounding box center [1000, 114] width 715 height 31
click at [543, 65] on div "My Measures" at bounding box center [556, 65] width 63 height 23
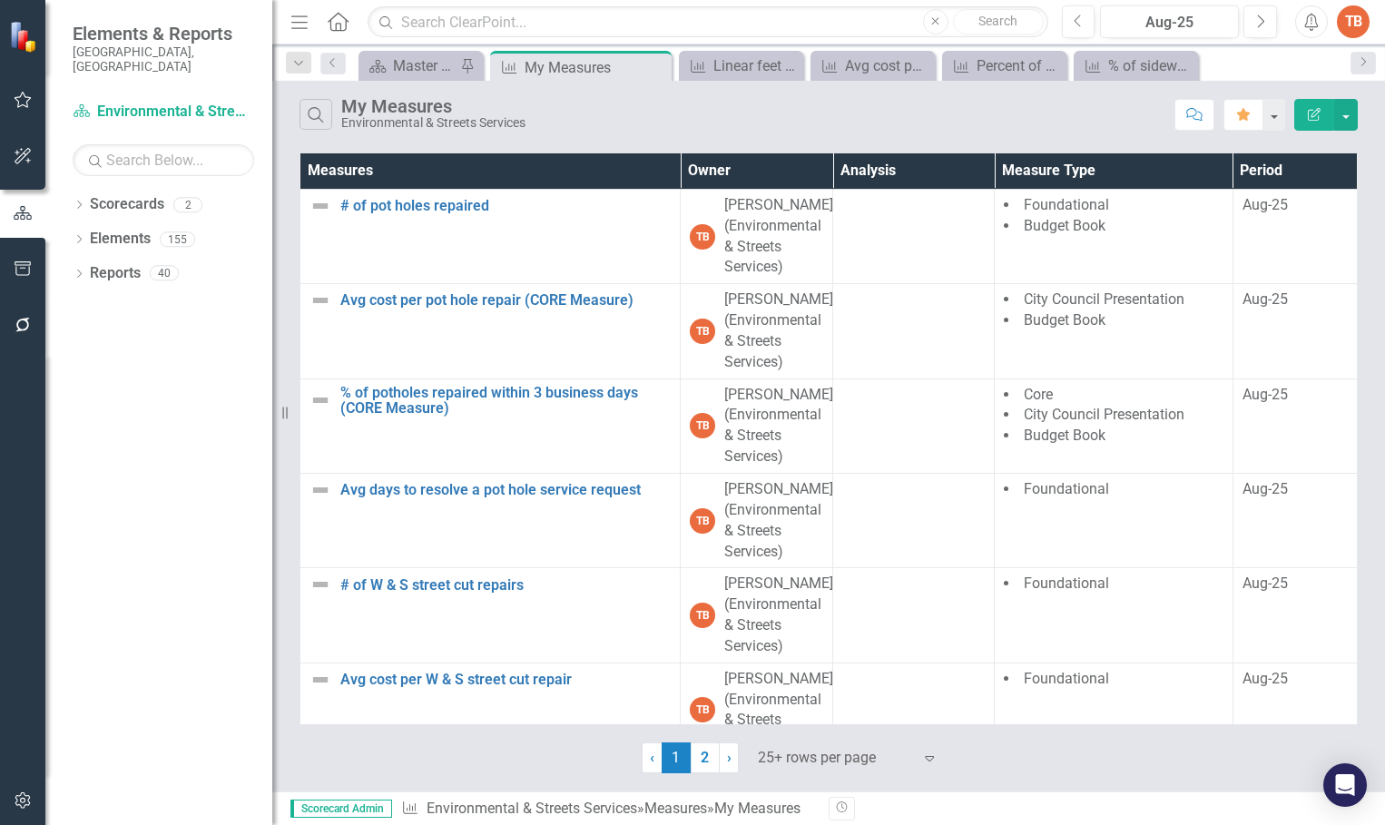
scroll to position [454, 0]
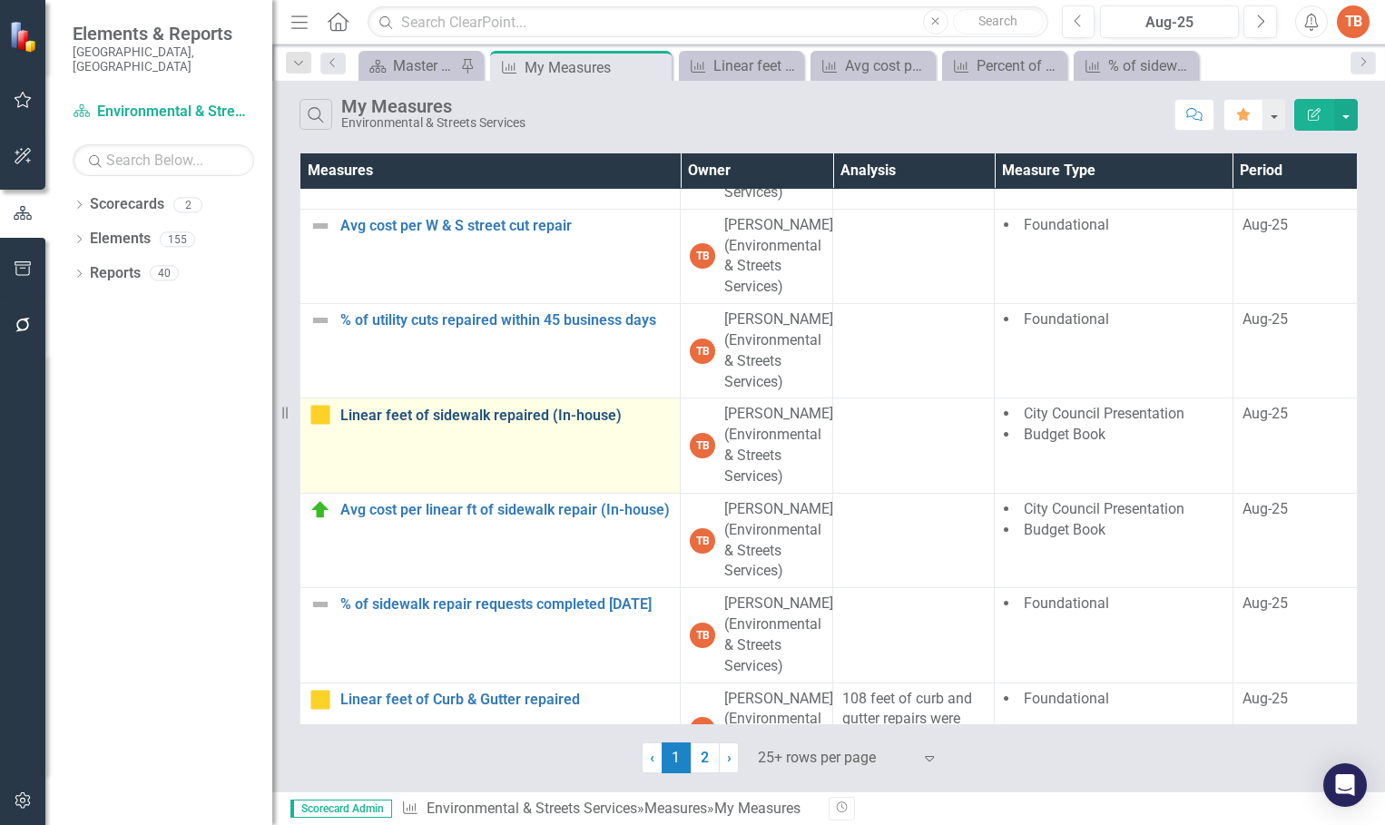
click at [478, 414] on link "Linear feet of sidewalk repaired (In-house)" at bounding box center [505, 416] width 330 height 16
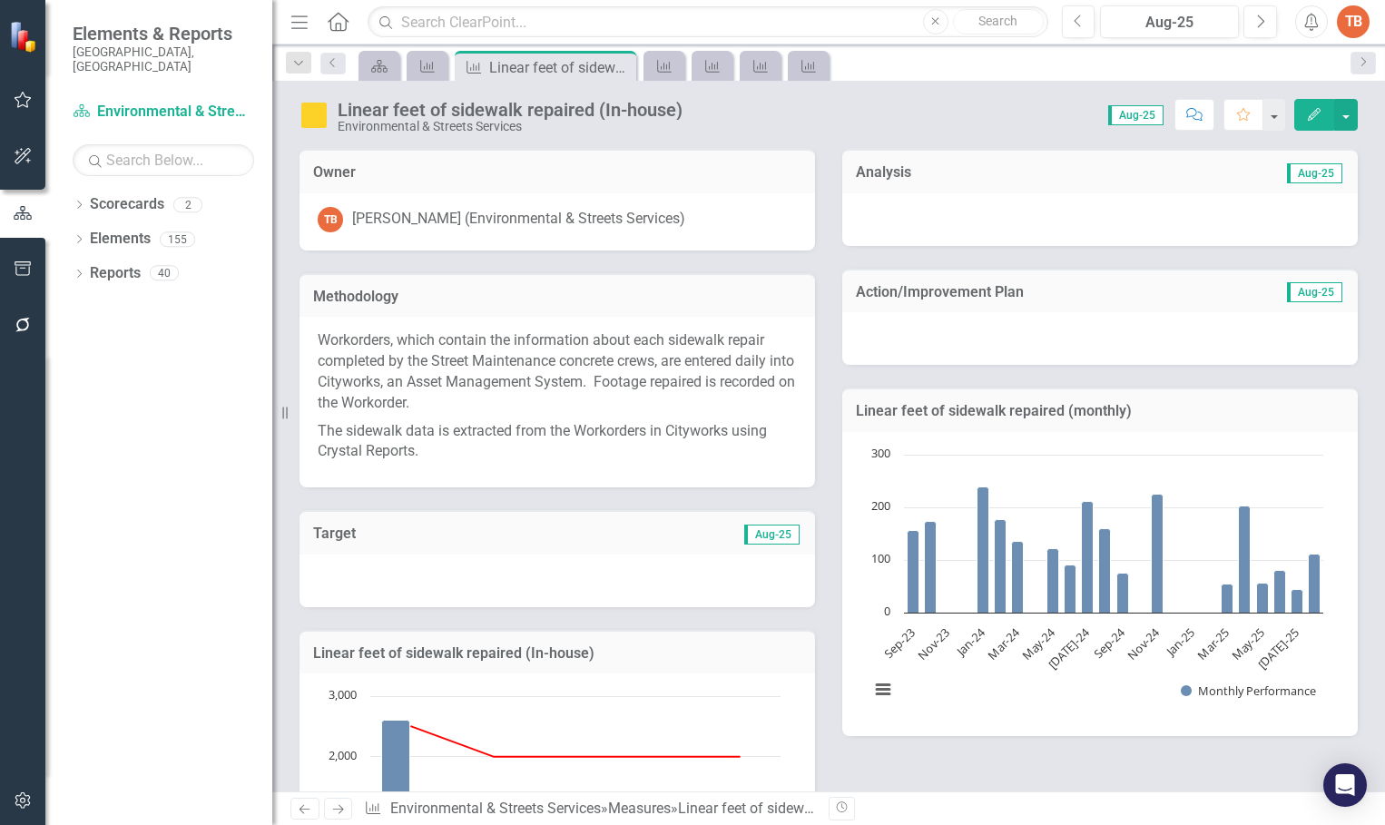
click at [868, 217] on div at bounding box center [1100, 219] width 516 height 53
click at [869, 216] on div at bounding box center [1100, 219] width 516 height 53
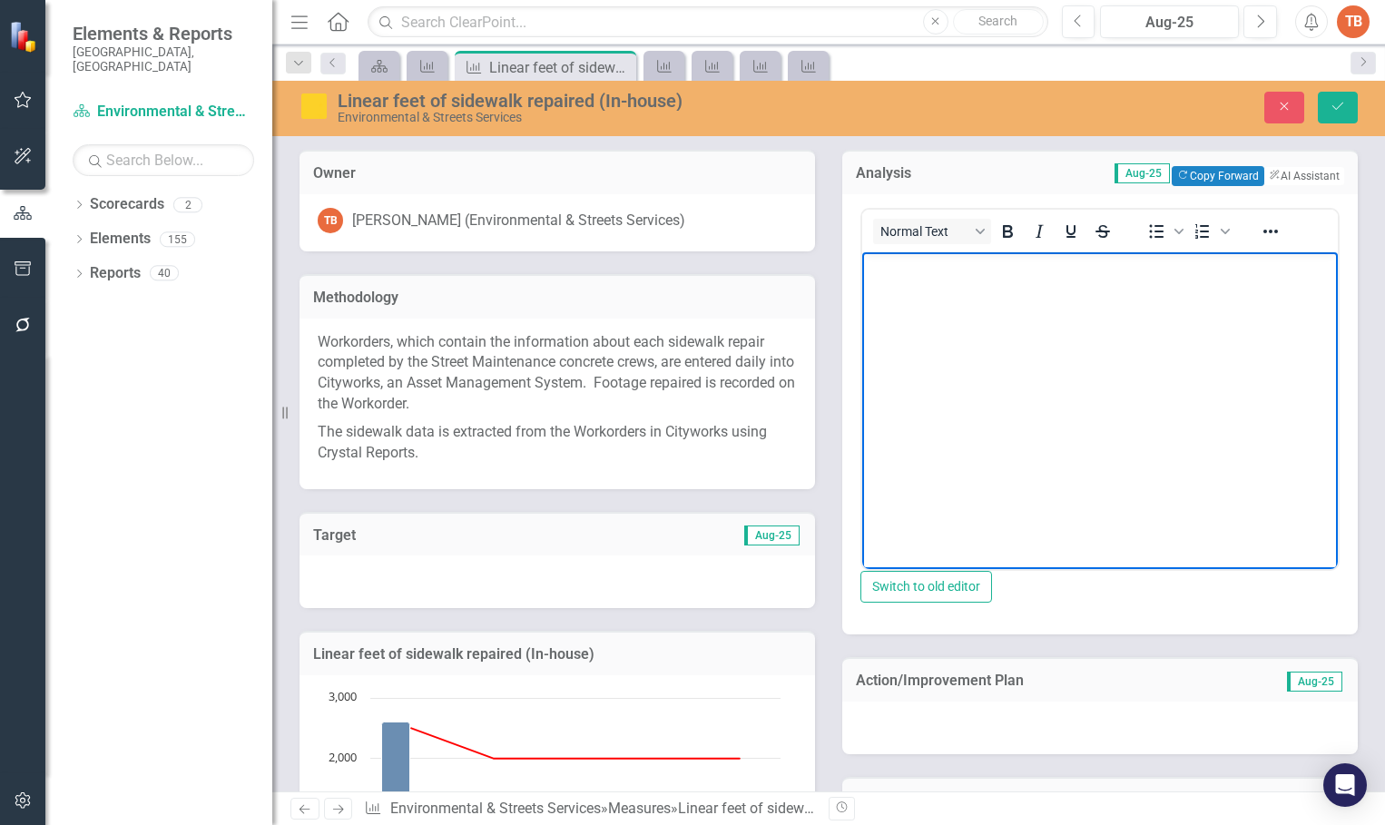
click at [909, 300] on body "Rich Text Area. Press ALT-0 for help." at bounding box center [1100, 387] width 476 height 272
click at [1174, 172] on button "Copy Forward Copy Forward" at bounding box center [1218, 176] width 92 height 20
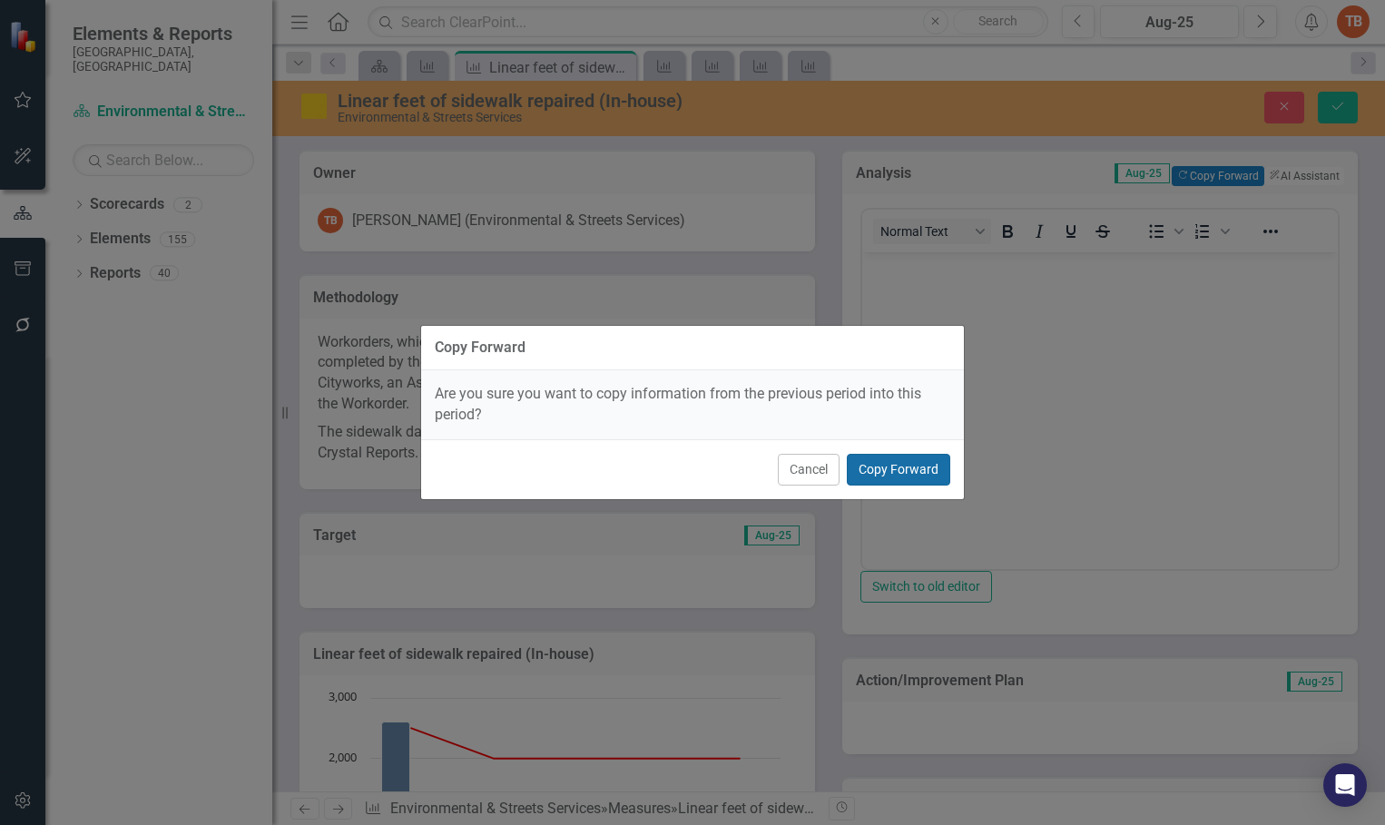
click at [886, 467] on button "Copy Forward" at bounding box center [898, 470] width 103 height 32
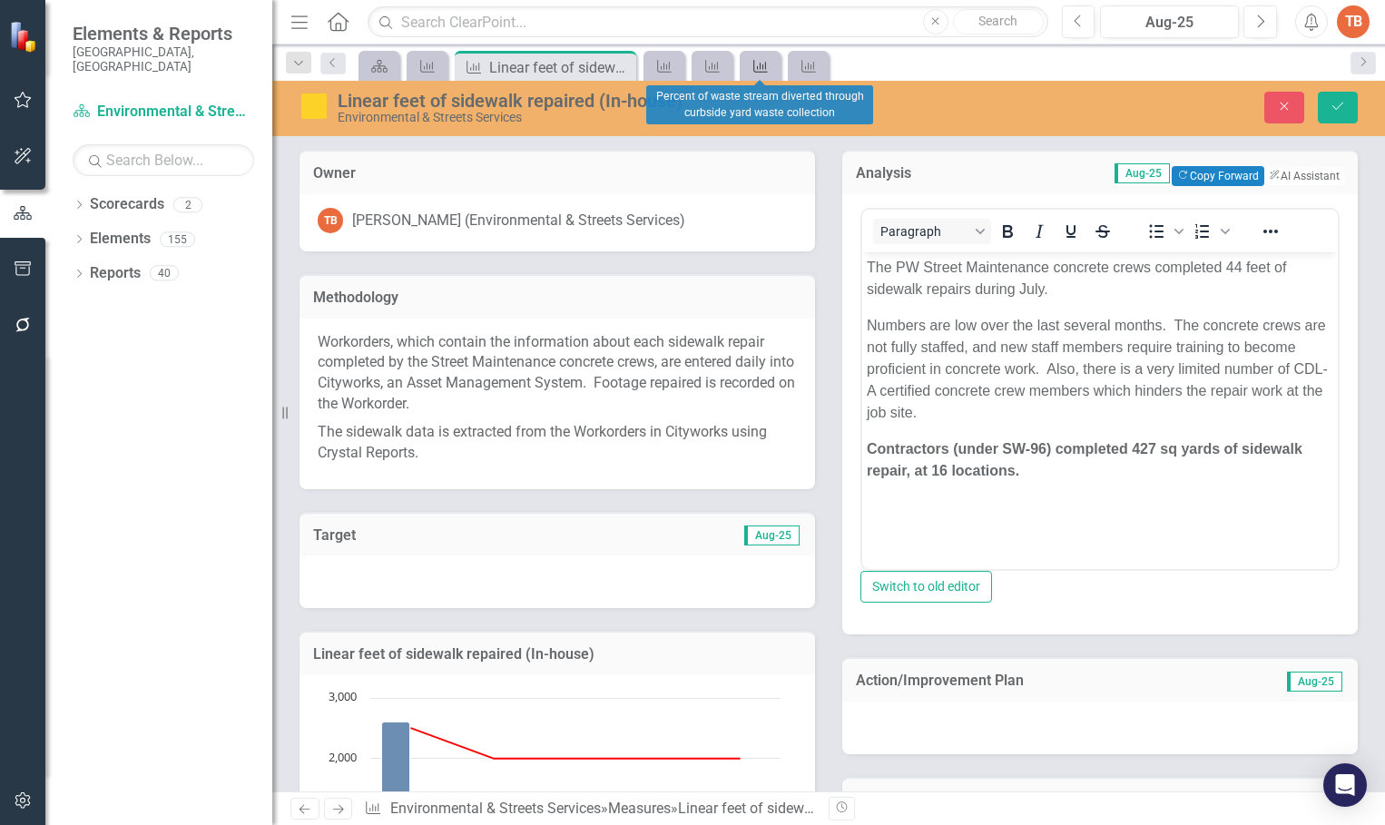
click at [756, 64] on icon "Measure" at bounding box center [760, 66] width 18 height 15
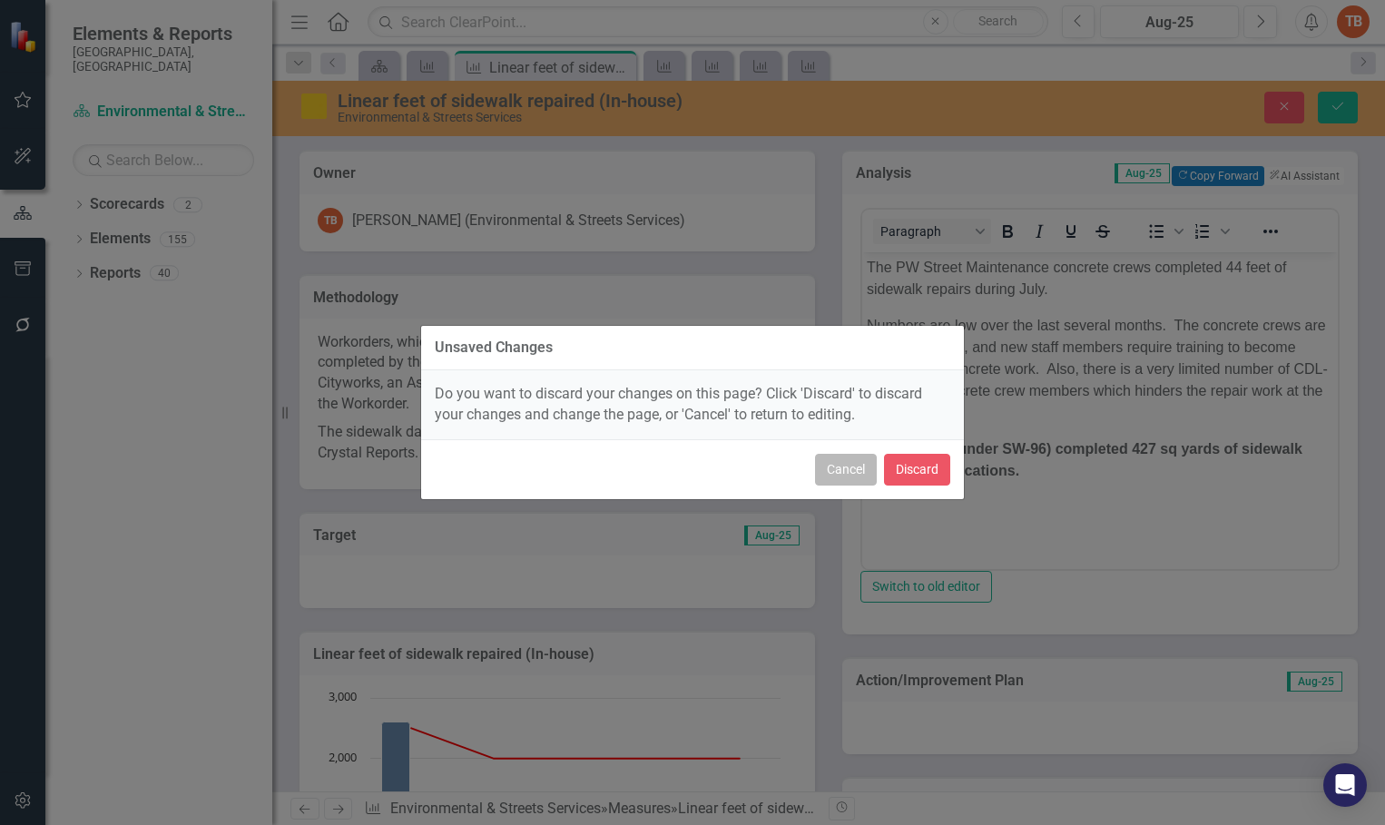
click at [853, 470] on button "Cancel" at bounding box center [846, 470] width 62 height 32
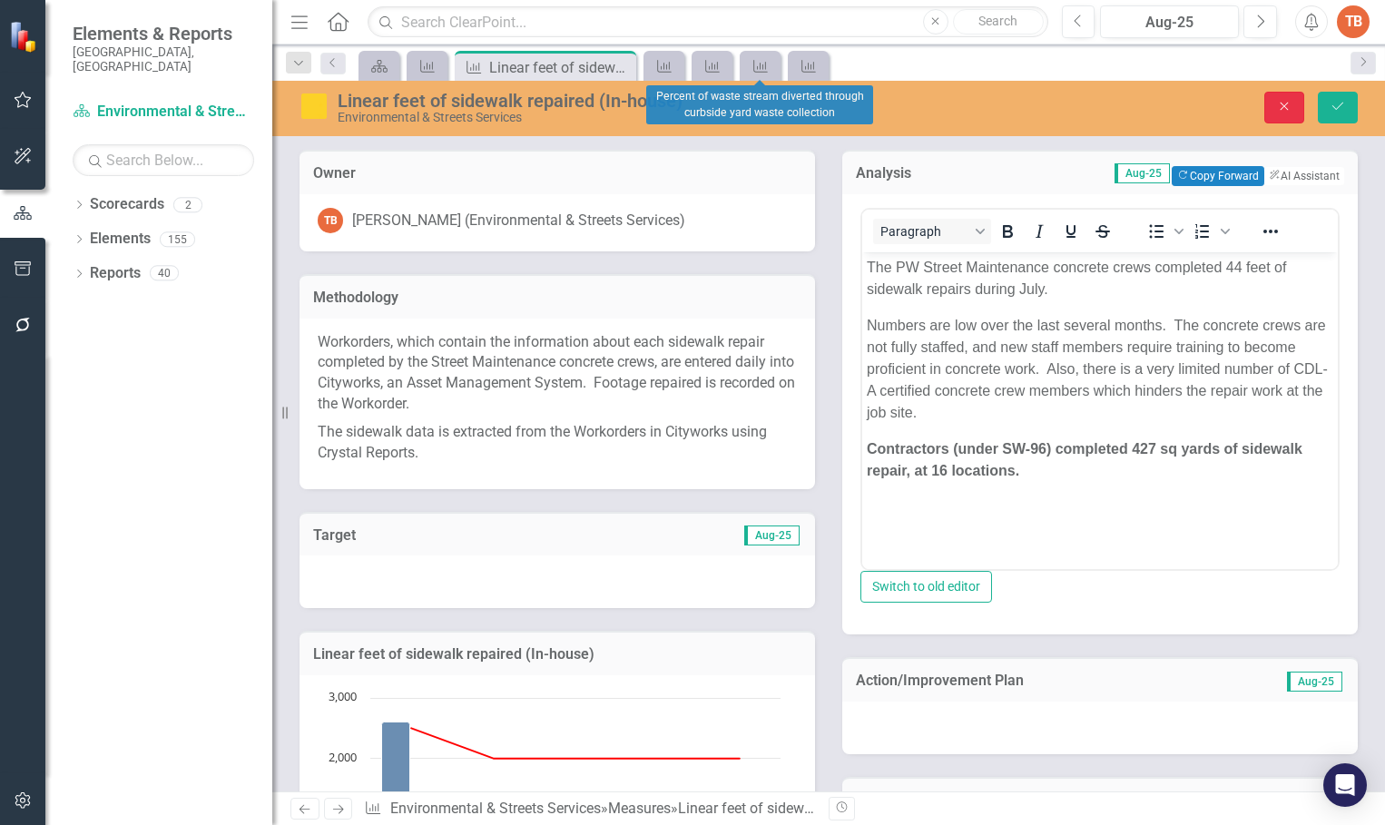
click at [1279, 101] on icon "Close" at bounding box center [1284, 106] width 16 height 13
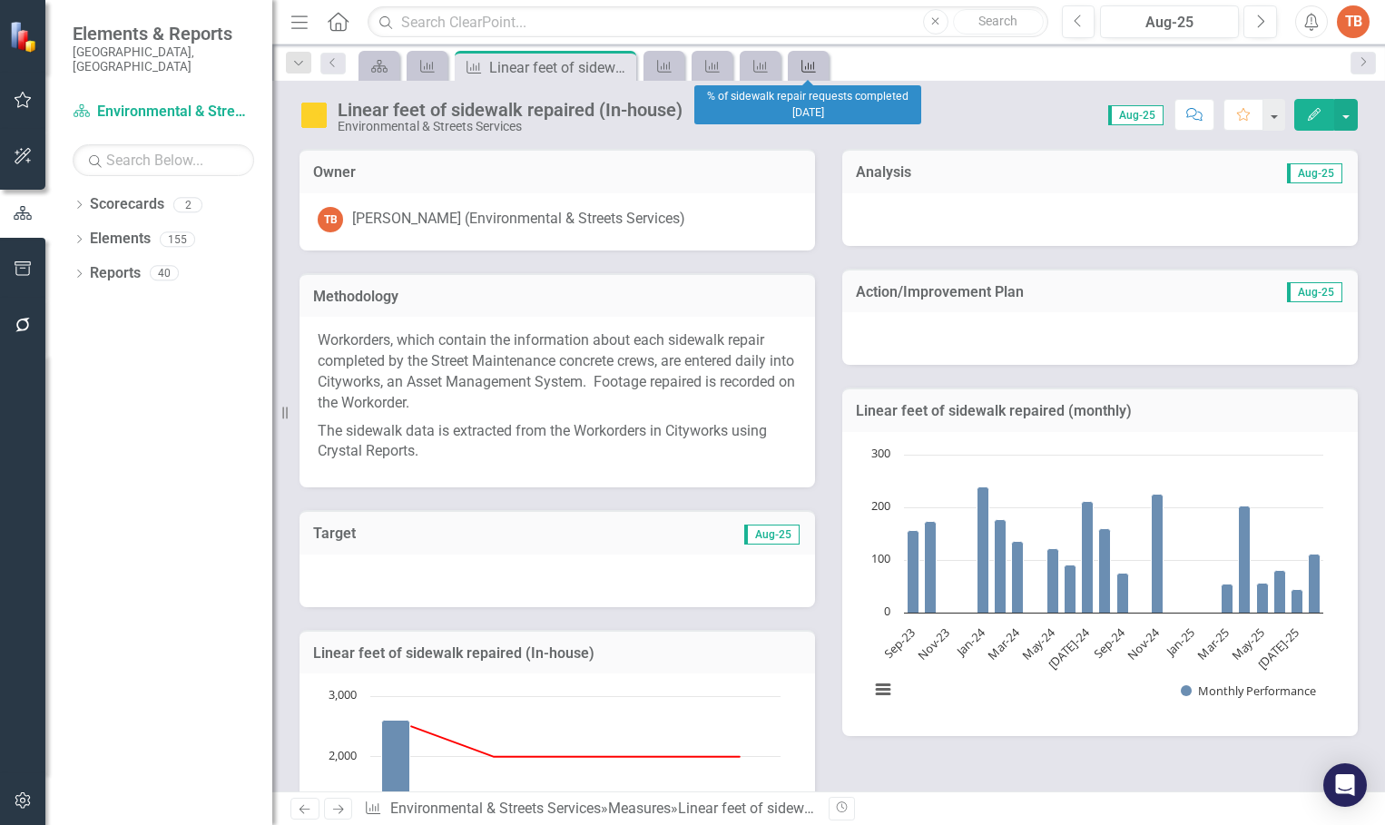
click at [813, 64] on icon "Measure" at bounding box center [809, 66] width 18 height 15
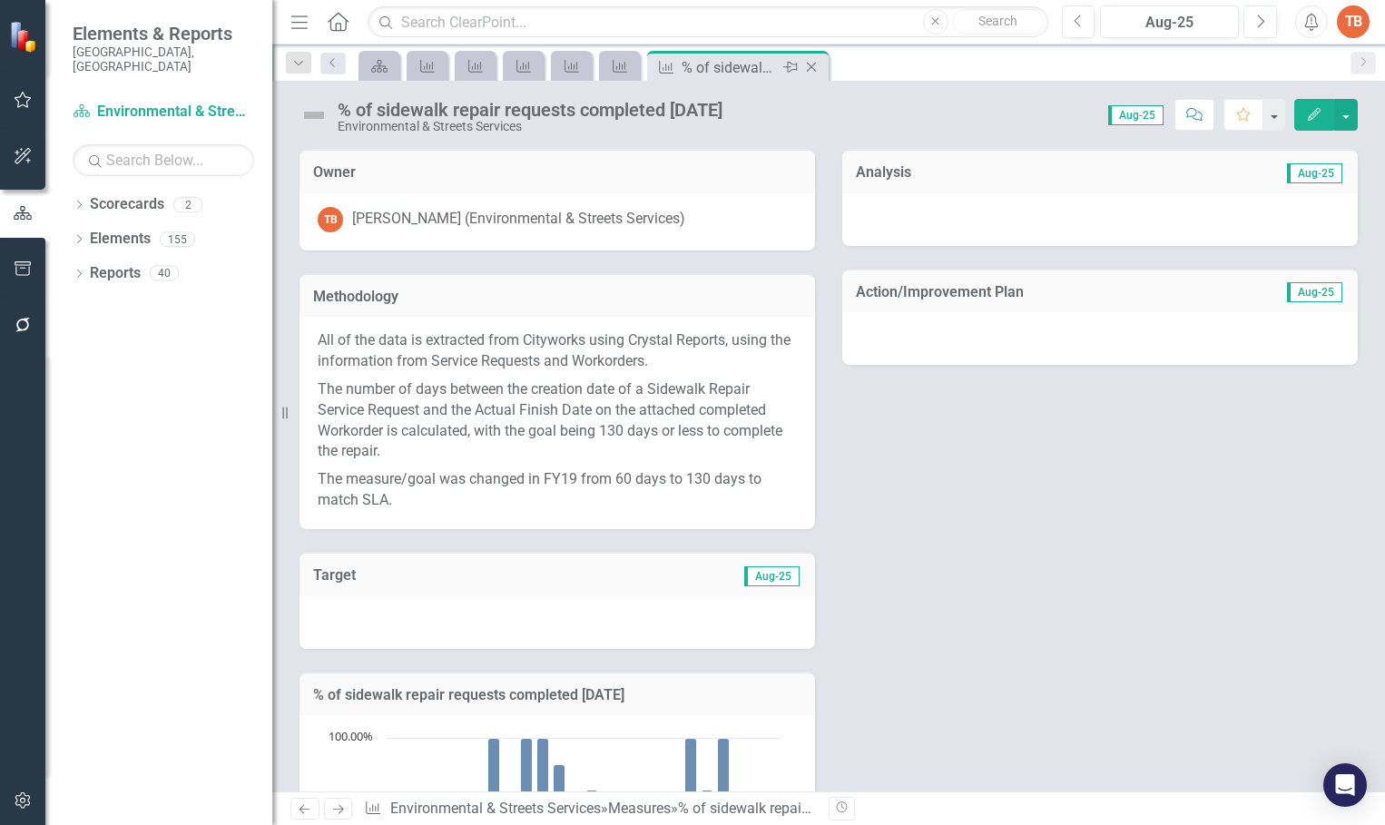
click at [813, 64] on icon "Close" at bounding box center [811, 67] width 18 height 15
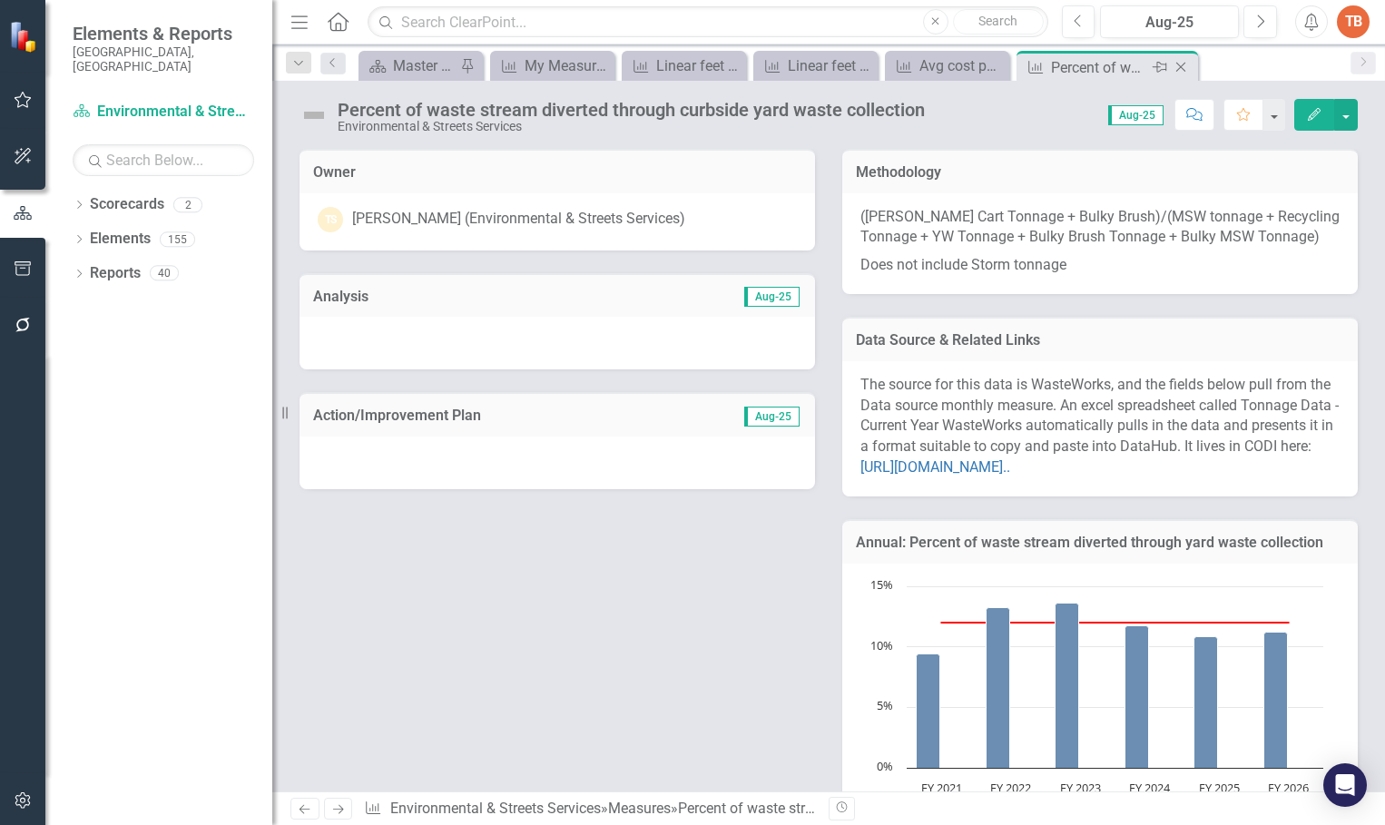
click at [1184, 64] on icon "Close" at bounding box center [1181, 67] width 18 height 15
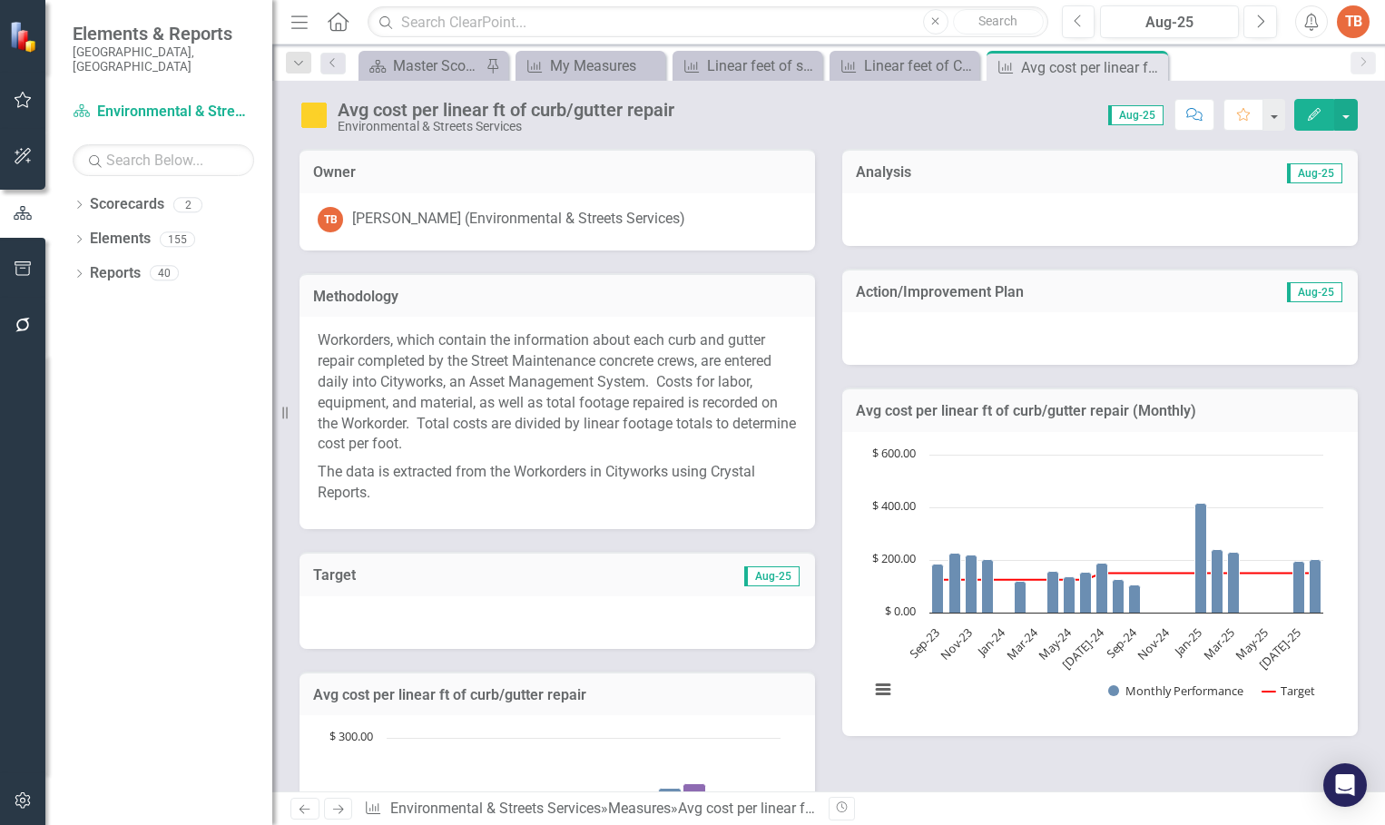
click at [0, 0] on icon "Close" at bounding box center [0, 0] width 0 height 0
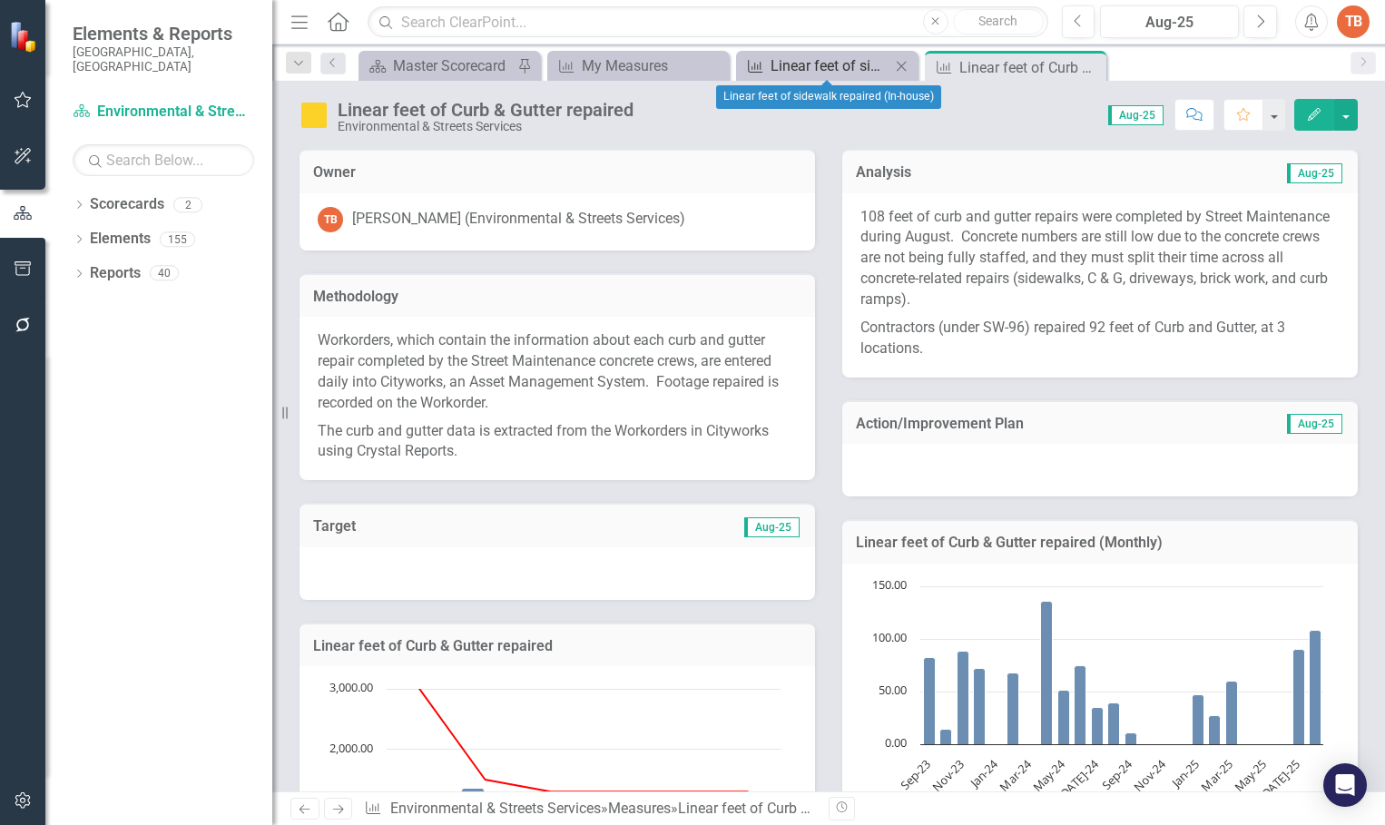
click at [839, 64] on div "Linear feet of sidewalk repaired (In-house)" at bounding box center [831, 65] width 120 height 23
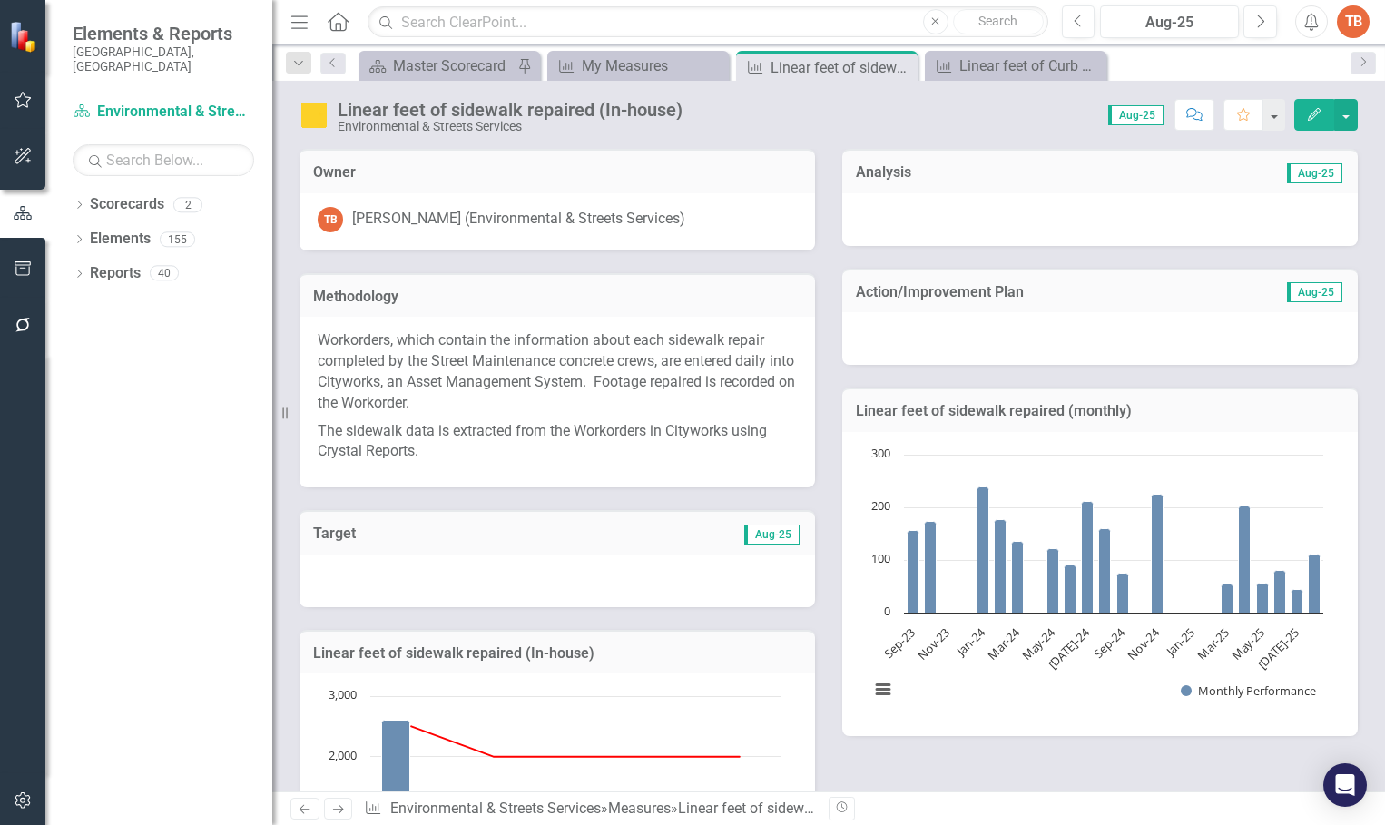
click at [882, 213] on div at bounding box center [1100, 219] width 516 height 53
click at [882, 211] on div at bounding box center [1100, 219] width 516 height 53
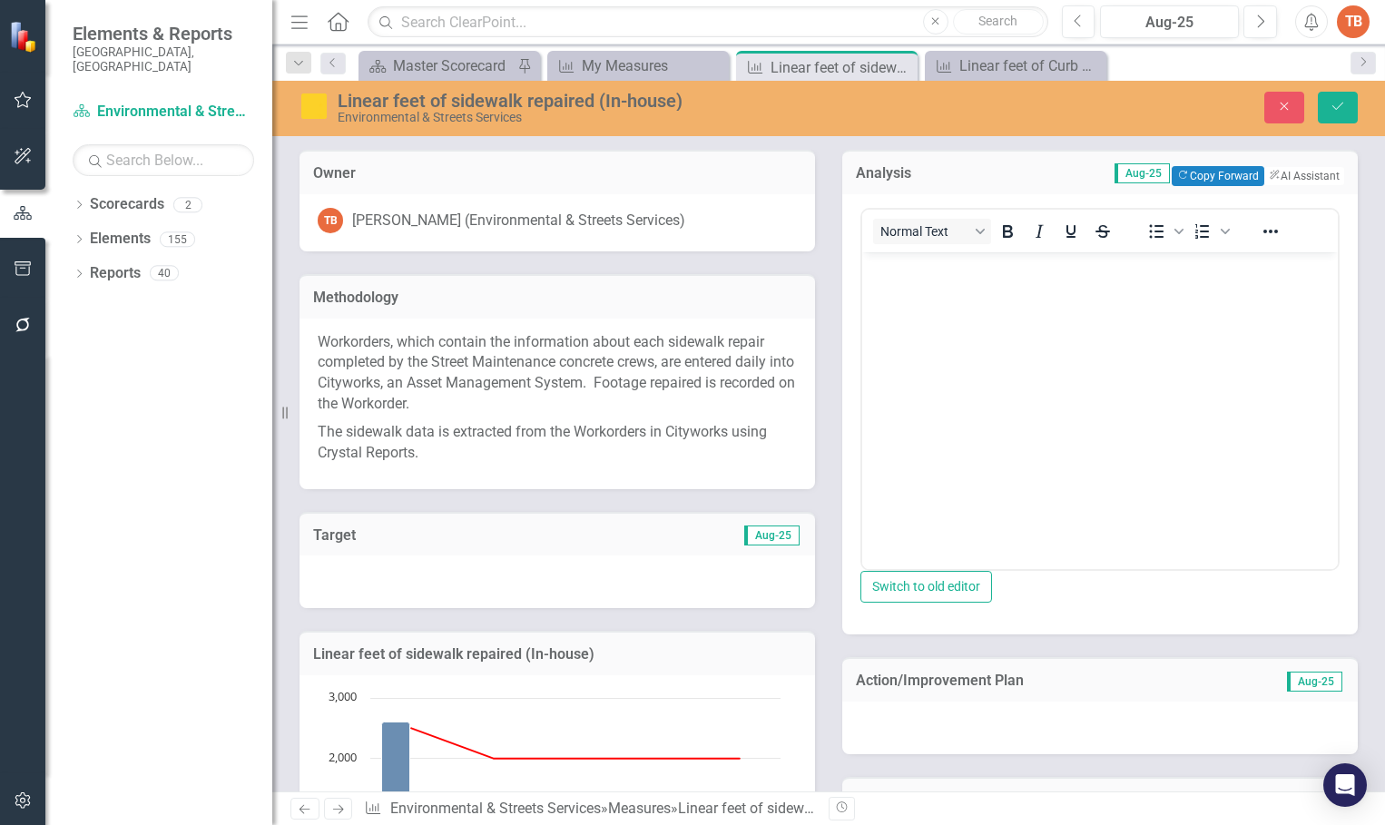
click at [903, 321] on body "Rich Text Area. Press ALT-0 for help." at bounding box center [1100, 387] width 476 height 272
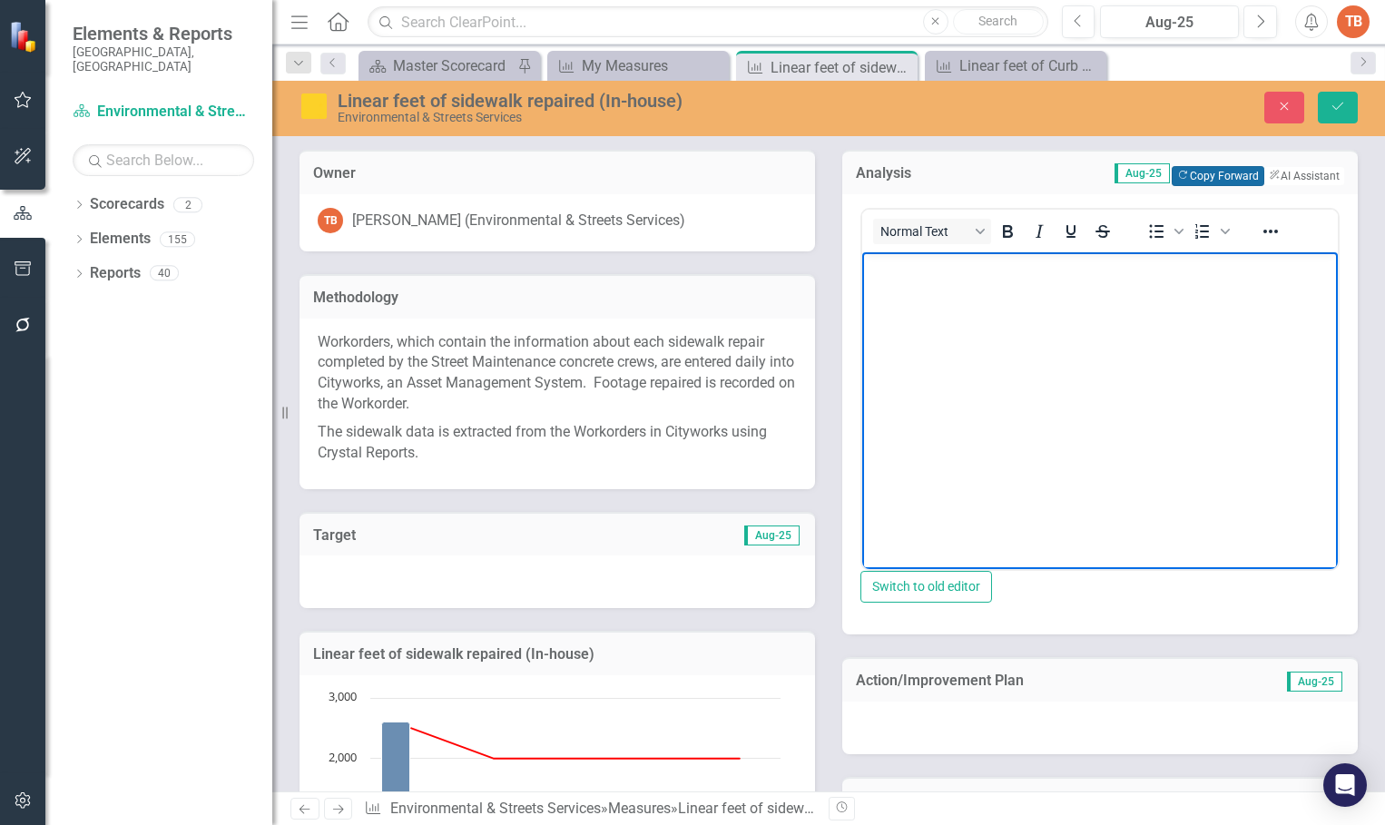
click at [1187, 169] on button "Copy Forward Copy Forward" at bounding box center [1218, 176] width 92 height 20
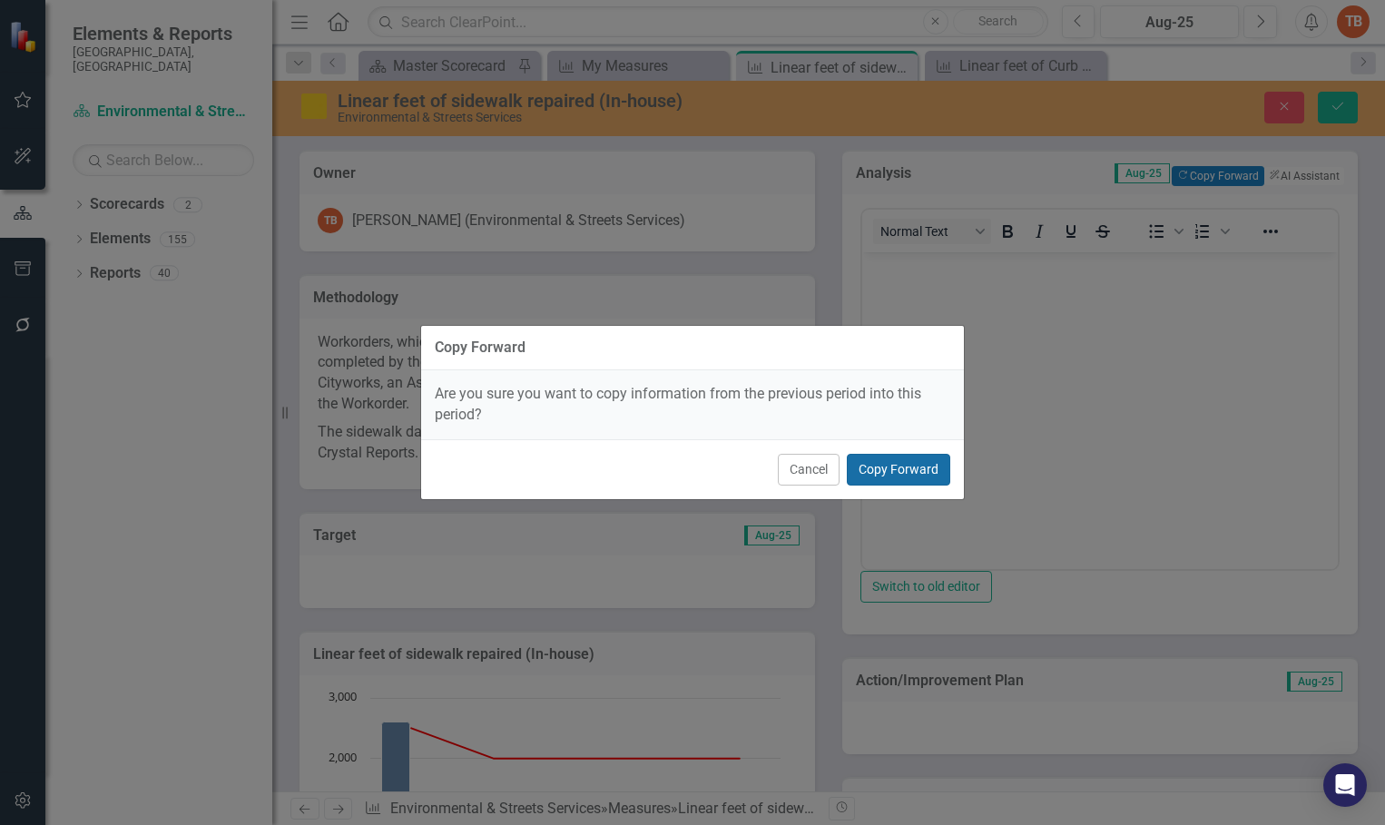
click at [908, 469] on button "Copy Forward" at bounding box center [898, 470] width 103 height 32
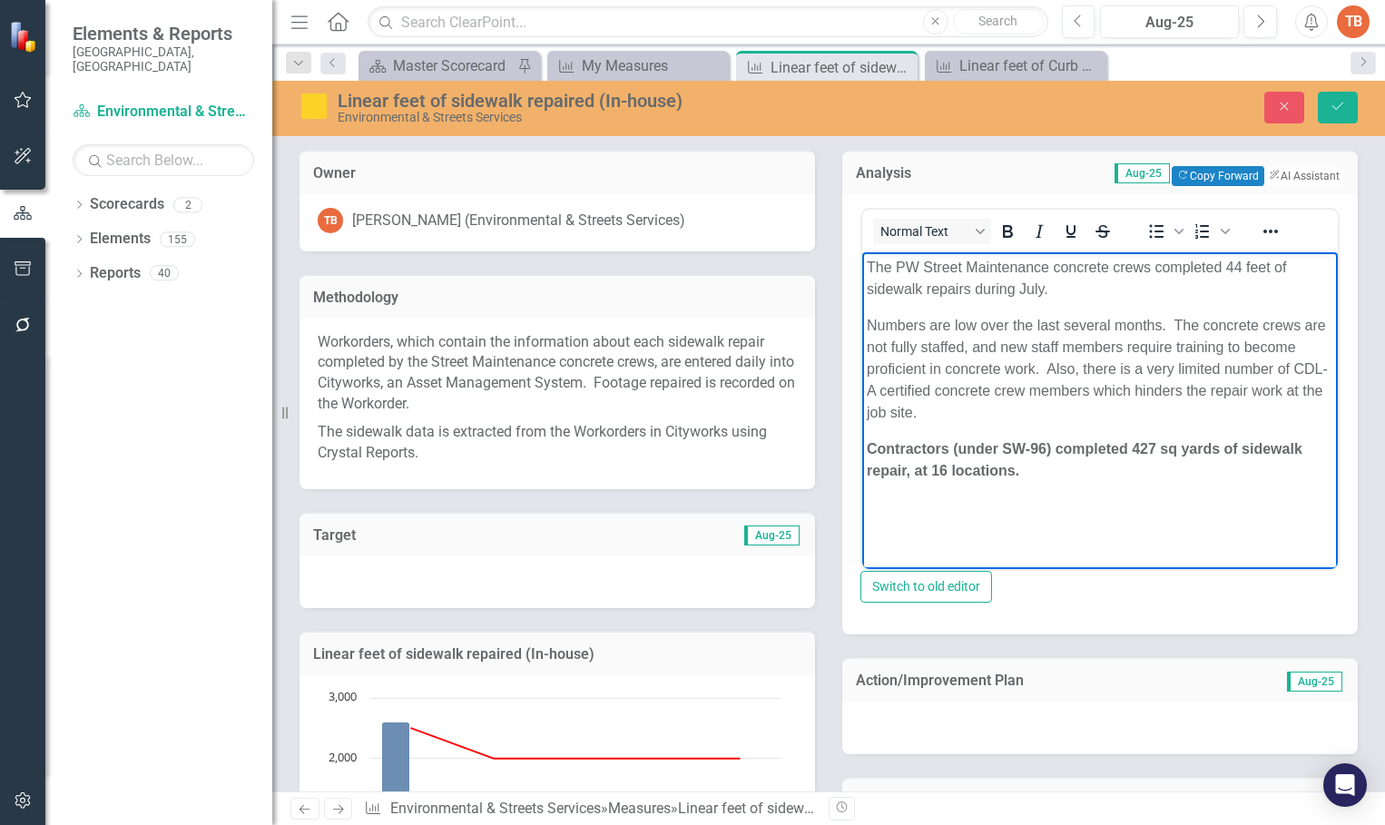
click at [1242, 263] on p "The PW Street Maintenance concrete crews completed 44 feet of sidewalk repairs …" at bounding box center [1100, 278] width 467 height 44
click at [1042, 285] on p "The PW Street Maintenance concrete crews completed 112 feet of sidewalk repairs…" at bounding box center [1100, 278] width 467 height 44
click at [976, 321] on p "Numbers are low over the last several months. The concrete crews are not fully …" at bounding box center [1100, 368] width 467 height 109
click at [1216, 321] on p "Numbers have increased over the last several months. The concrete crews are not…" at bounding box center [1100, 368] width 467 height 109
click at [1156, 444] on strong "Contractors (under SW-96) completed 427 sq yards of sidewalk repair, at 16 loca…" at bounding box center [1085, 458] width 436 height 37
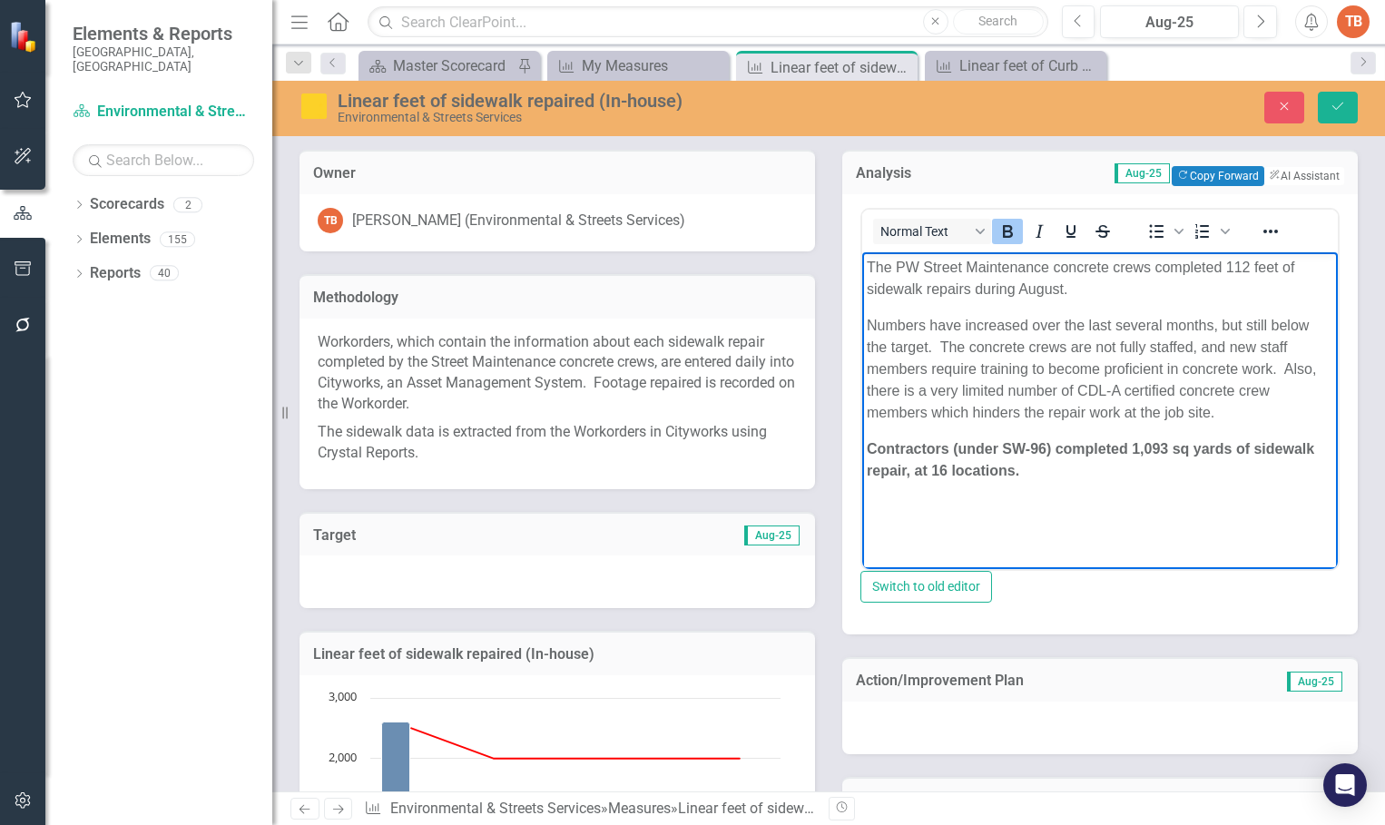
click at [948, 465] on strong "Contractors (under SW-96) completed 1,093 sq yards of sidewalk repair, at 16 lo…" at bounding box center [1090, 458] width 447 height 37
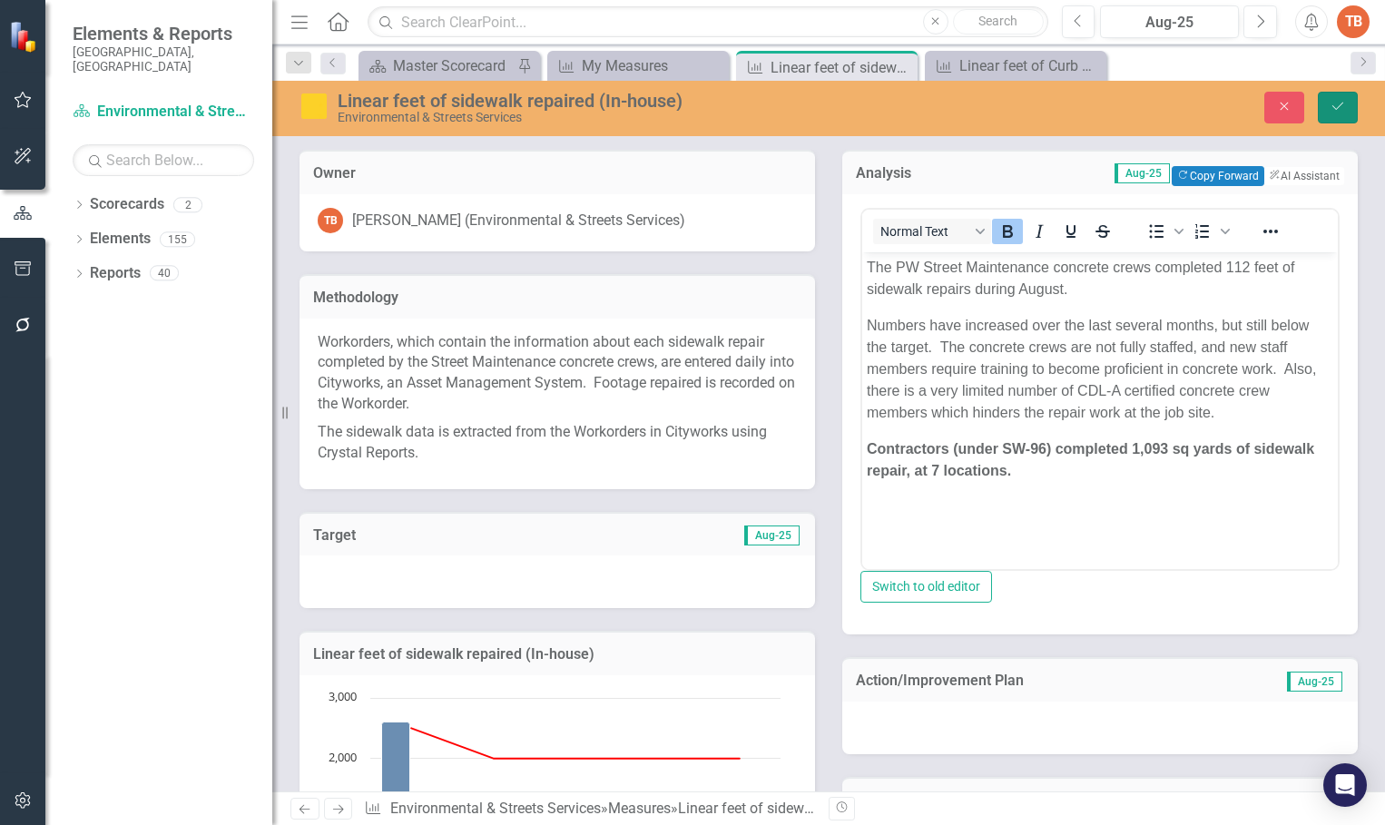
click at [1333, 103] on icon "Save" at bounding box center [1338, 106] width 16 height 13
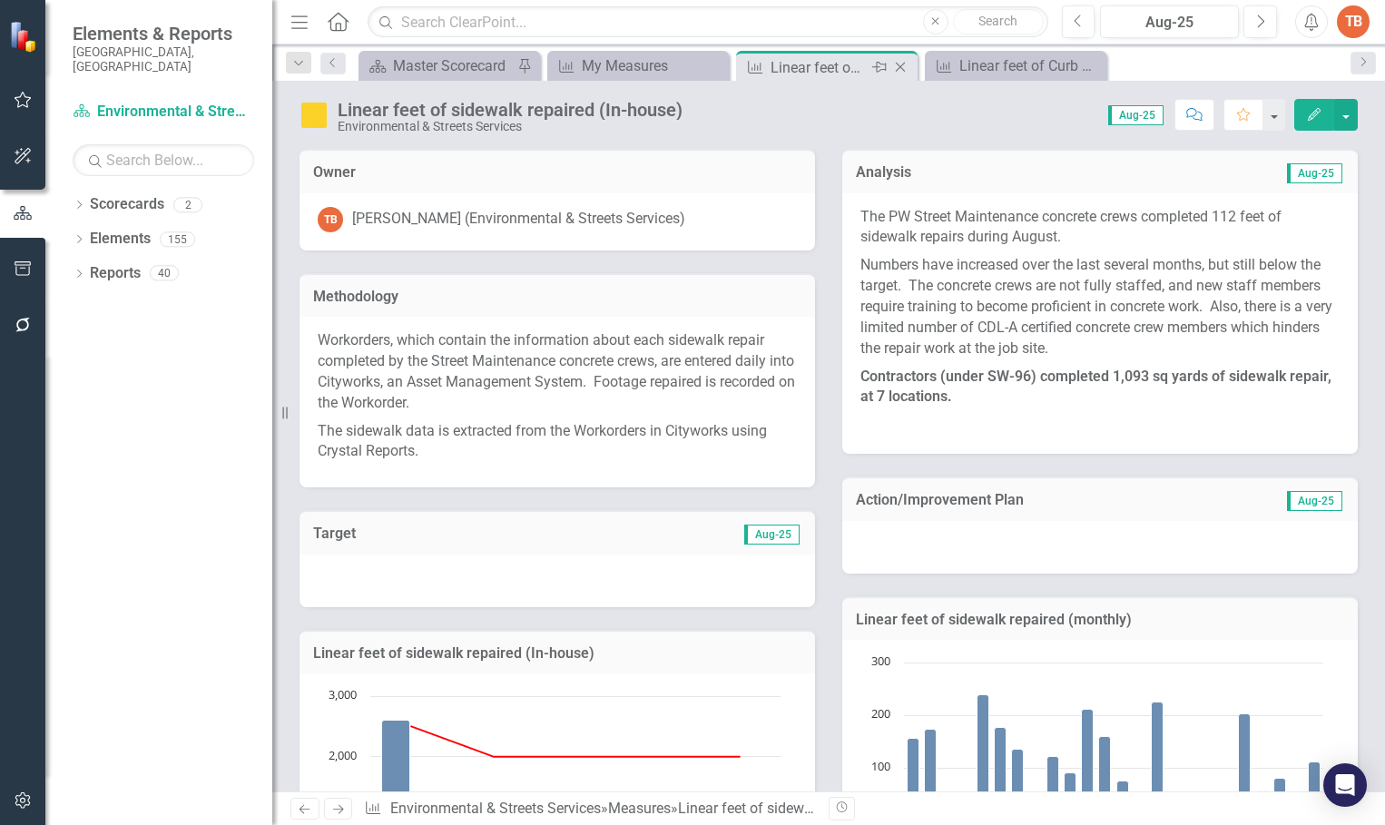
click at [899, 64] on icon "Close" at bounding box center [900, 67] width 18 height 15
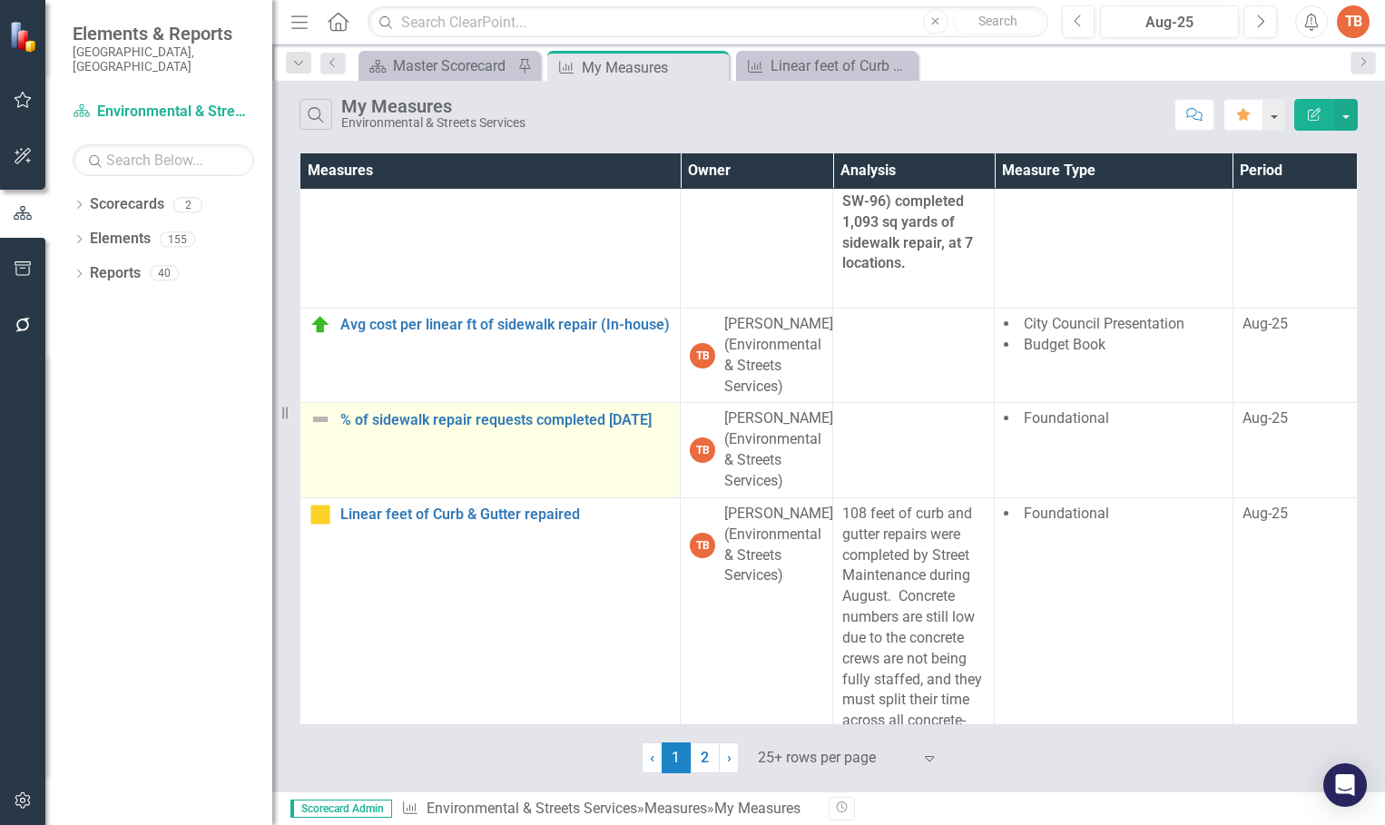
scroll to position [1180, 0]
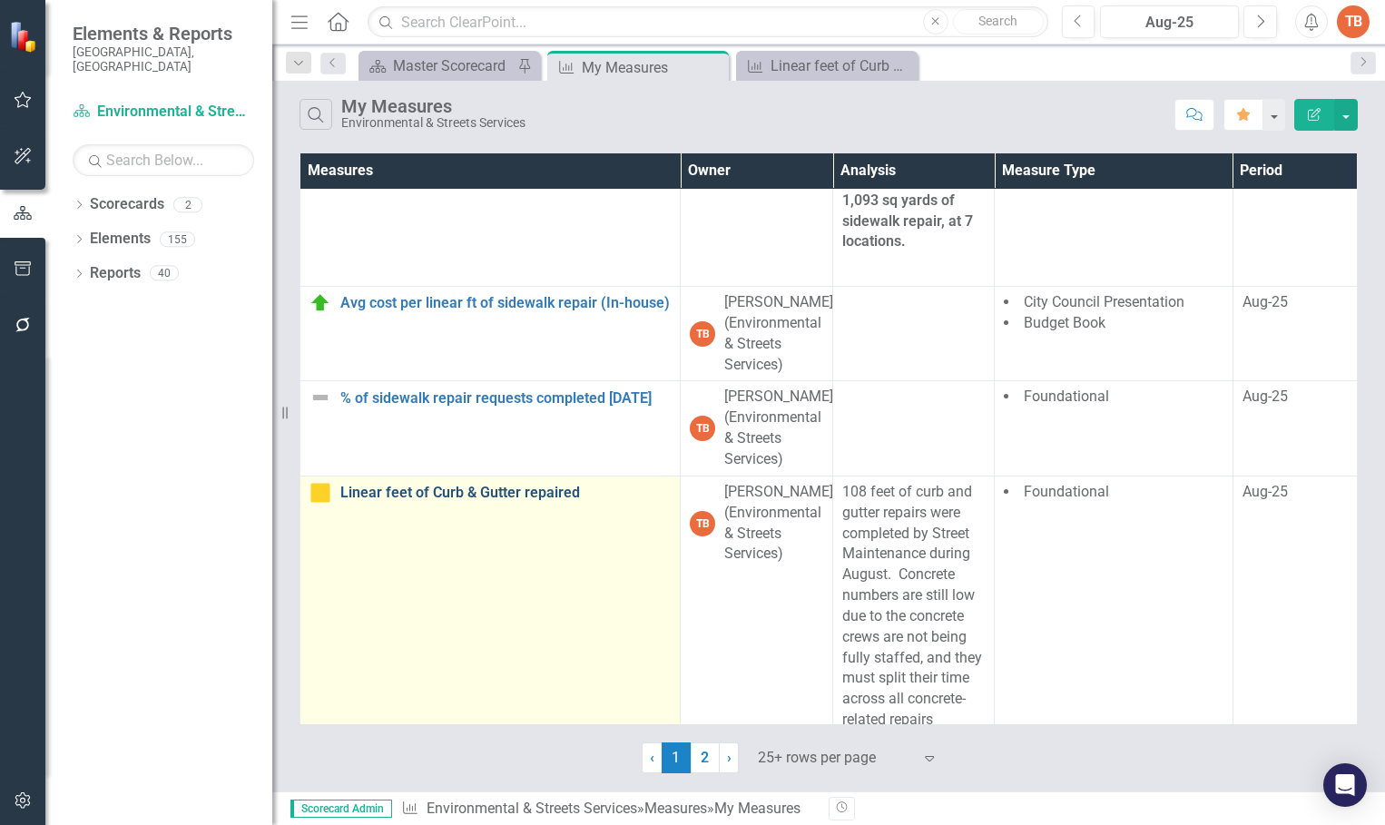
click at [545, 501] on link "Linear feet of Curb & Gutter repaired" at bounding box center [505, 493] width 330 height 16
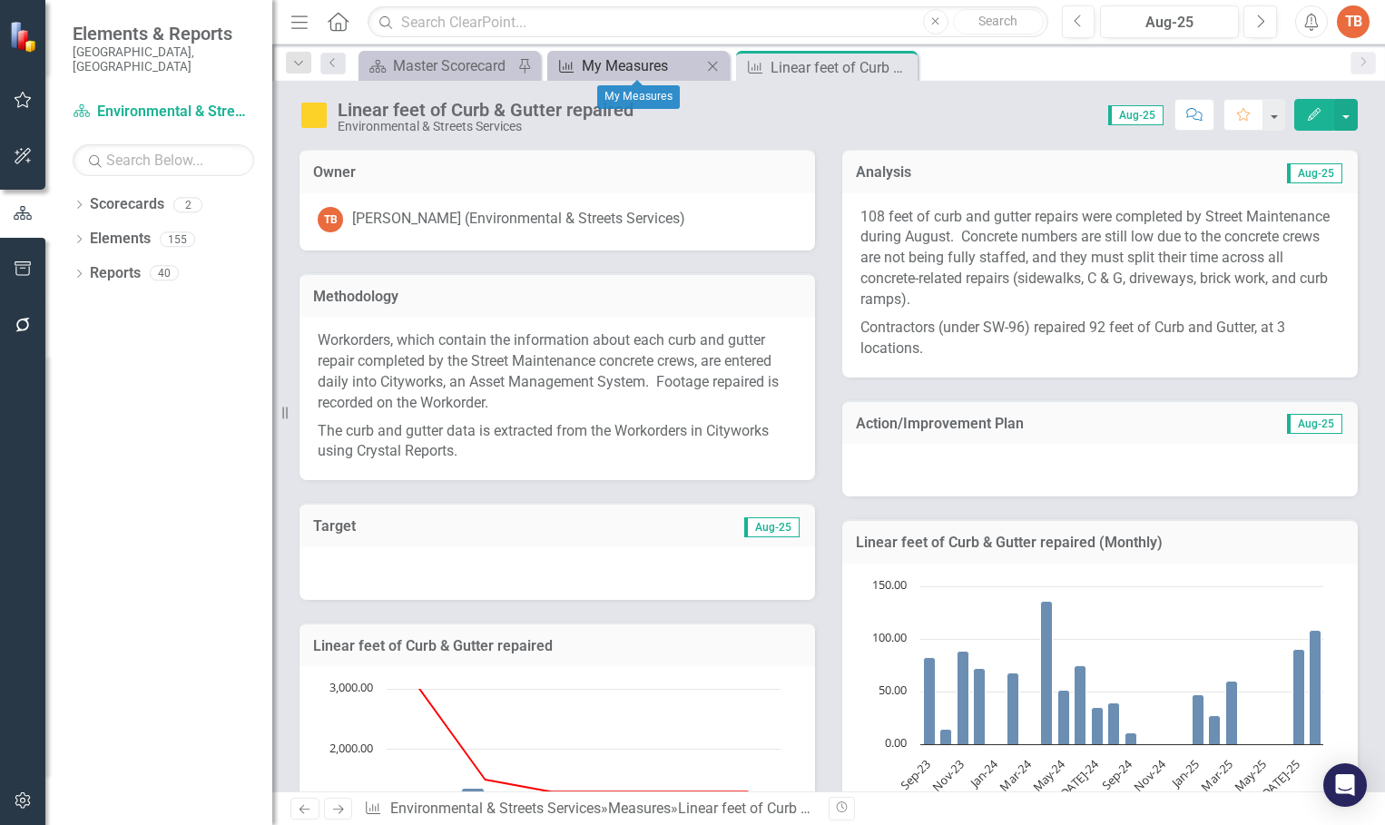
click at [657, 64] on div "My Measures" at bounding box center [642, 65] width 120 height 23
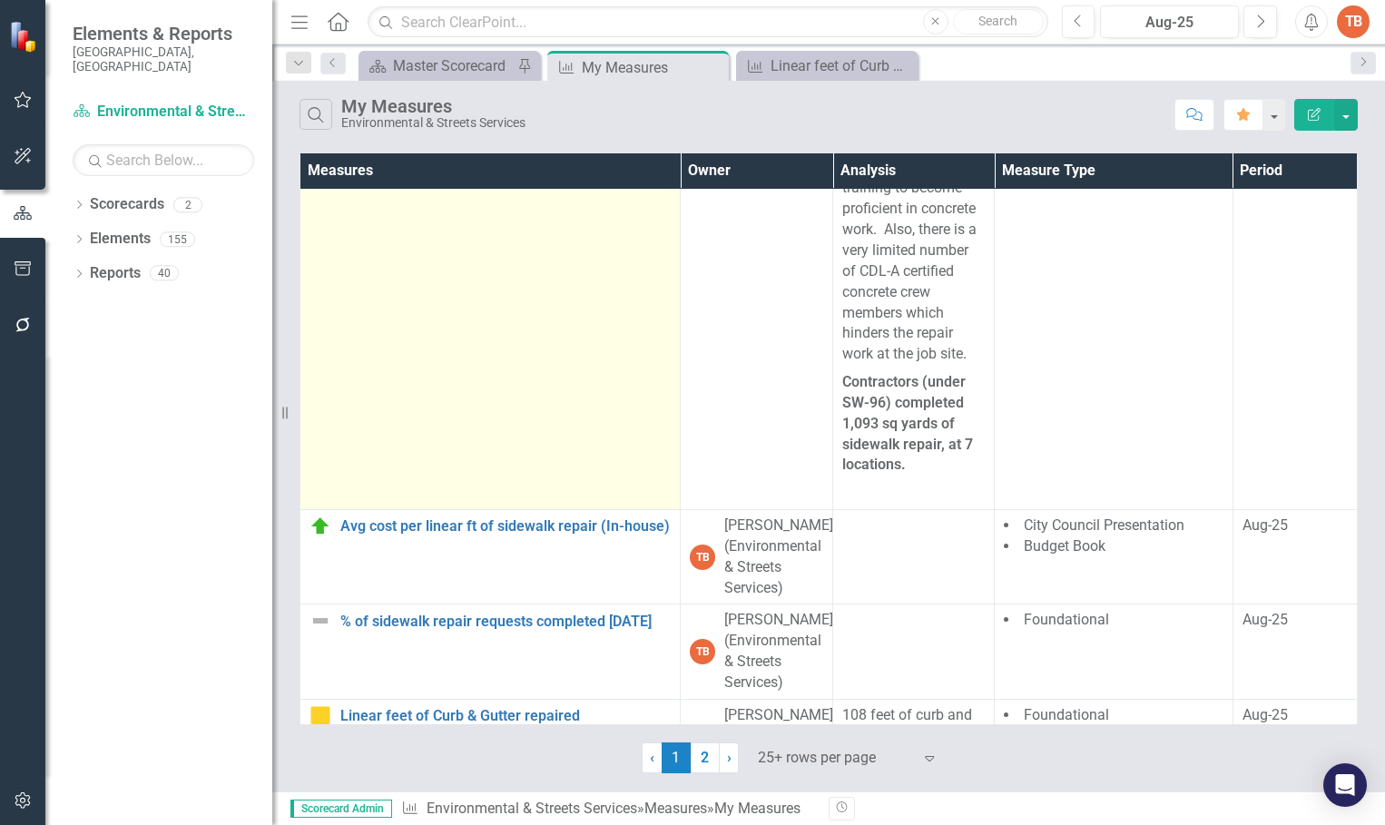
scroll to position [1089, 0]
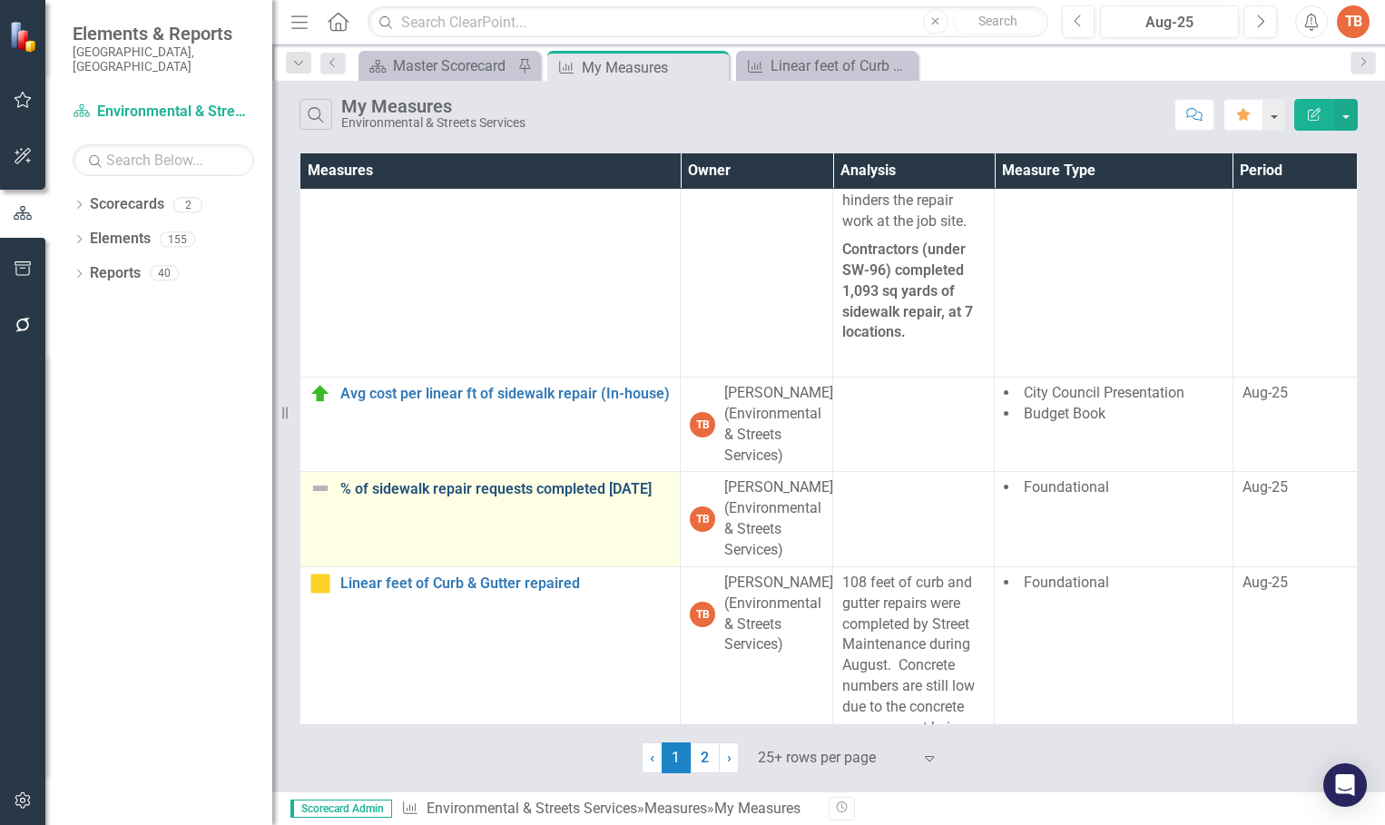
click at [395, 497] on link "% of sidewalk repair requests completed [DATE]" at bounding box center [505, 489] width 330 height 16
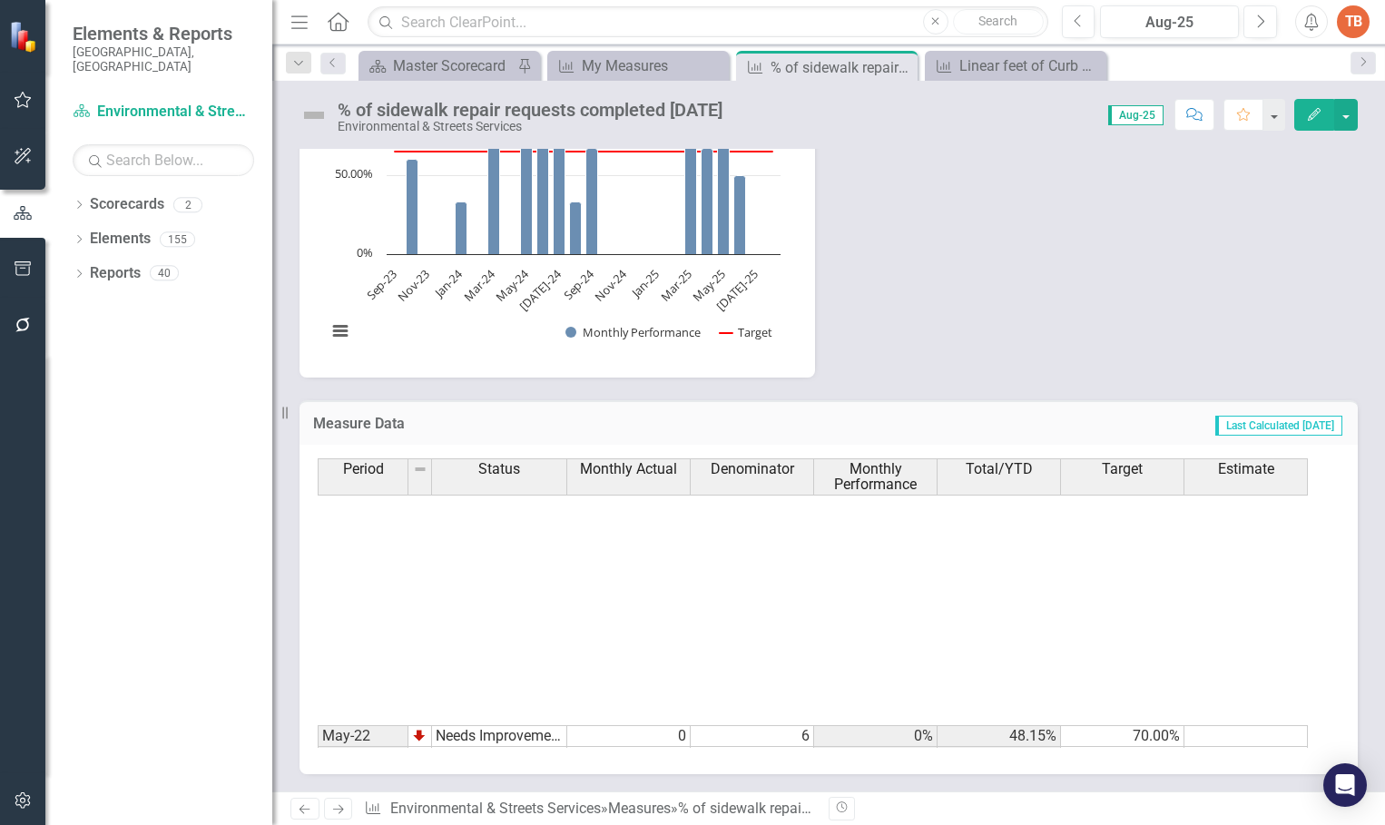
scroll to position [918, 0]
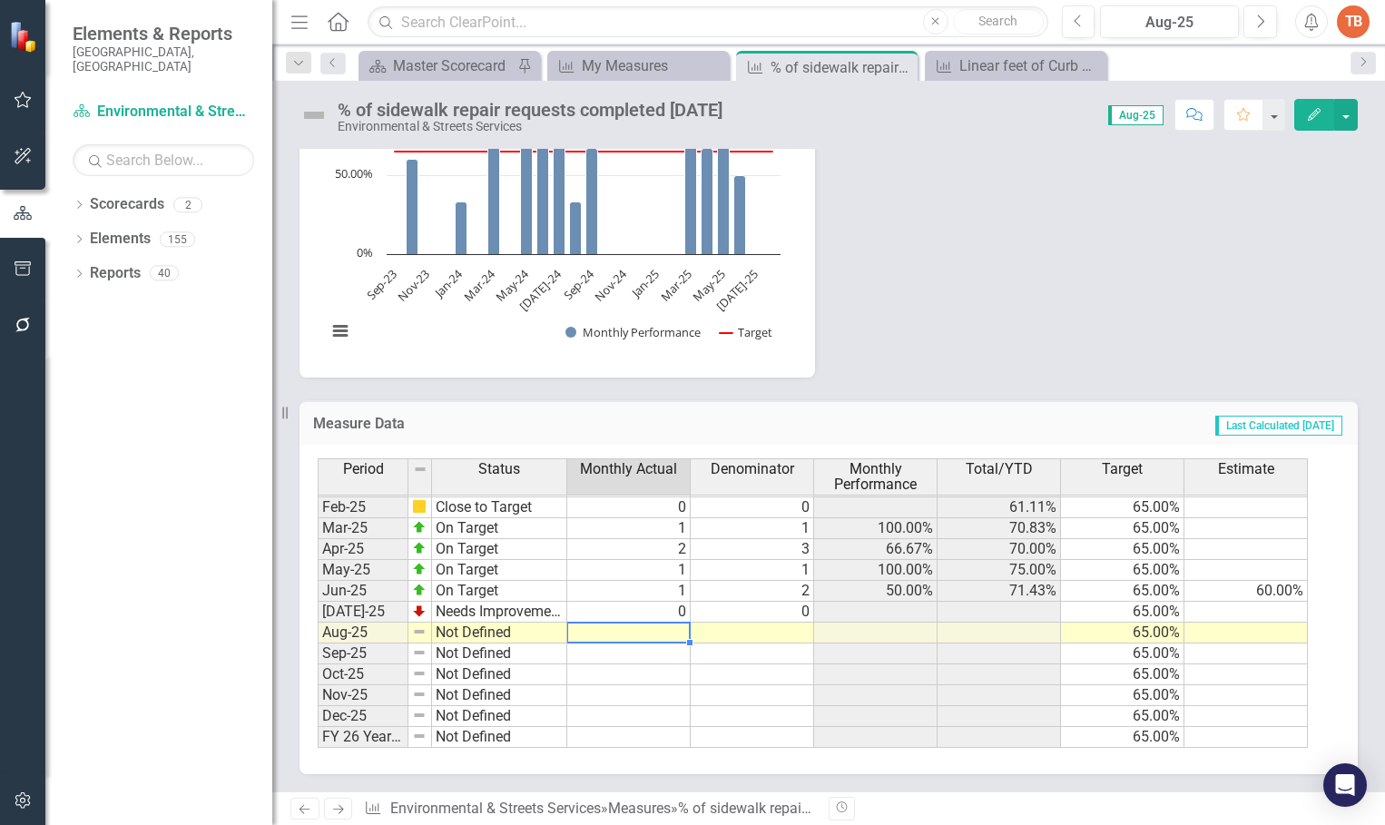
click at [620, 627] on tbody "Jan-24 Needs Improvement 1 3 33.33% 23.33% 65.00% Feb-24 Needs Improvement 0 1 …" at bounding box center [813, 486] width 990 height 523
click at [650, 632] on td at bounding box center [628, 633] width 123 height 21
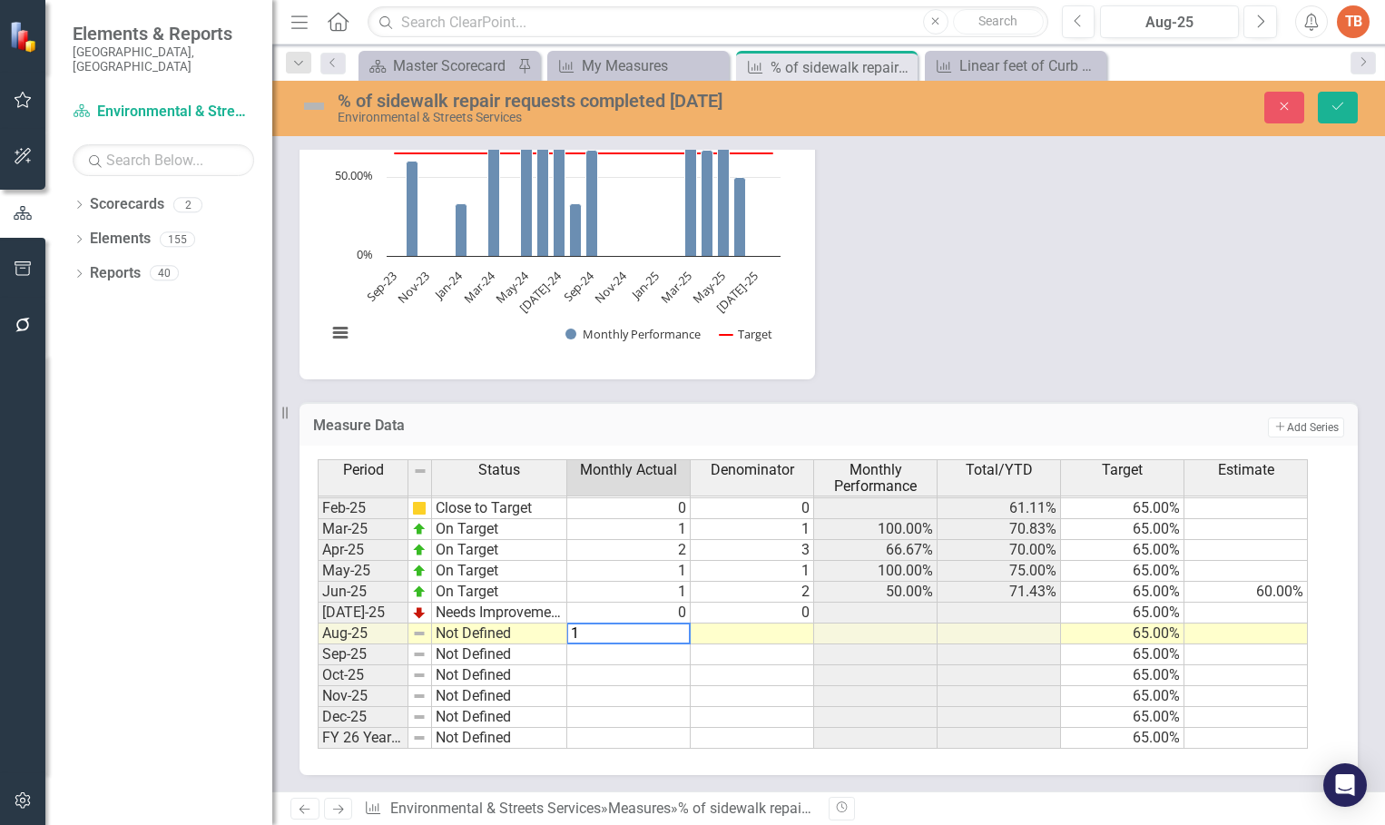
type textarea "1"
click at [787, 634] on td at bounding box center [752, 634] width 123 height 21
type textarea "2"
click at [784, 662] on td at bounding box center [752, 654] width 123 height 21
click at [460, 635] on td "Not Defined" at bounding box center [499, 634] width 135 height 21
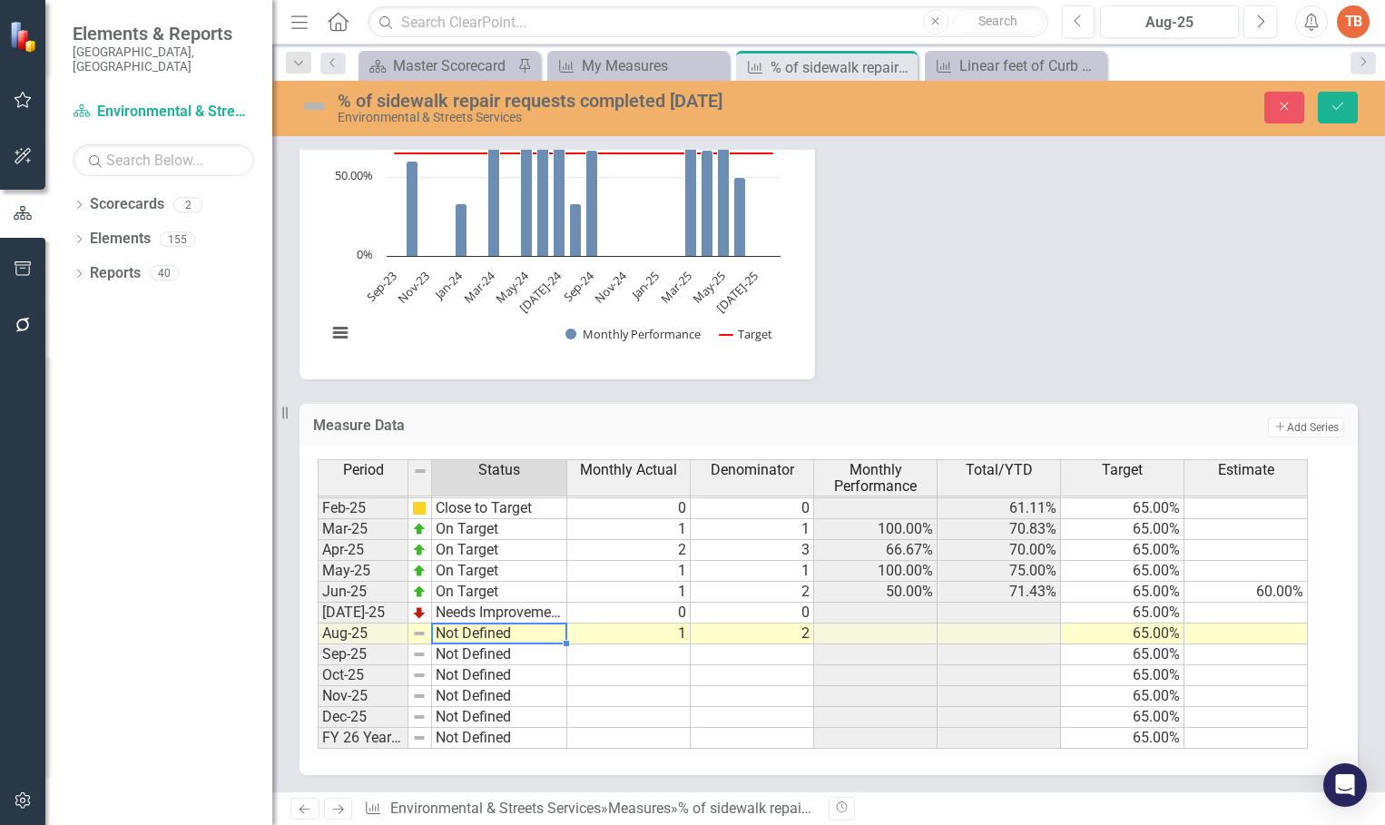
click at [461, 635] on td "Not Defined" at bounding box center [499, 634] width 135 height 21
type textarea "Close to Target"
drag, startPoint x: 475, startPoint y: 470, endPoint x: 490, endPoint y: 476, distance: 16.4
click at [481, 473] on div "Period Status Monthly Actual Denominator Monthly Performance Total/YTD Target E…" at bounding box center [822, 604] width 1008 height 290
click at [1336, 109] on icon "Save" at bounding box center [1338, 106] width 16 height 13
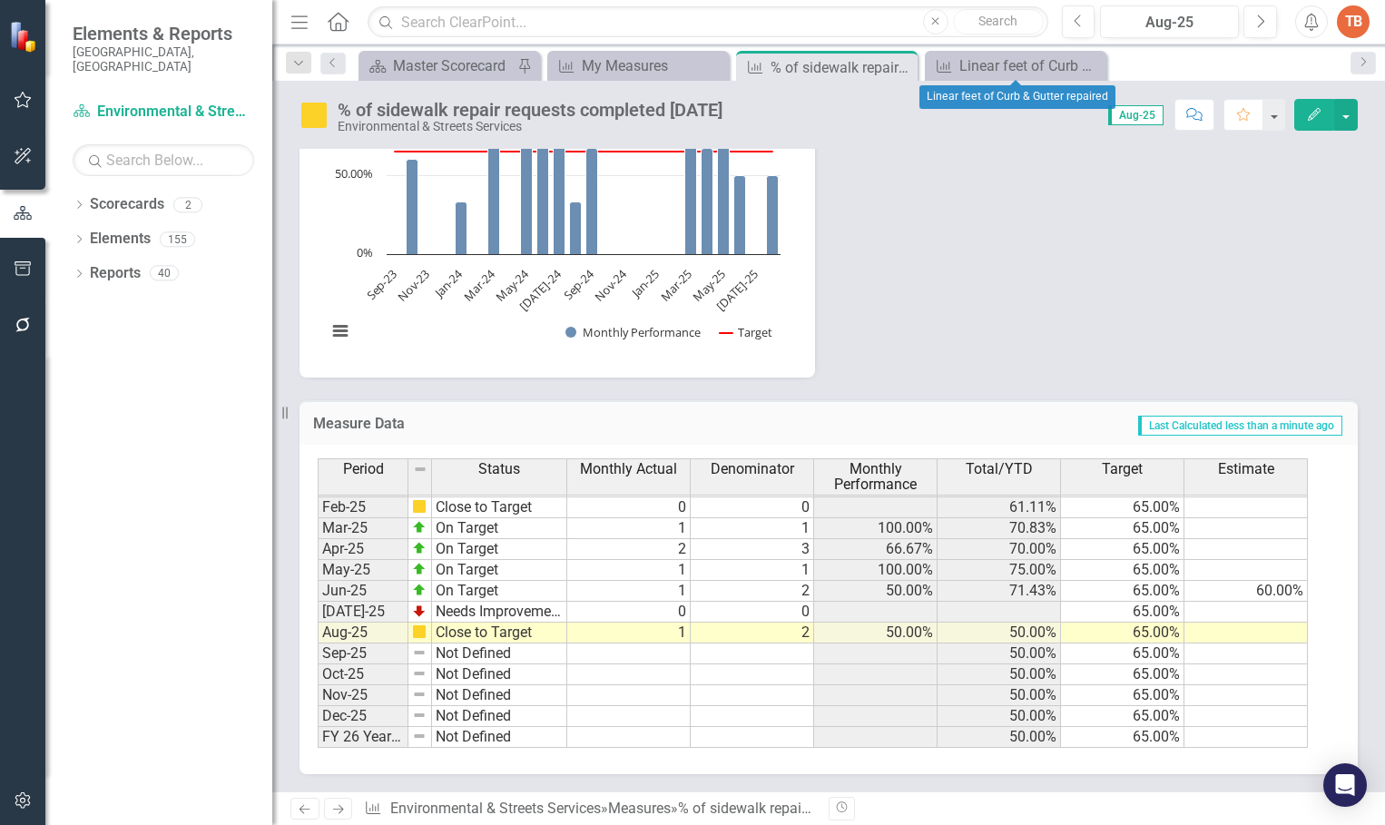
click at [0, 0] on icon "Close" at bounding box center [0, 0] width 0 height 0
click at [1353, 17] on div "TB" at bounding box center [1353, 21] width 33 height 33
